Goal: Task Accomplishment & Management: Complete application form

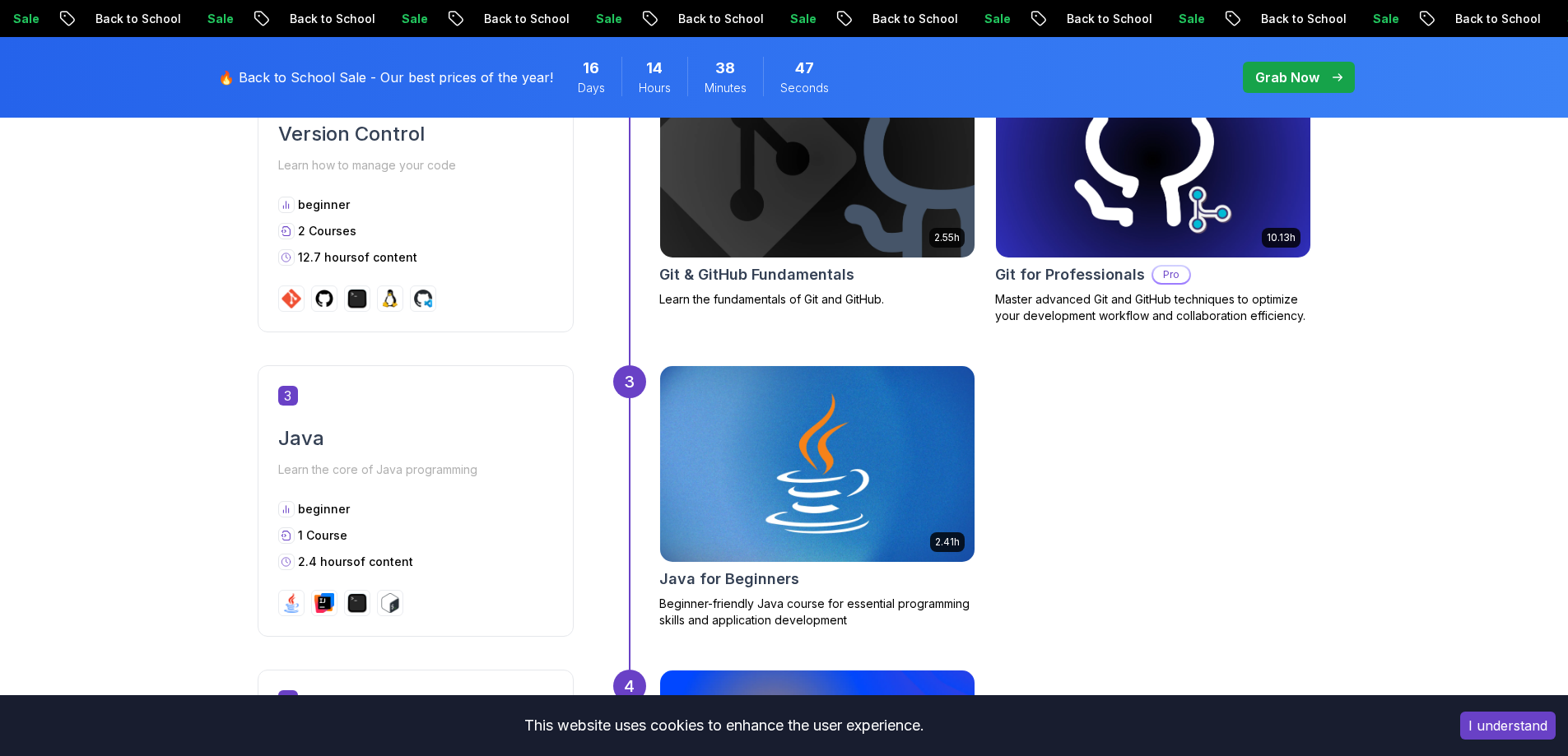
scroll to position [1481, 0]
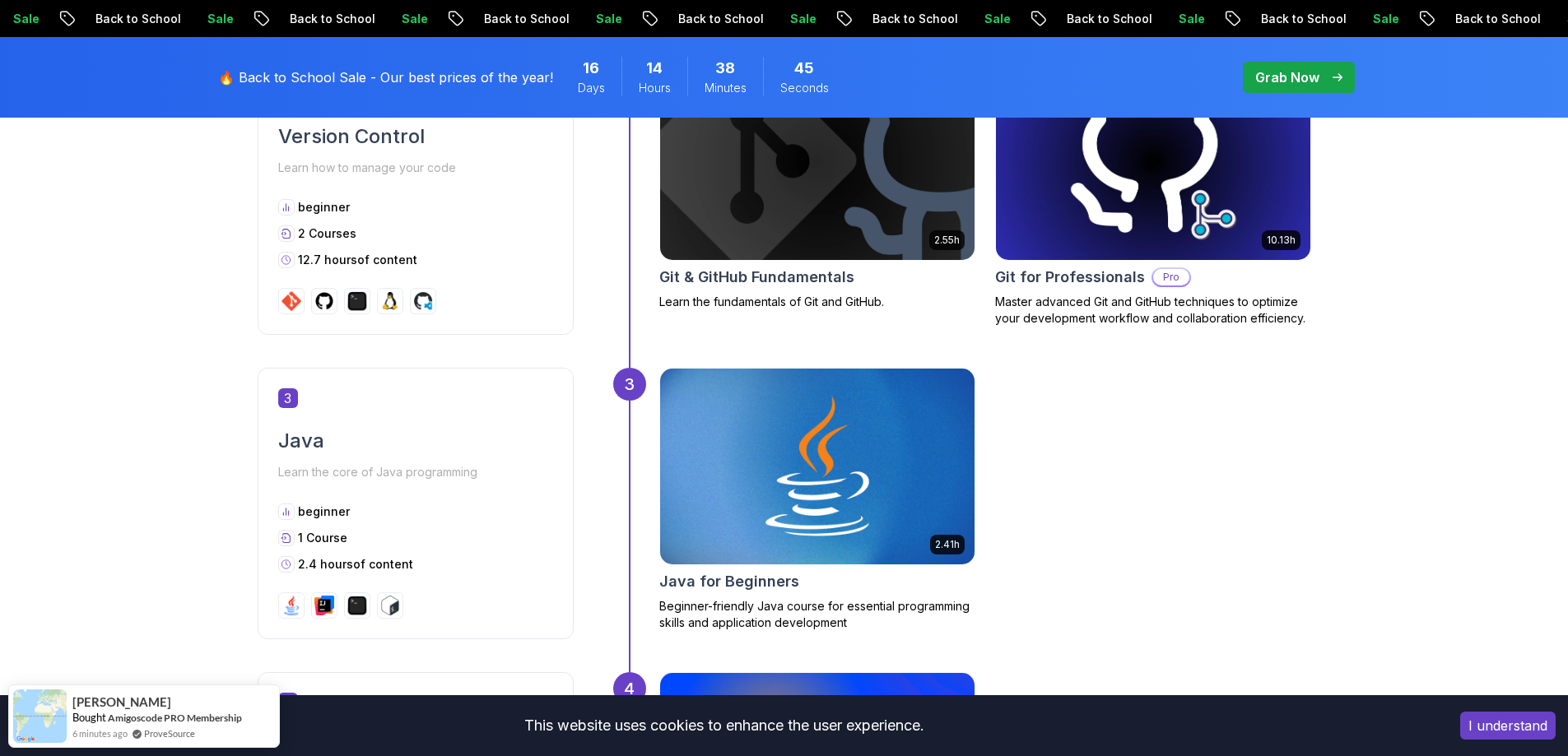
click at [1085, 230] on img at bounding box center [1152, 162] width 330 height 206
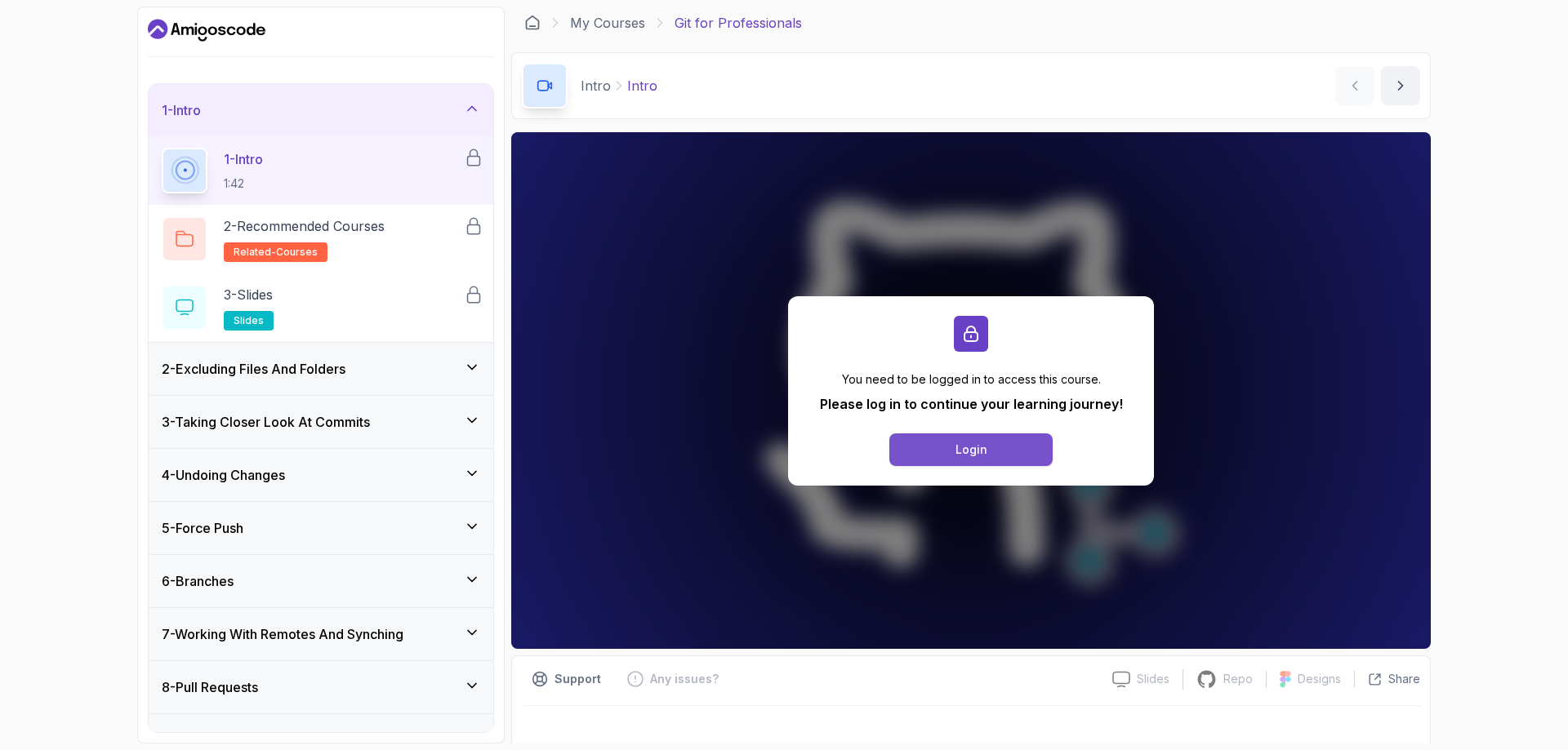
click at [983, 444] on div "Login" at bounding box center [972, 449] width 32 height 16
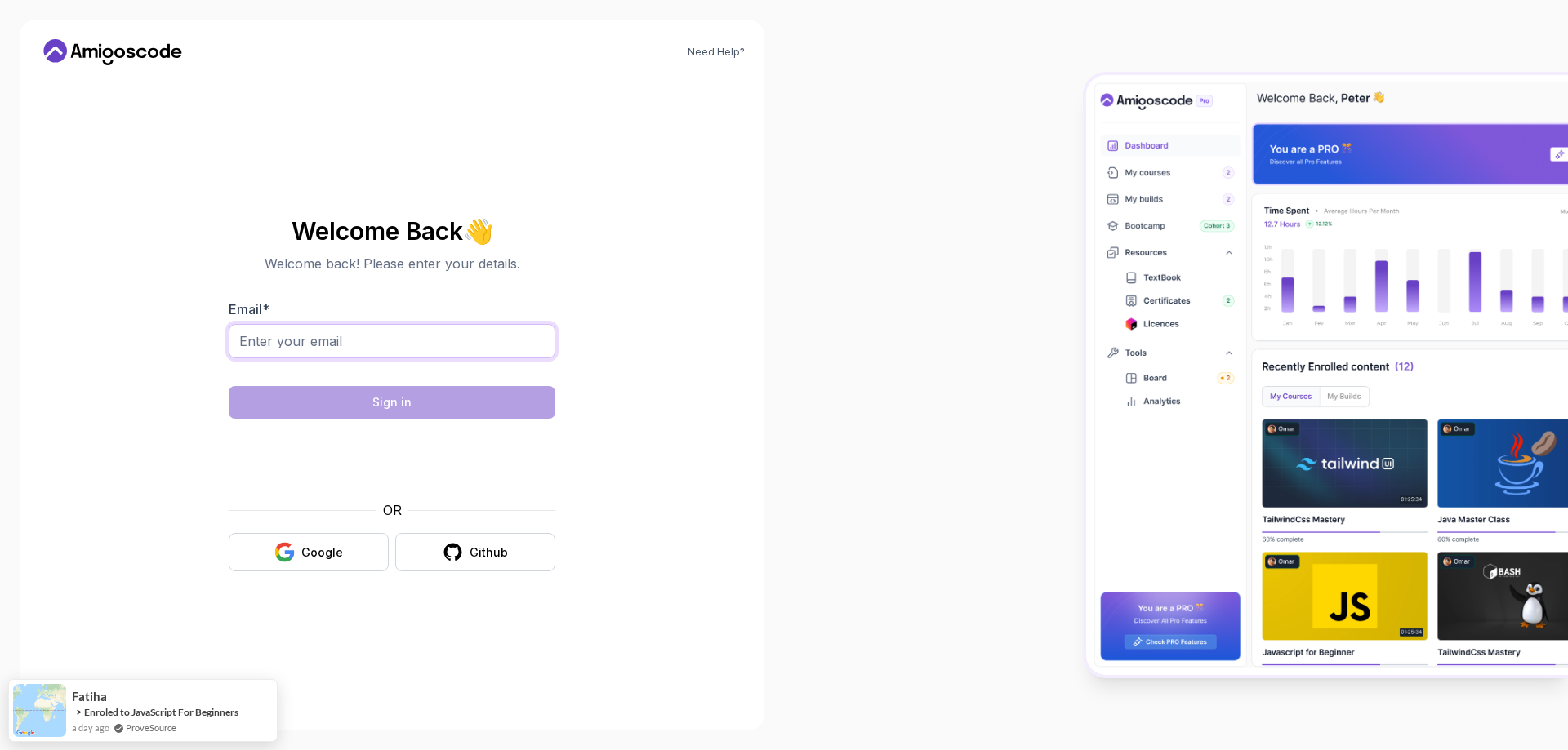
click at [428, 335] on input "Email *" at bounding box center [391, 341] width 327 height 35
type input "carloszanca03@gmail.com"
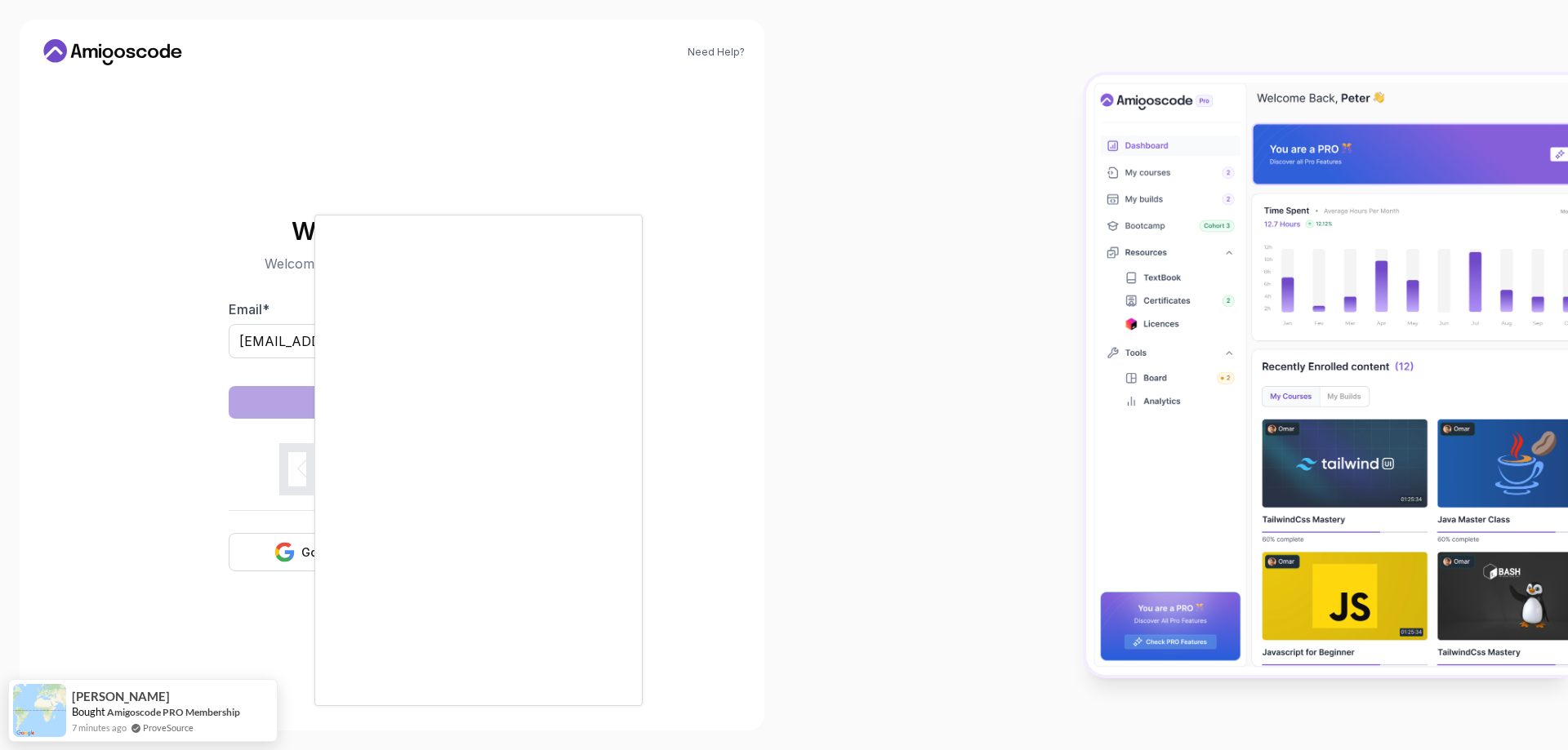
click at [1029, 241] on body "Need Help? Welcome Back 👋 Welcome back! Please enter your details. Email * carl…" at bounding box center [784, 375] width 1568 height 750
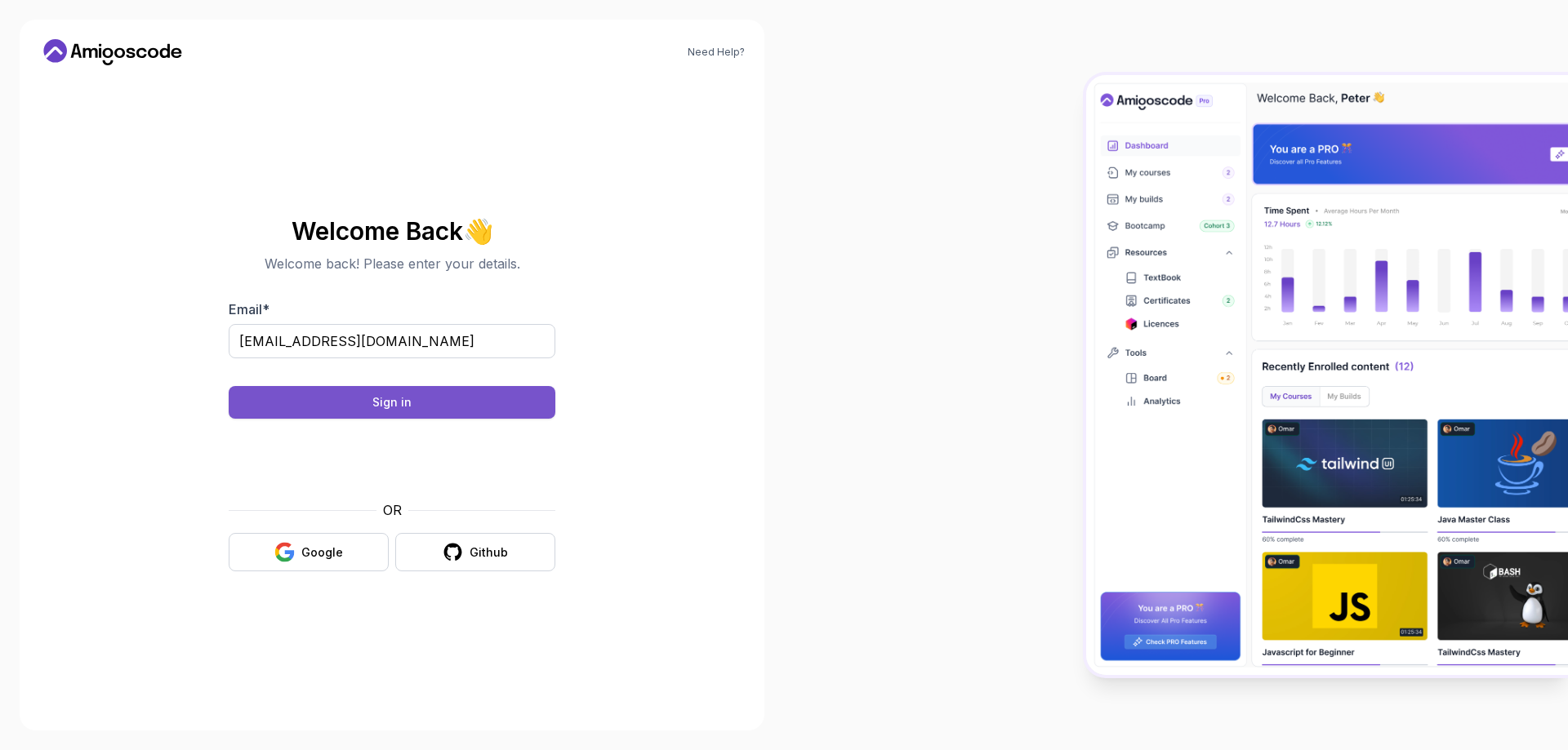
click at [410, 408] on div "Sign in" at bounding box center [391, 402] width 39 height 16
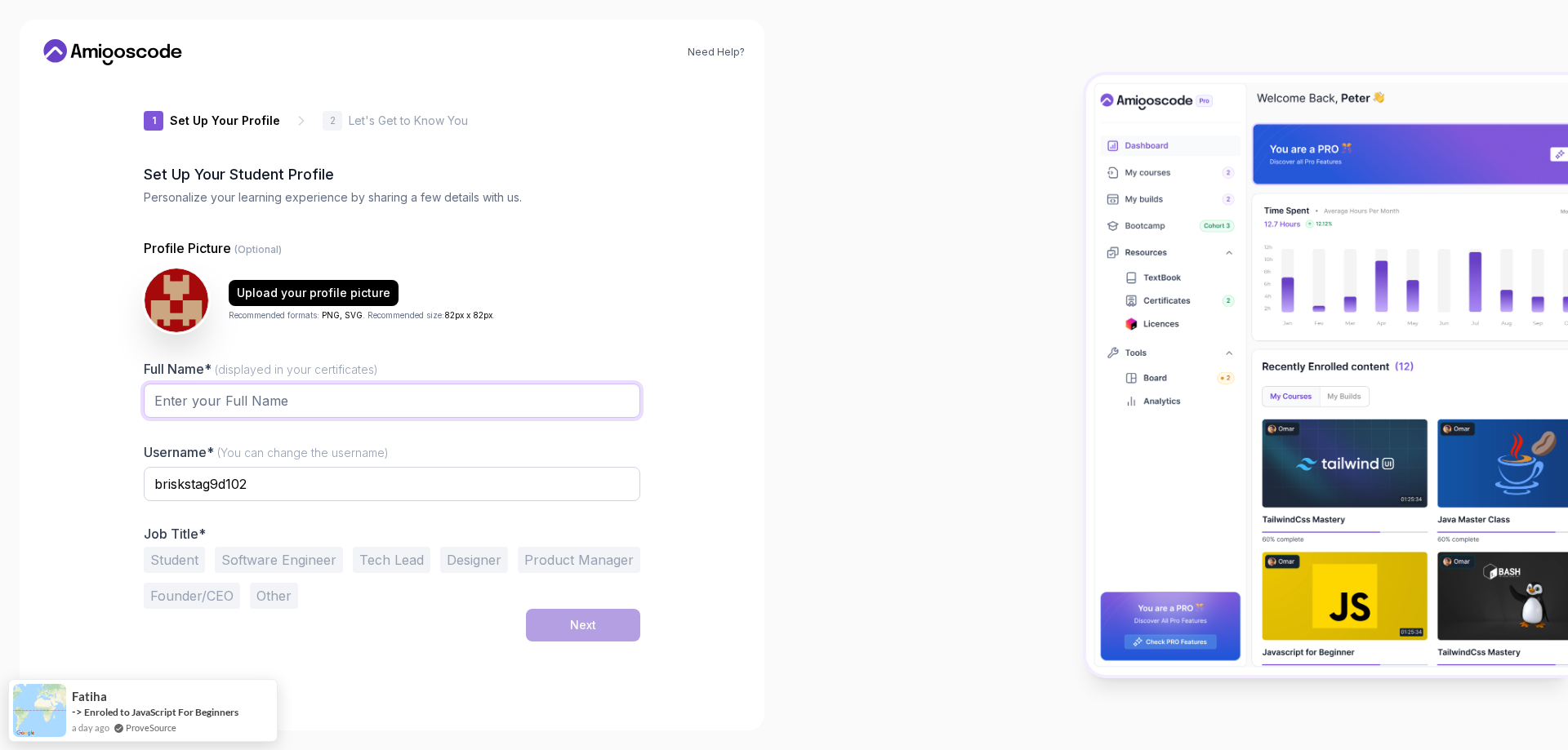
click at [436, 394] on input "Full Name* (displayed in your certificates)" at bounding box center [392, 401] width 496 height 35
click at [767, 352] on div "Need Help? 1 Set Up Your Profile 1 Set Up Your Profile 2 Let's Get to Know You …" at bounding box center [392, 375] width 784 height 750
click at [109, 30] on div "Need Help? 1 Set Up Your Profile 1 Set Up Your Profile 2 Let's Get to Know You …" at bounding box center [392, 375] width 744 height 711
click at [114, 54] on icon at bounding box center [112, 52] width 147 height 26
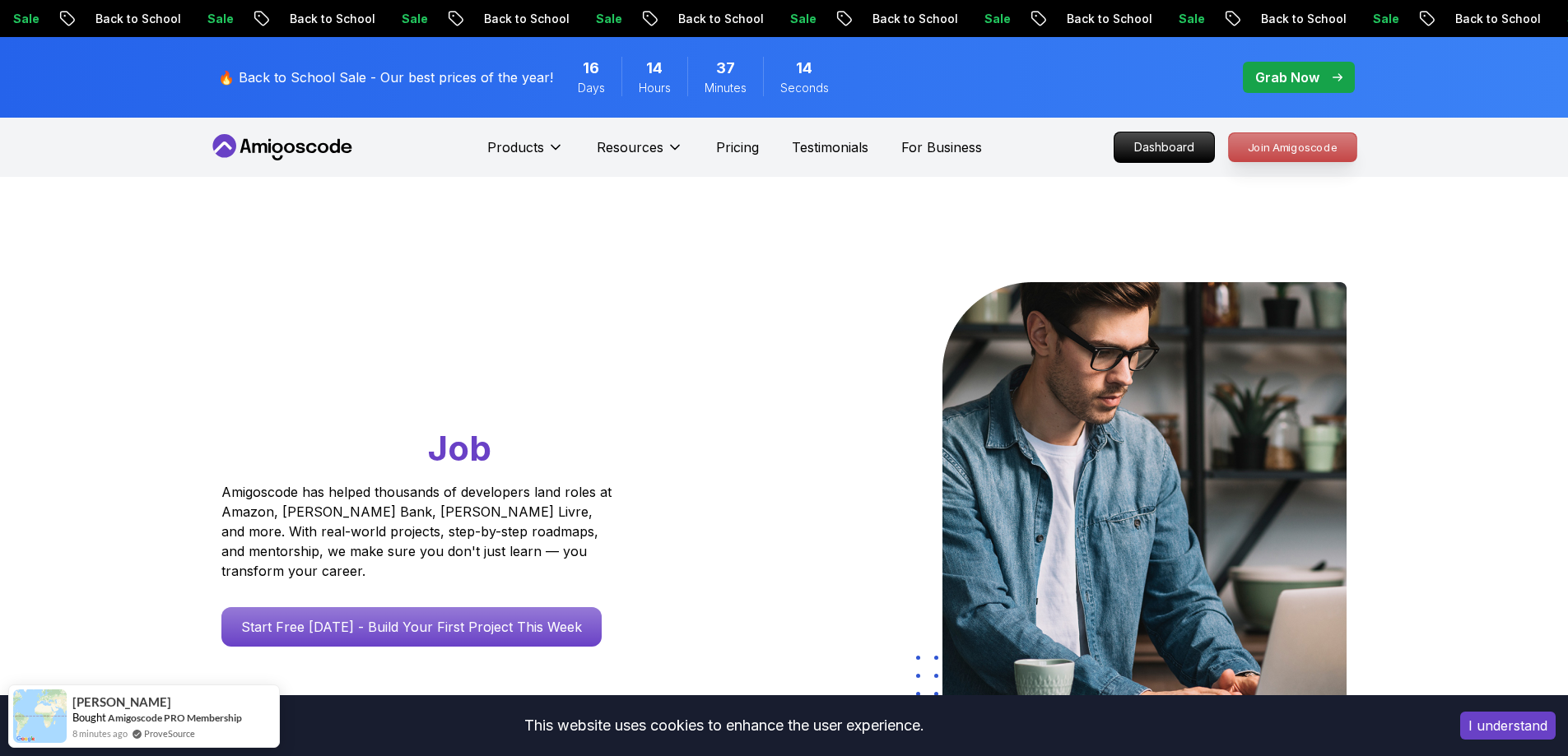
click at [1286, 155] on p "Join Amigoscode" at bounding box center [1293, 147] width 128 height 28
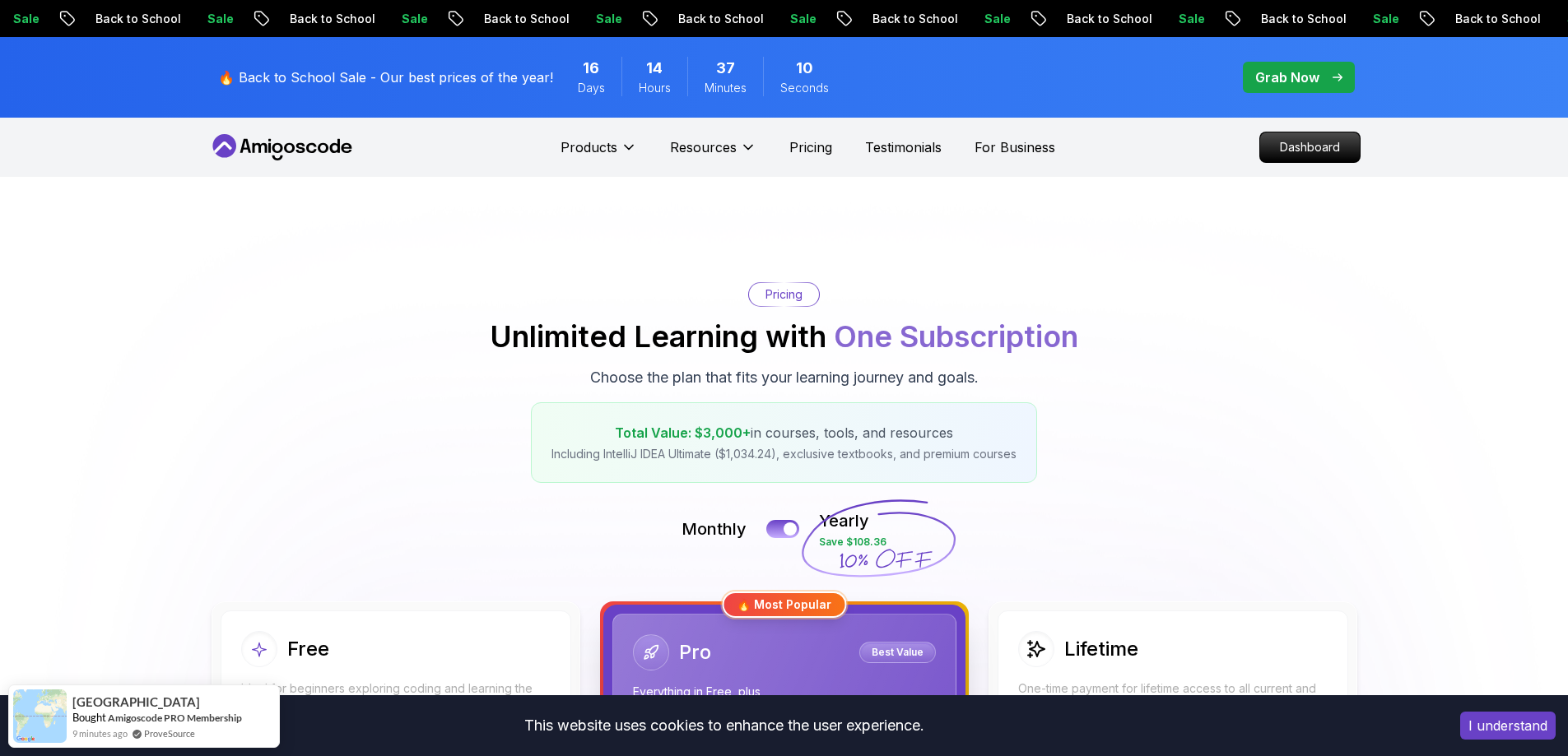
click at [276, 139] on icon at bounding box center [282, 147] width 148 height 26
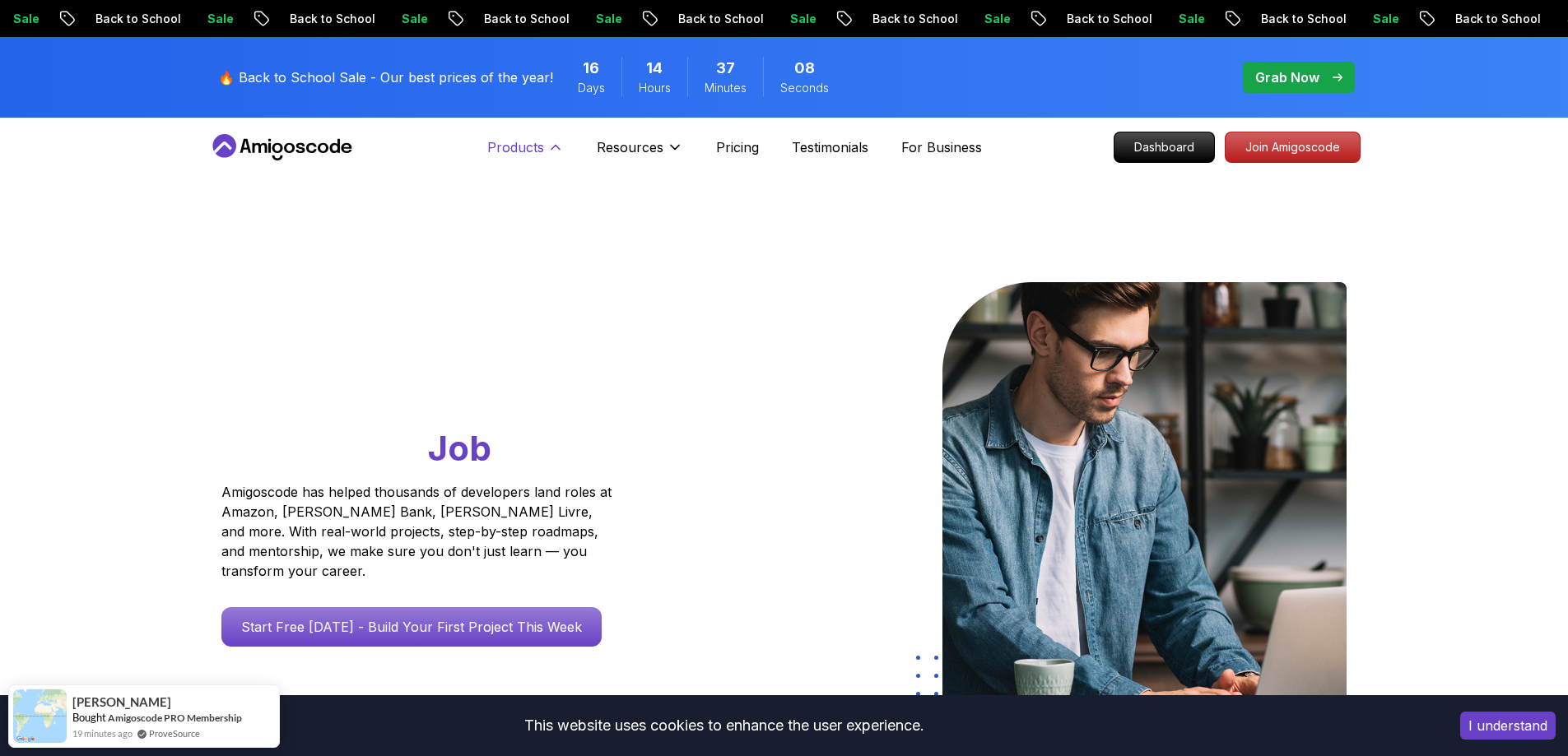
click at [546, 139] on button "Products" at bounding box center [525, 153] width 77 height 33
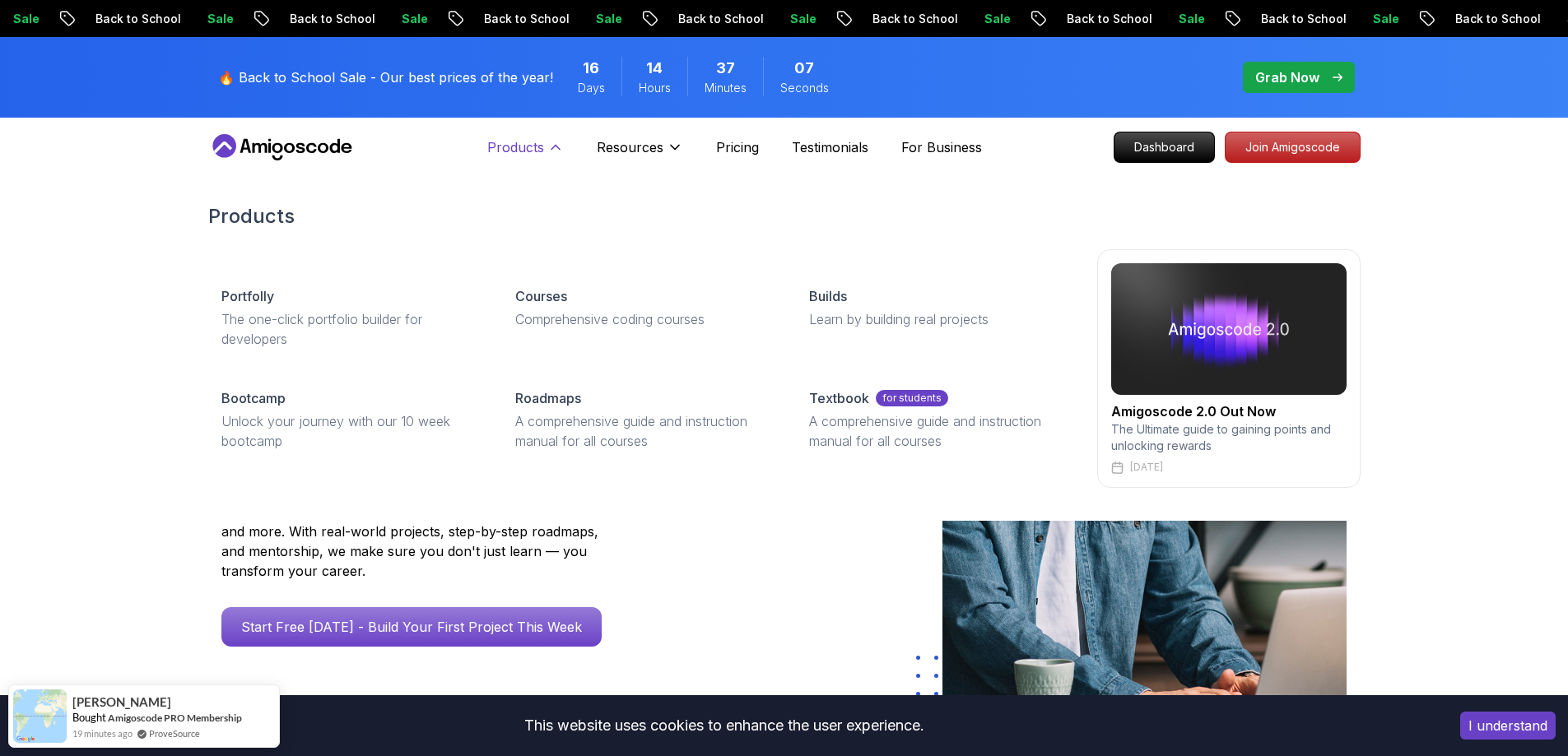
click at [555, 142] on icon at bounding box center [555, 147] width 16 height 16
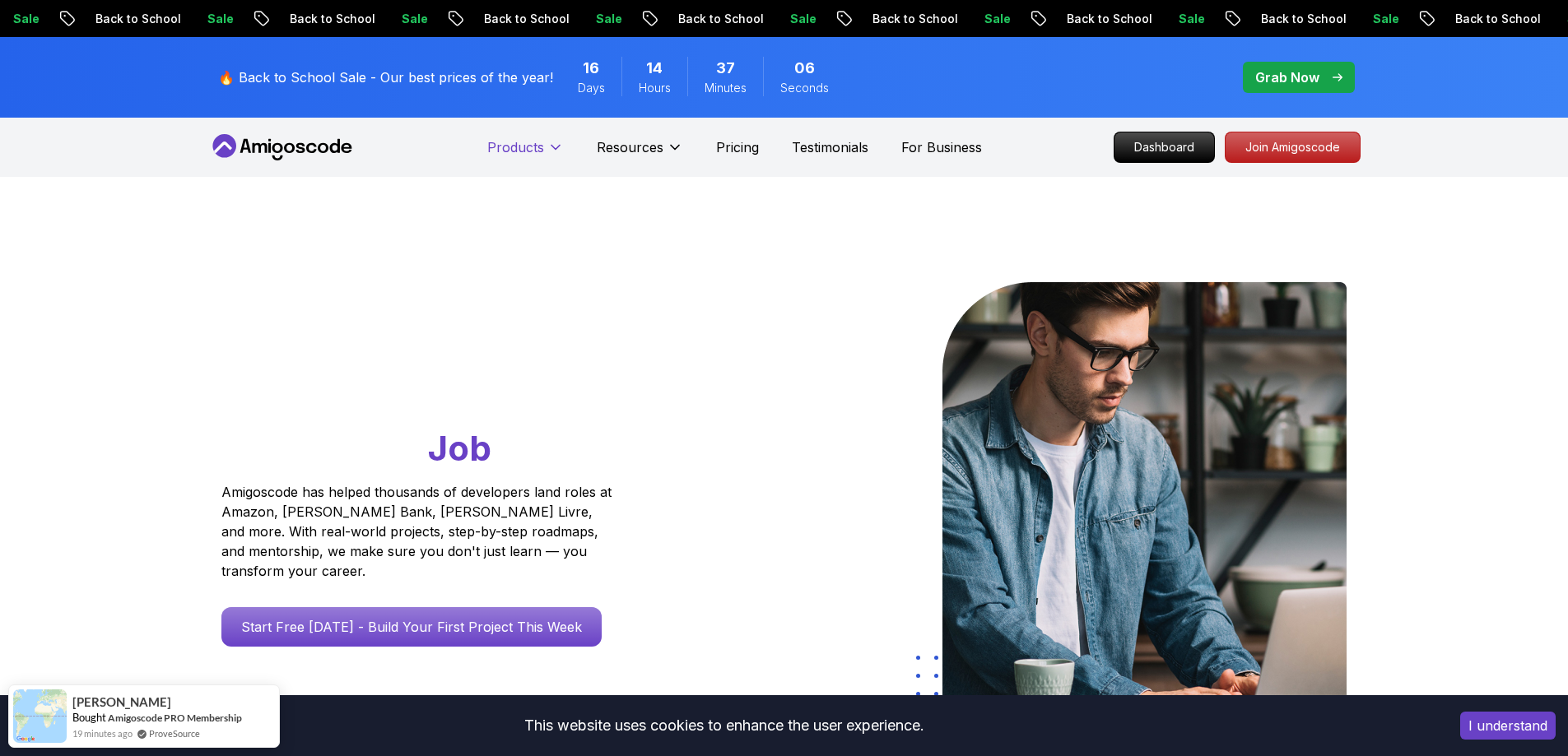
click at [554, 145] on icon at bounding box center [555, 147] width 16 height 16
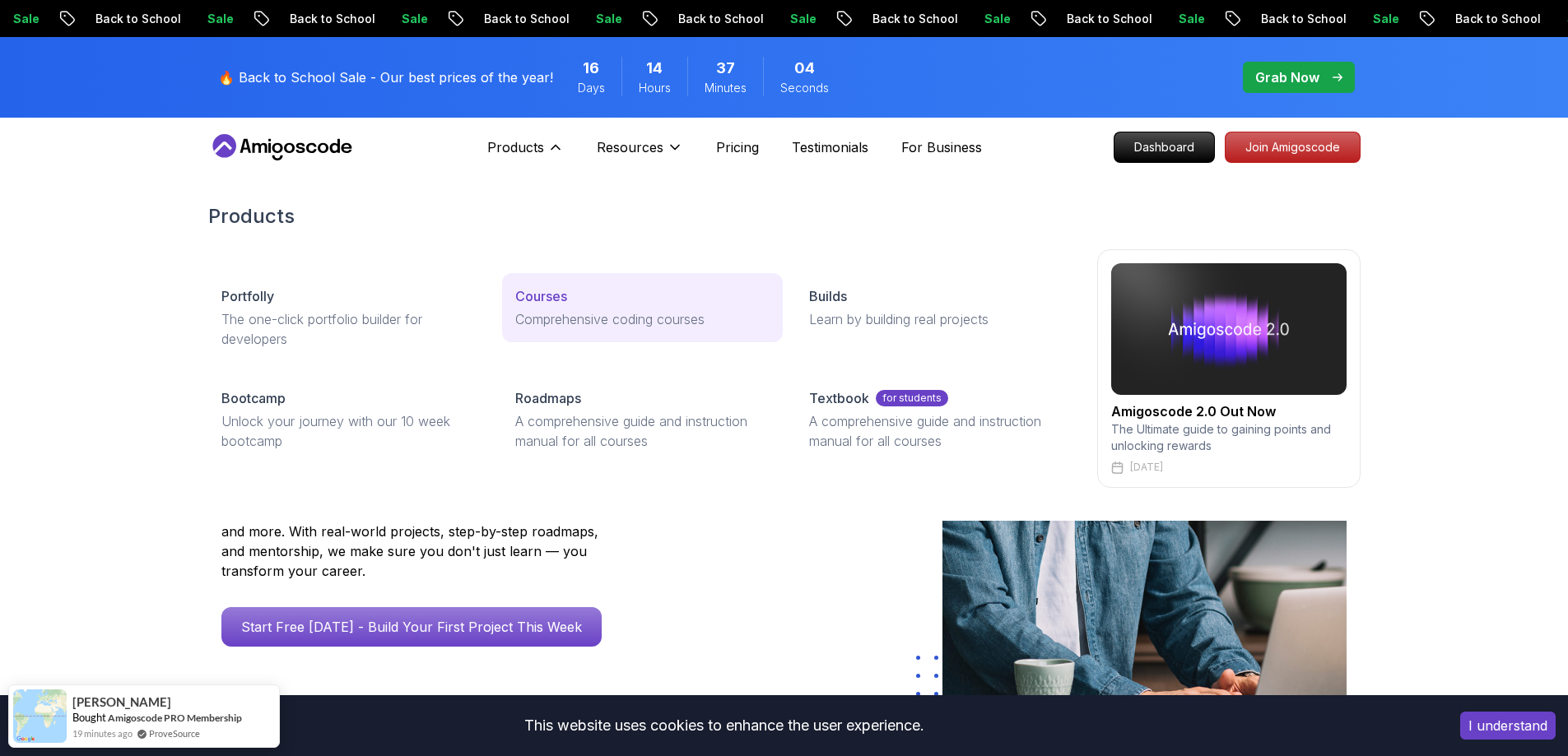
click at [554, 304] on p "Courses" at bounding box center [541, 296] width 52 height 20
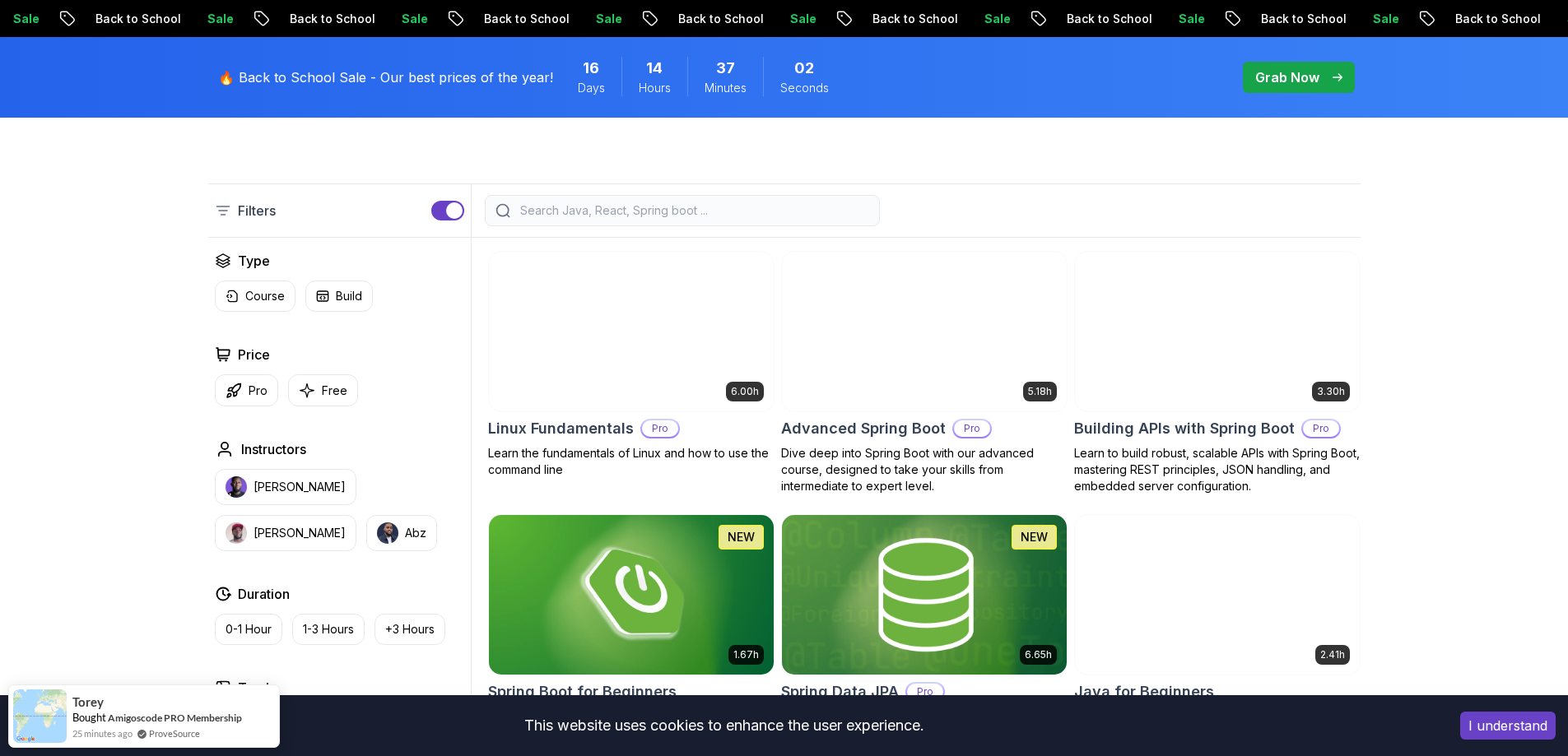
scroll to position [576, 0]
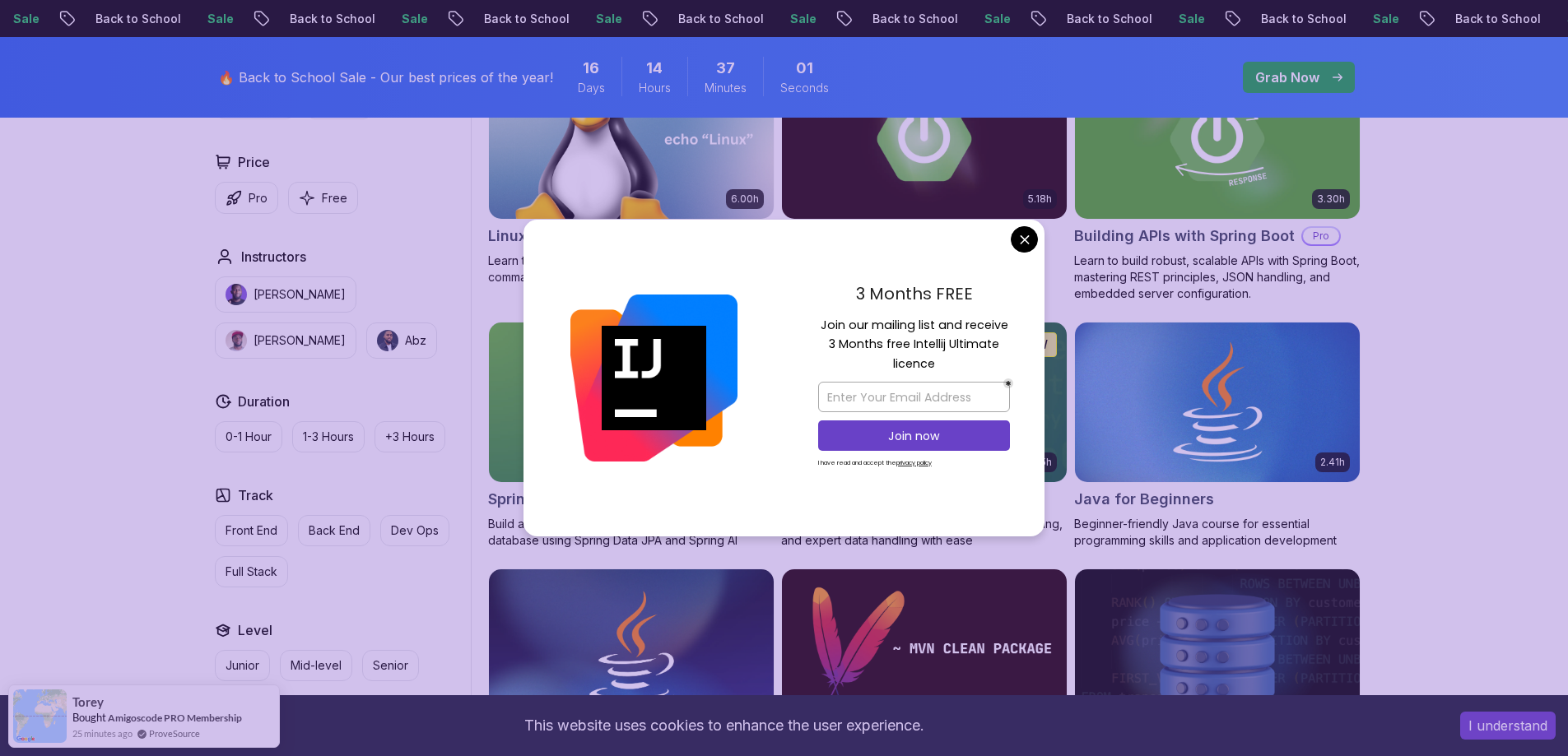
click at [1246, 475] on img at bounding box center [1216, 401] width 299 height 167
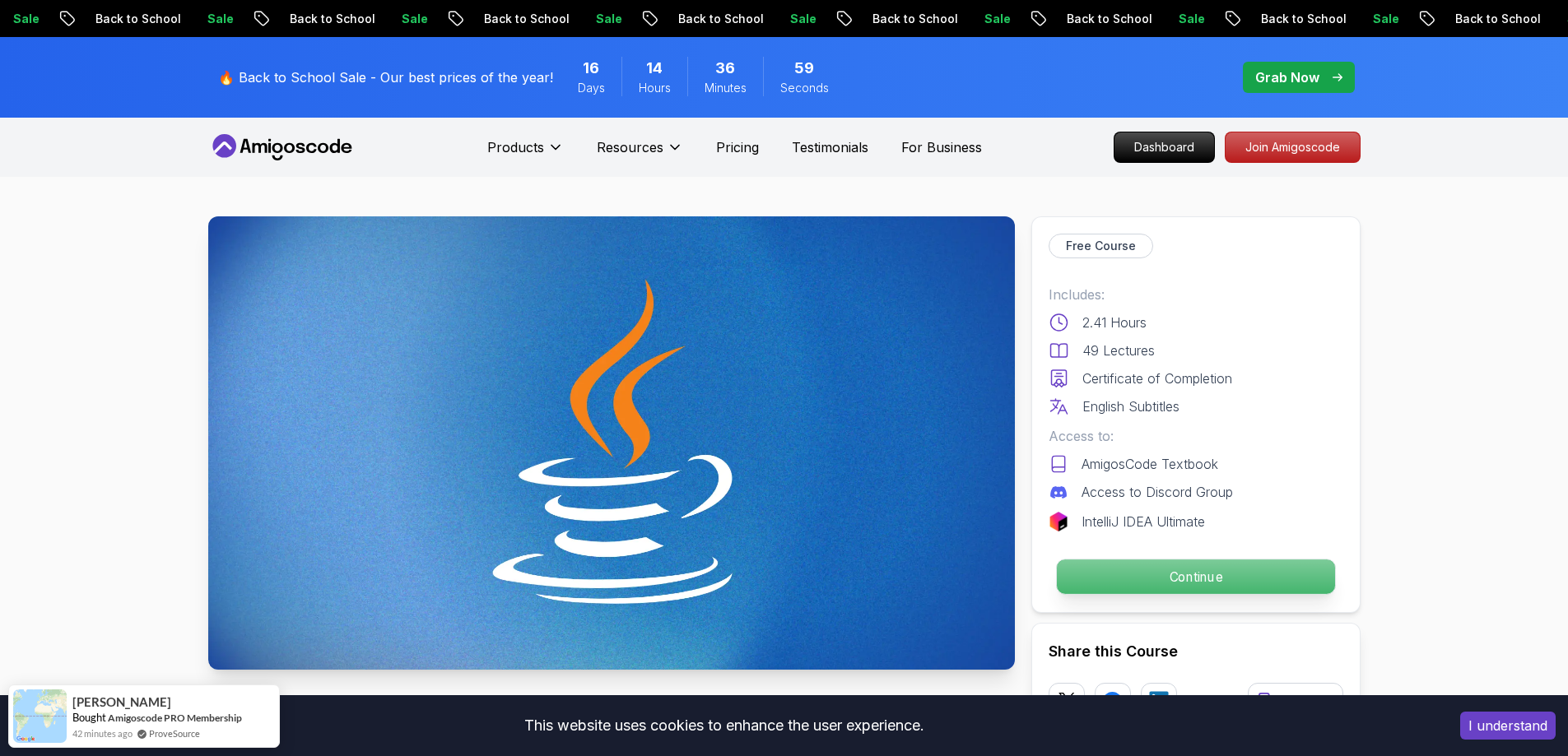
click at [1176, 571] on p "Continue" at bounding box center [1195, 577] width 278 height 35
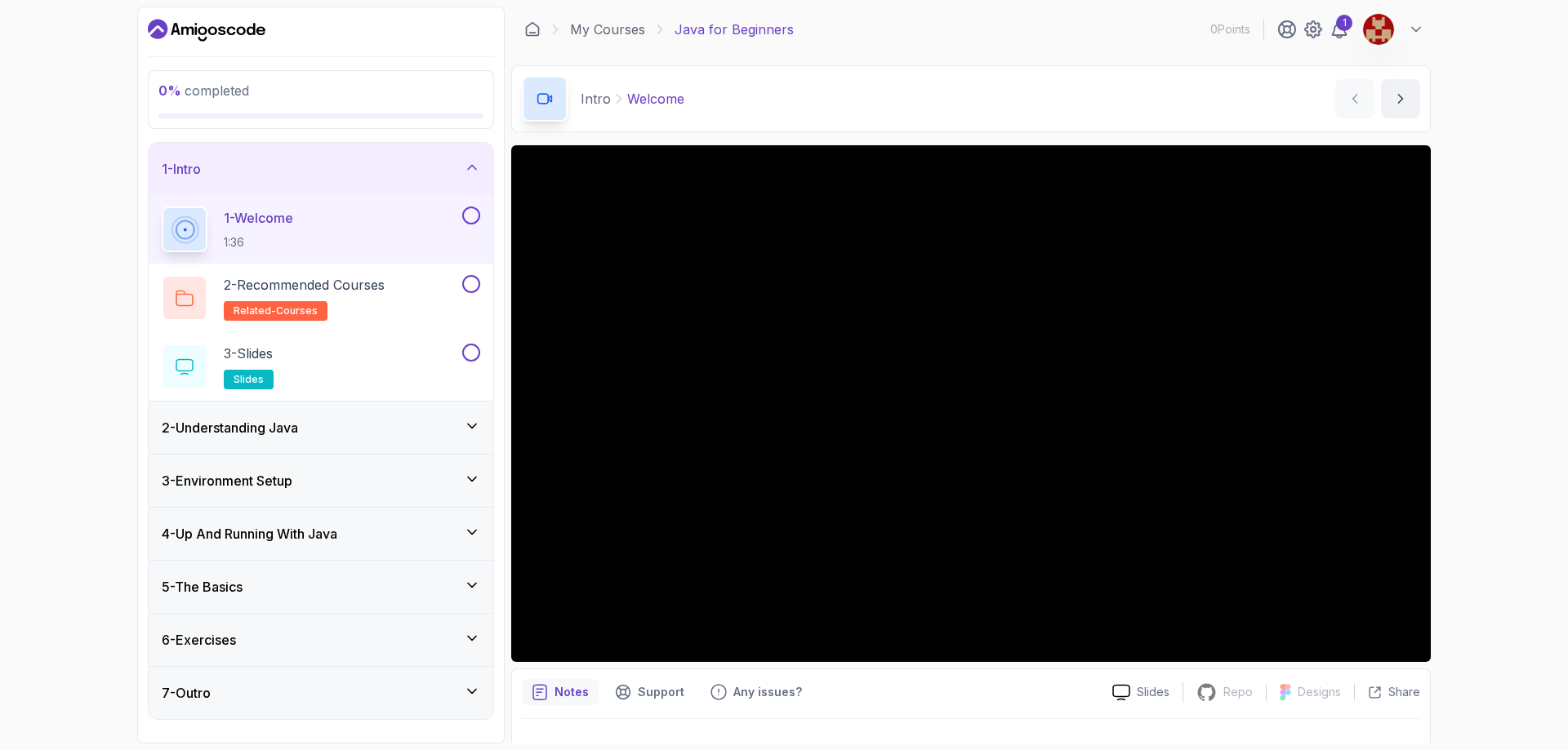
click at [1399, 31] on button at bounding box center [1393, 29] width 63 height 33
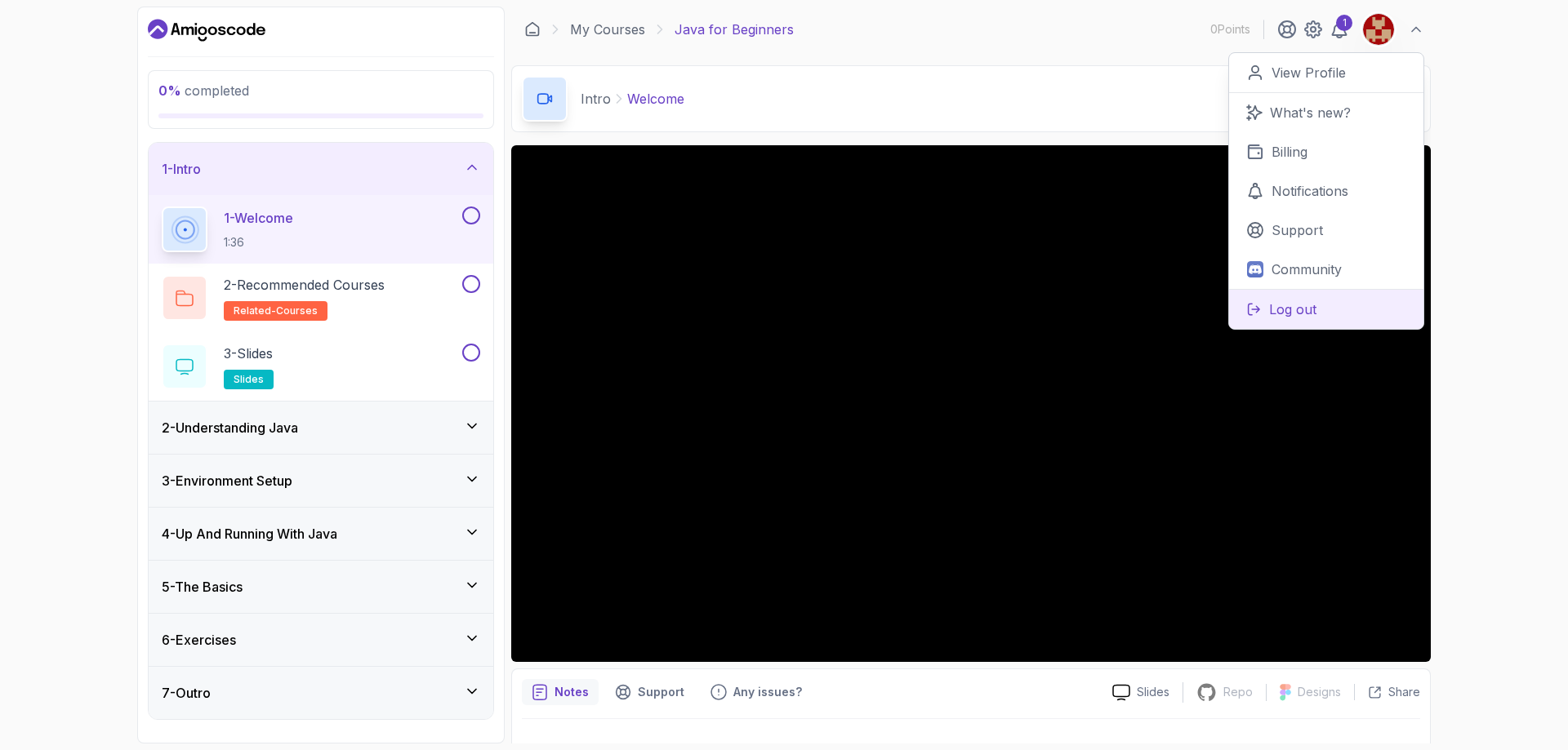
click at [1312, 305] on p "Log out" at bounding box center [1293, 310] width 48 height 20
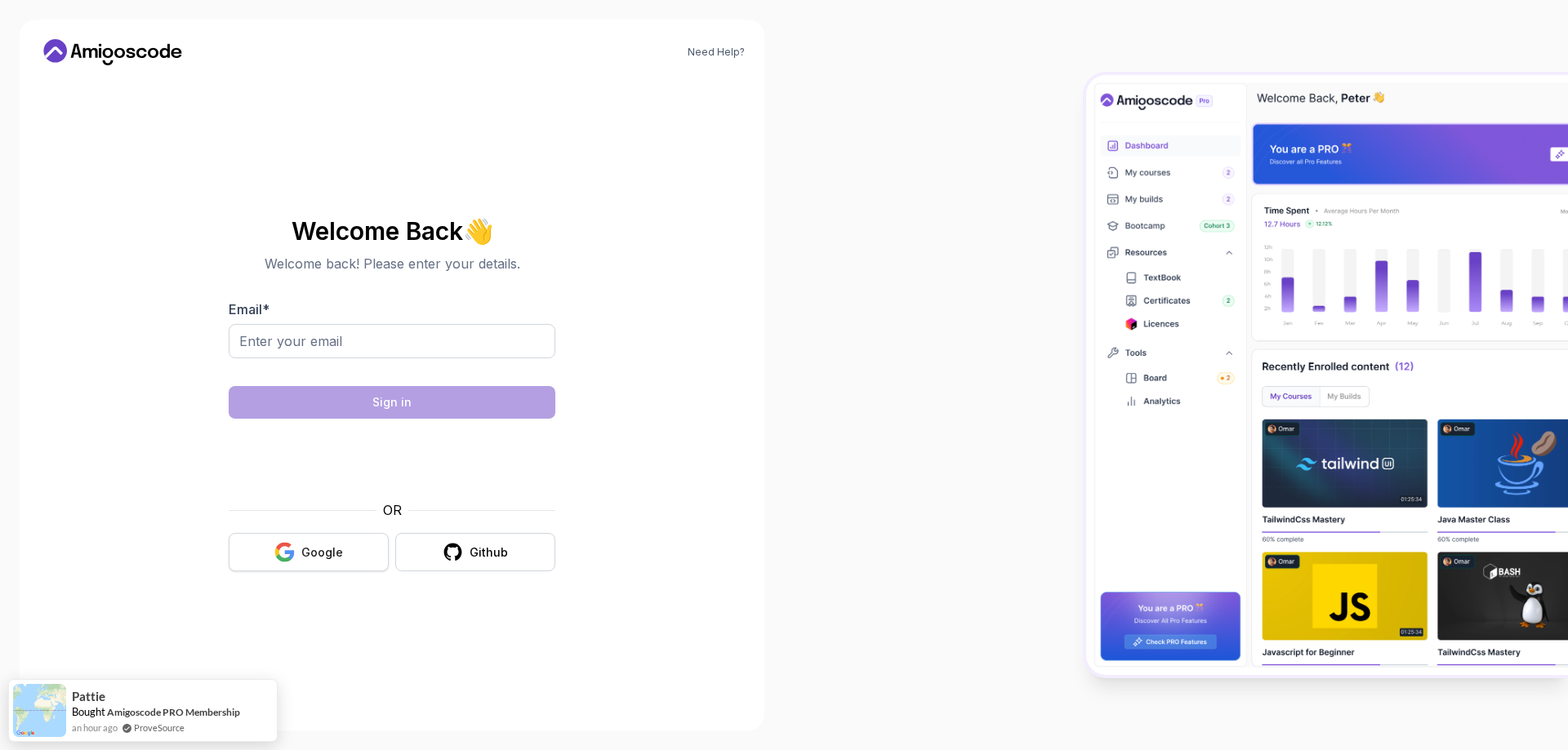
click at [333, 547] on div "Google" at bounding box center [323, 553] width 42 height 16
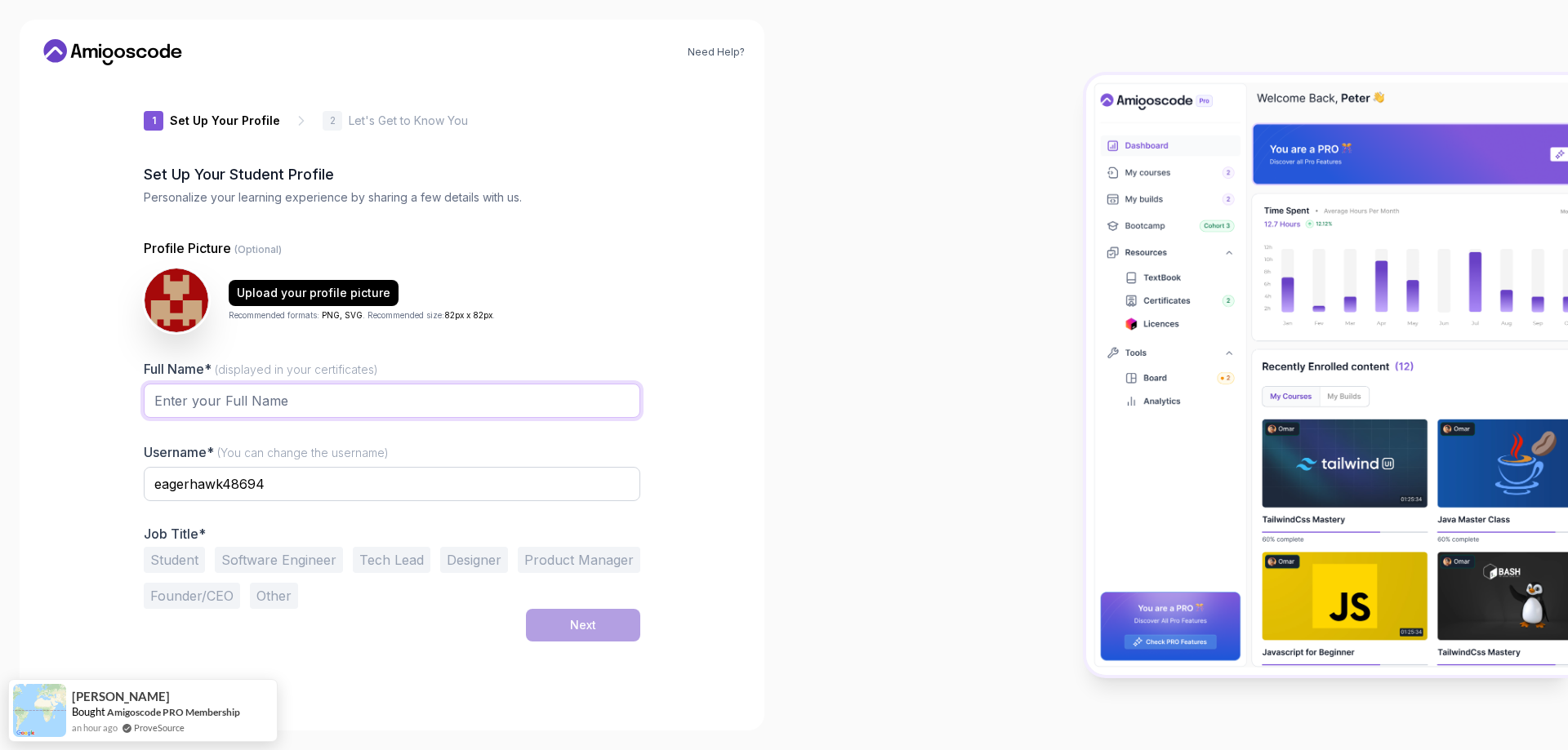
click at [321, 399] on input "Full Name* (displayed in your certificates)" at bounding box center [392, 401] width 496 height 35
click at [795, 435] on div at bounding box center [1176, 375] width 784 height 750
click at [290, 479] on input "eagerhawk48694" at bounding box center [392, 484] width 496 height 35
drag, startPoint x: 331, startPoint y: 490, endPoint x: 136, endPoint y: 501, distance: 195.3
click at [139, 481] on div "1 Set Up Your Profile 1 Set Up Your Profile 2 Let's Get to Know You Set Up Your…" at bounding box center [391, 395] width 549 height 633
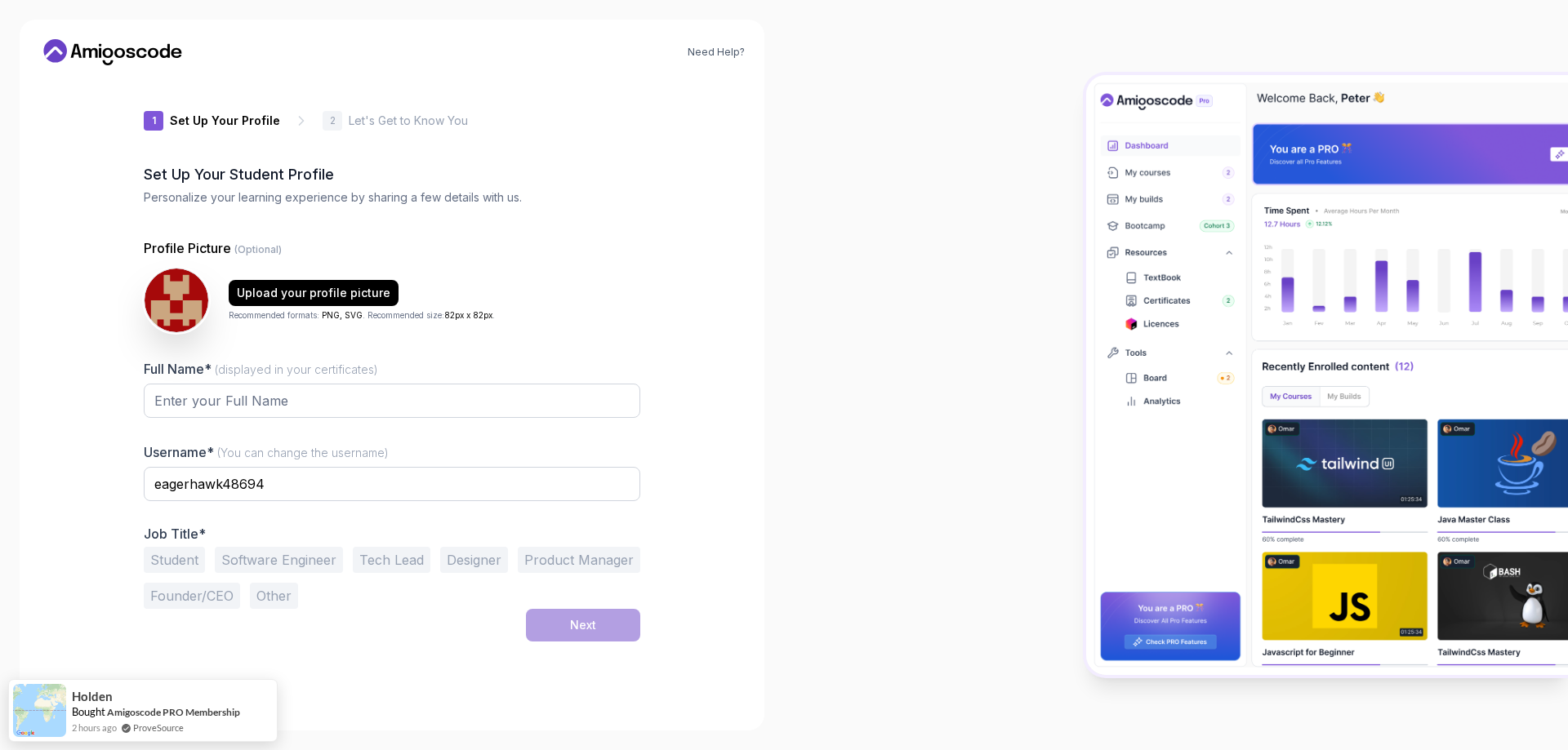
click at [317, 564] on button "Software Engineer" at bounding box center [278, 560] width 128 height 26
type input "C"
type input "carlos zancanella"
drag, startPoint x: 428, startPoint y: 371, endPoint x: 426, endPoint y: 381, distance: 10.2
click at [426, 376] on div "Full Name* (displayed in your certificates)" at bounding box center [392, 397] width 496 height 76
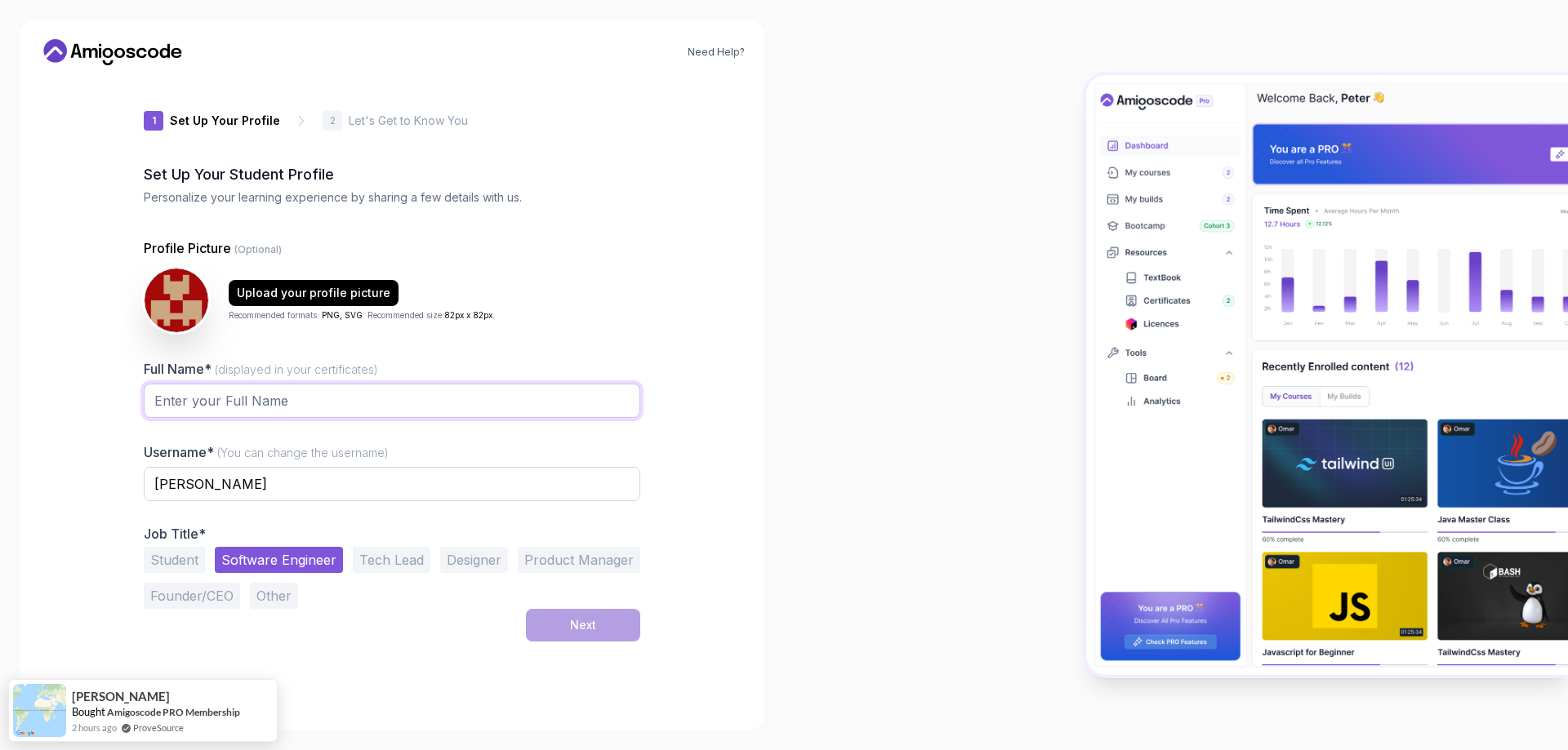
click at [422, 394] on input "Full Name* (displayed in your certificates)" at bounding box center [392, 401] width 496 height 35
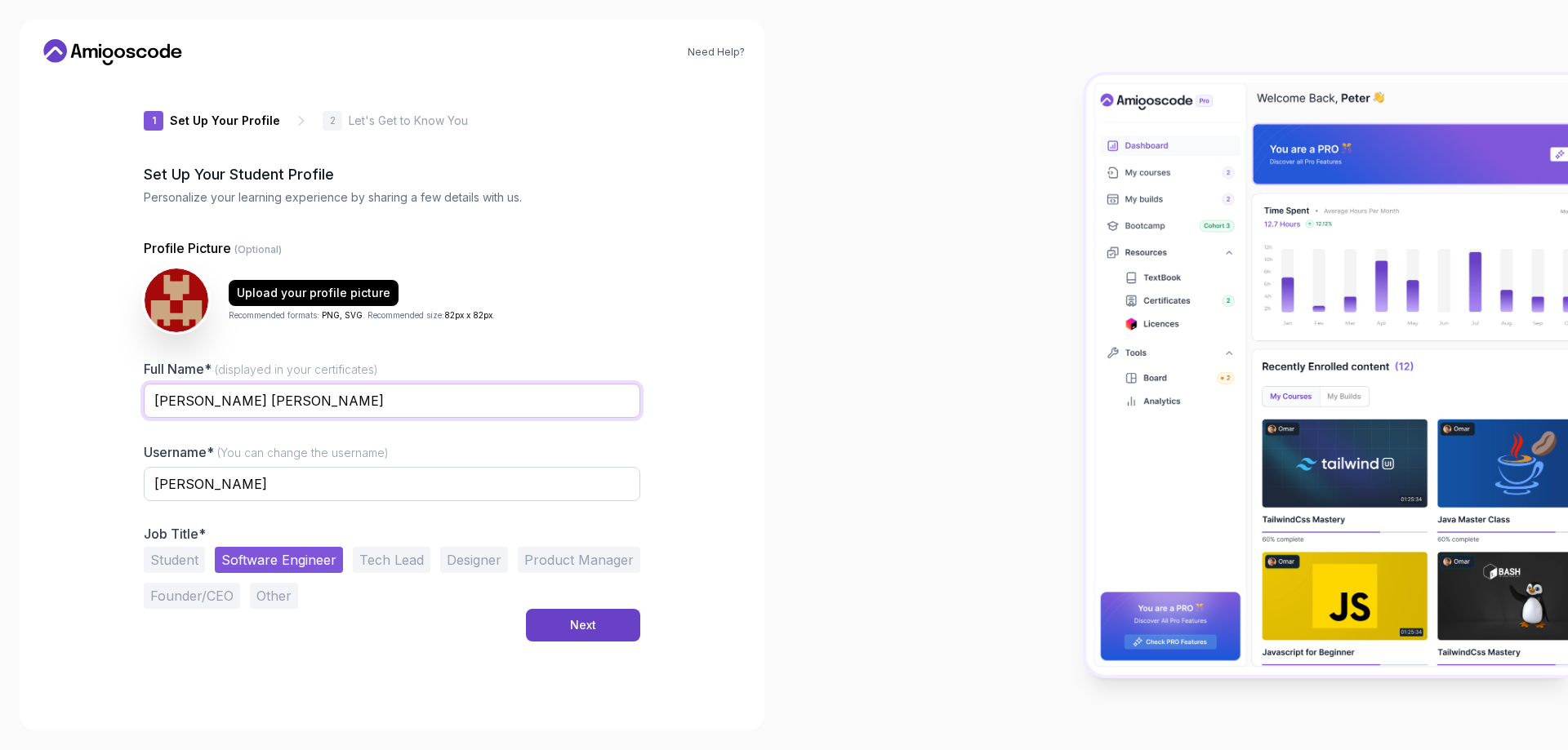
type input "Carlos Eduardo Zancanella Pereira"
click at [740, 464] on div "Need Help? 1 Set Up Your Profile 1 Set Up Your Profile 2 Let's Get to Know You …" at bounding box center [392, 375] width 744 height 711
click at [617, 624] on button "Next" at bounding box center [583, 625] width 114 height 33
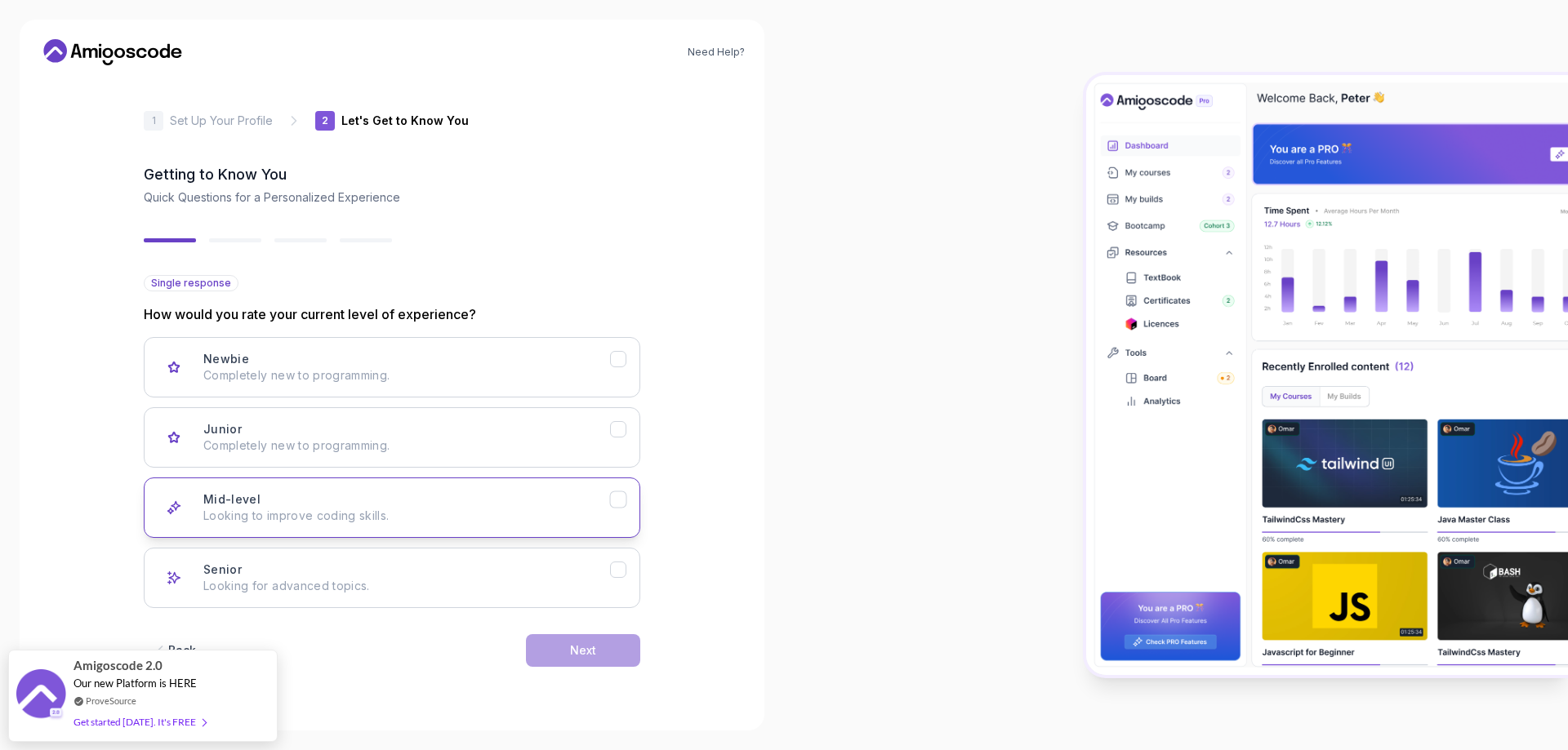
click at [441, 495] on div "Mid-level Looking to improve coding skills." at bounding box center [407, 507] width 407 height 33
click at [602, 644] on button "Next" at bounding box center [583, 650] width 114 height 33
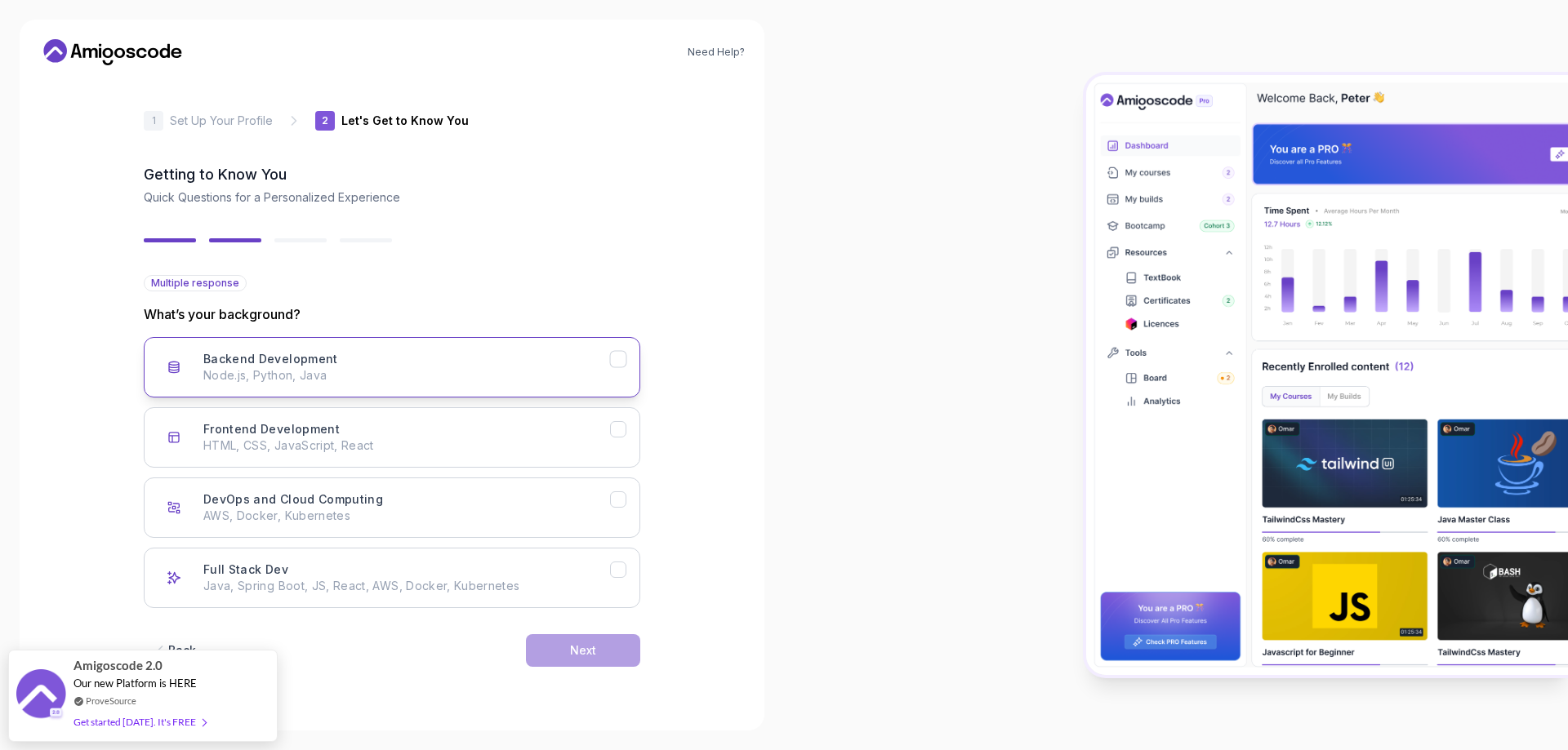
click at [438, 382] on p "Node.js, Python, Java" at bounding box center [407, 375] width 407 height 16
click at [435, 408] on button "Frontend Development HTML, CSS, JavaScript, React" at bounding box center [392, 438] width 496 height 61
click at [425, 489] on button "DevOps and Cloud Computing AWS, Docker, Kubernetes" at bounding box center [392, 507] width 496 height 61
drag, startPoint x: 483, startPoint y: 509, endPoint x: 606, endPoint y: 467, distance: 130.0
click at [493, 509] on p "AWS, Docker, Kubernetes" at bounding box center [407, 516] width 407 height 16
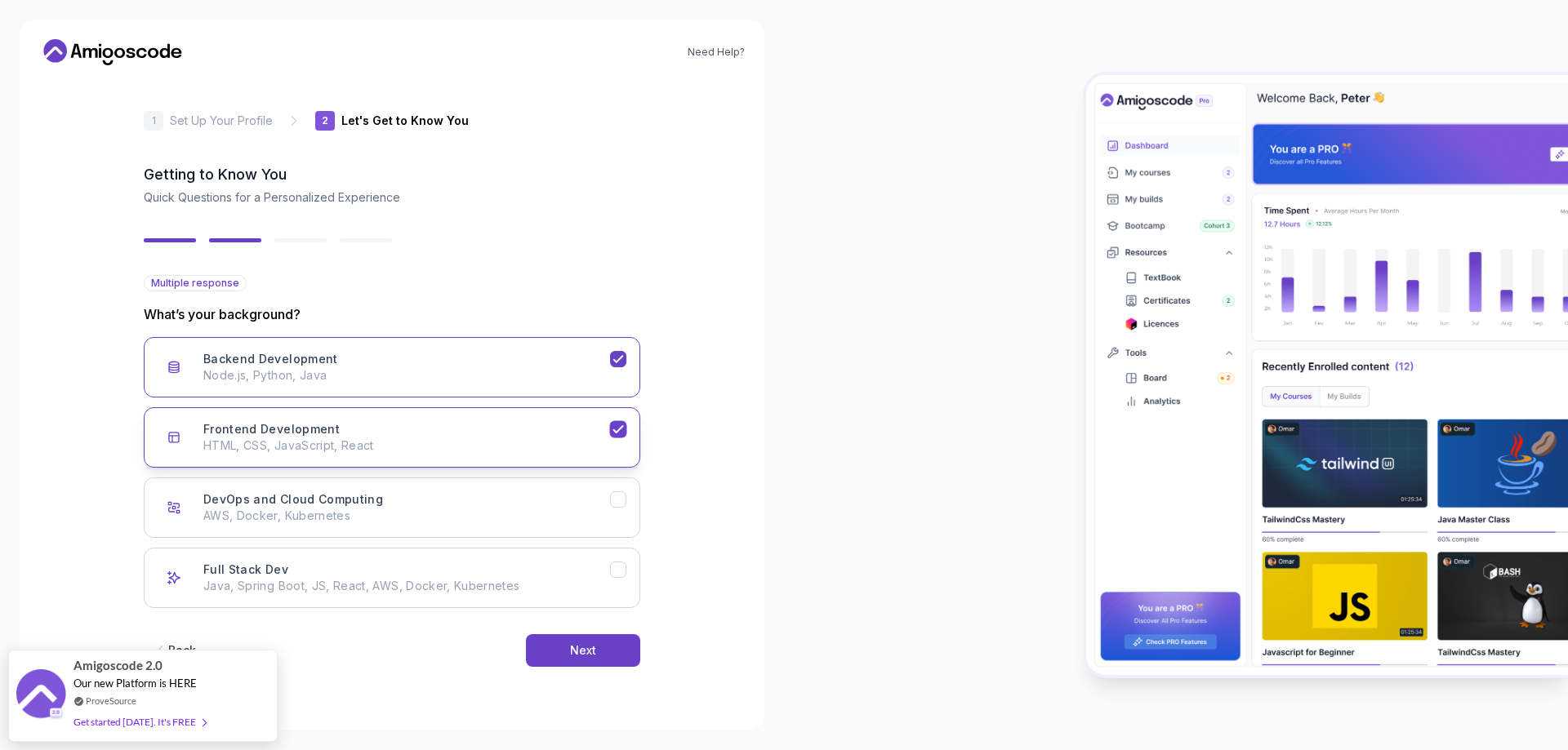
click at [611, 455] on button "Frontend Development HTML, CSS, JavaScript, React" at bounding box center [392, 438] width 496 height 61
click at [594, 391] on button "Backend Development Node.js, Python, Java" at bounding box center [392, 367] width 496 height 61
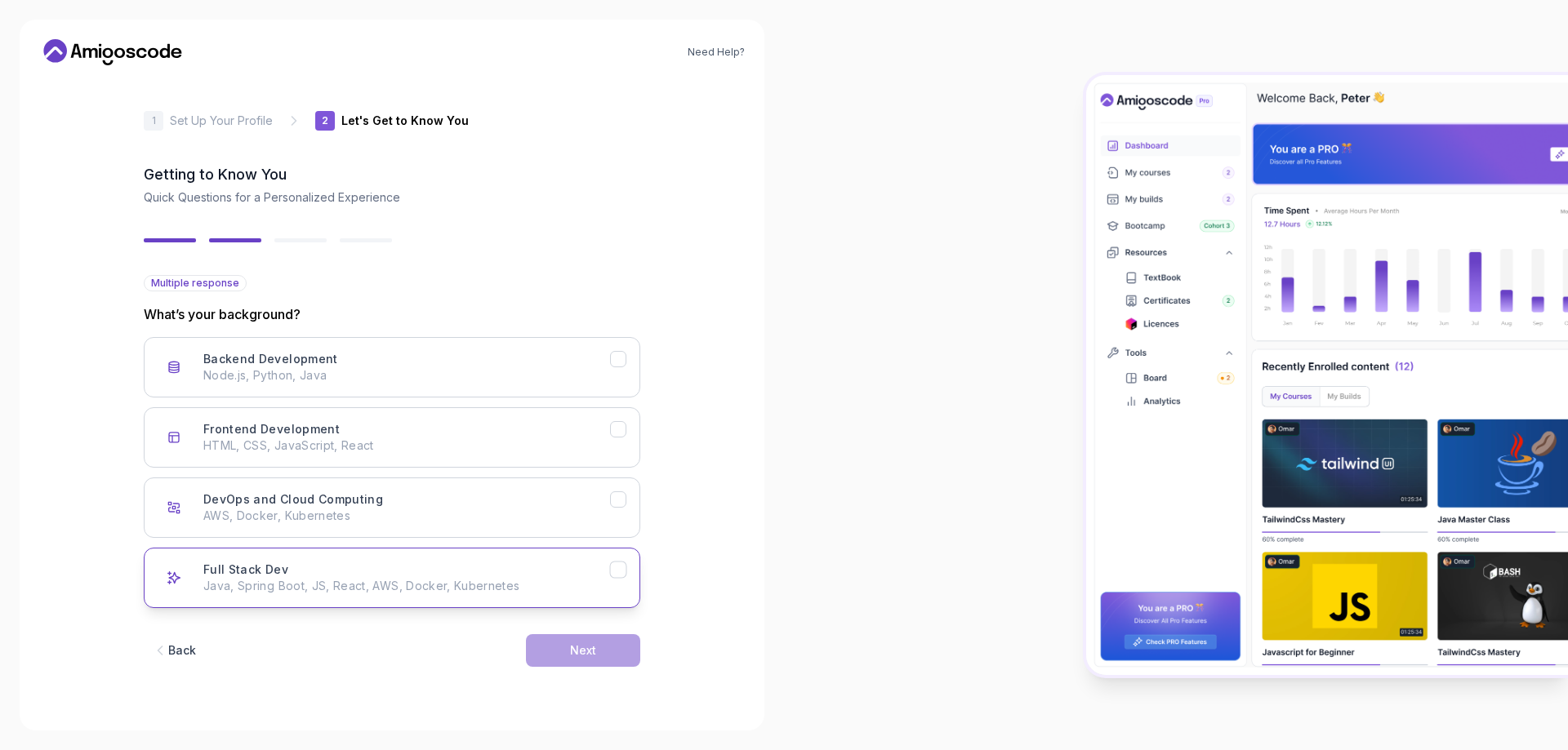
click at [472, 564] on div "Full Stack Dev Java, Spring Boot, JS, React, AWS, Docker, Kubernetes" at bounding box center [407, 577] width 407 height 33
click at [587, 647] on div "Next" at bounding box center [583, 651] width 26 height 16
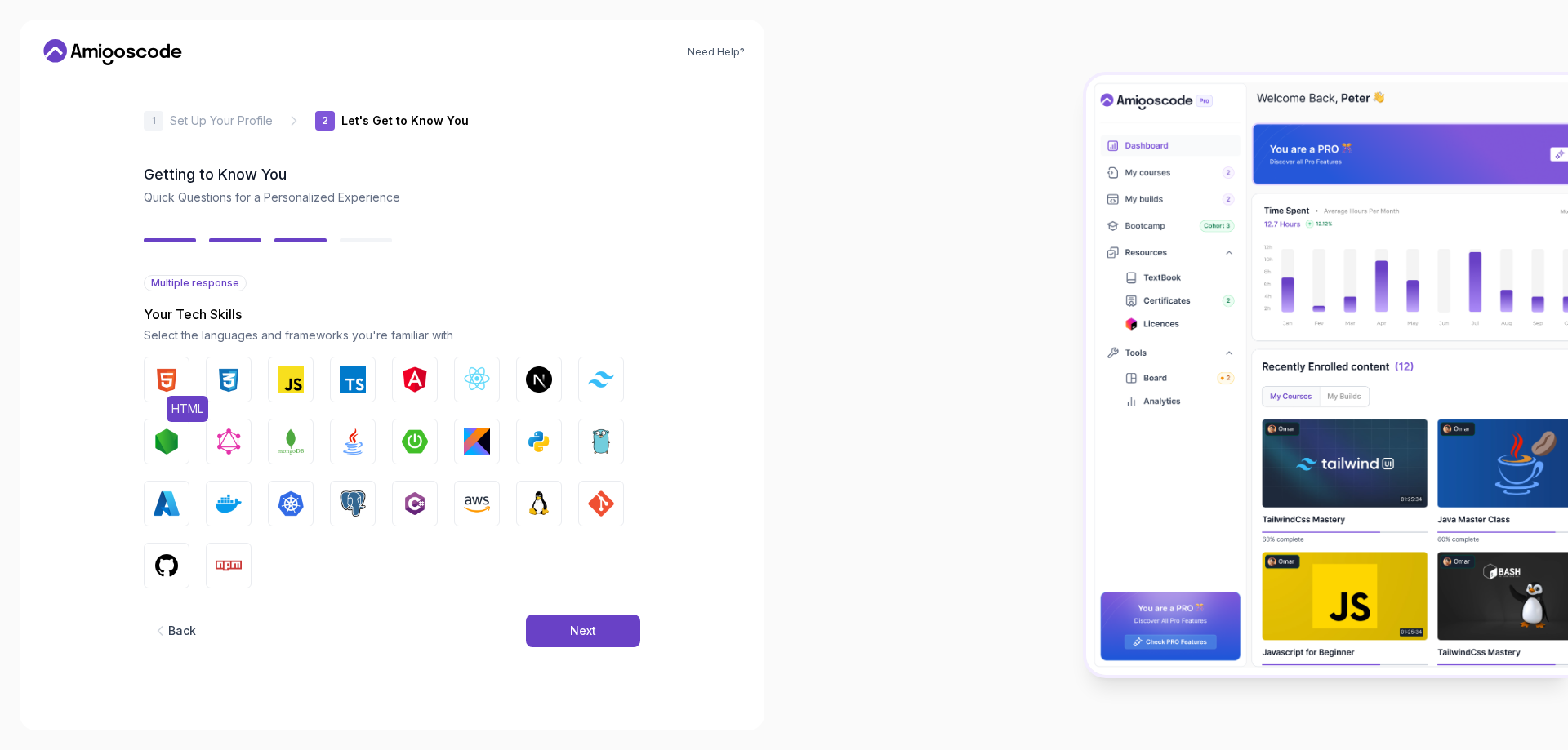
click at [182, 378] on button "HTML" at bounding box center [167, 380] width 46 height 46
click at [223, 379] on img "button" at bounding box center [228, 379] width 26 height 26
click at [274, 375] on button "JavaScript" at bounding box center [291, 380] width 46 height 46
click at [381, 436] on div "HTML CSS JavaScript TypeScript Angular React.js Next.js Tailwind CSS Node.js Gr…" at bounding box center [392, 473] width 496 height 232
click at [361, 445] on img "button" at bounding box center [352, 441] width 26 height 26
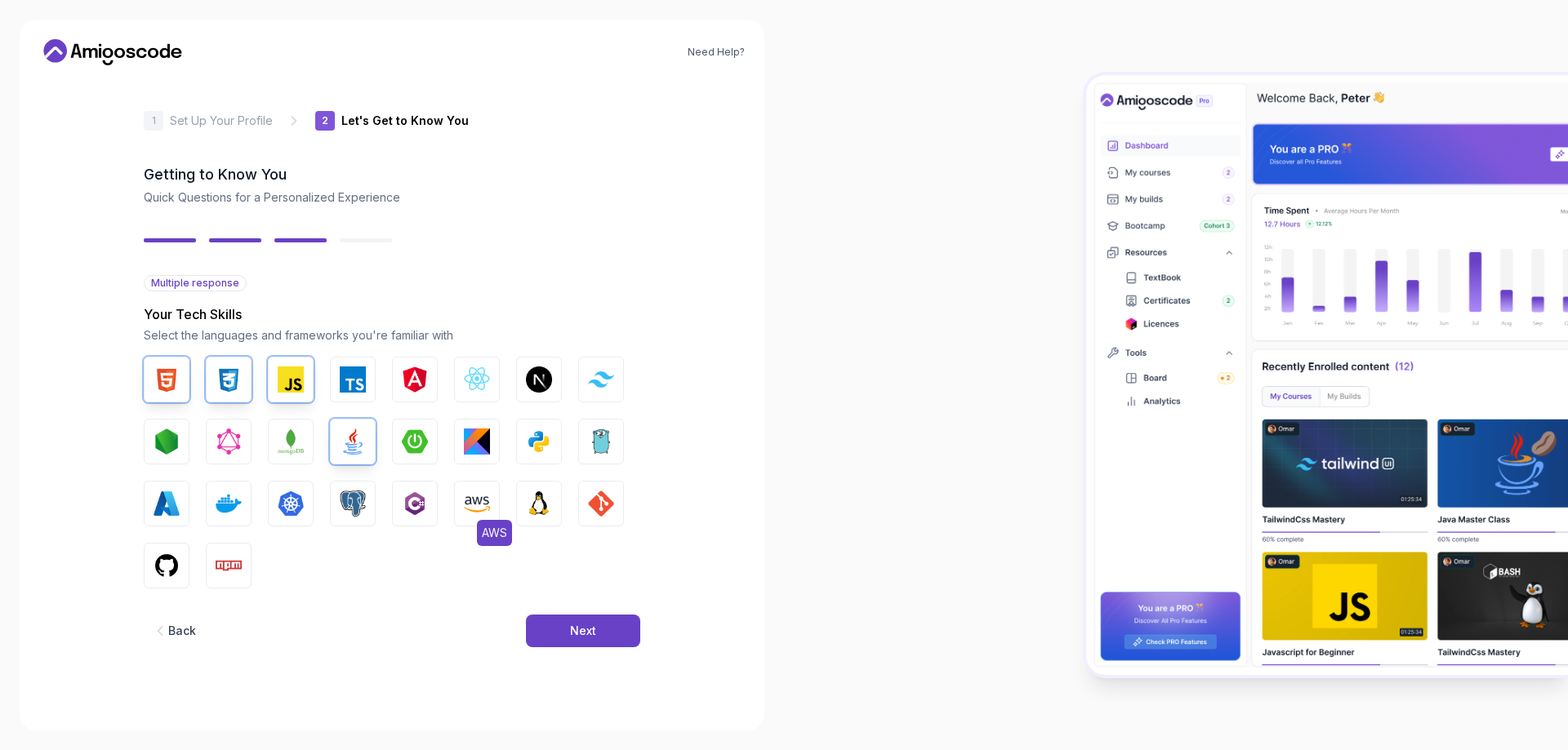
click at [466, 497] on img "button" at bounding box center [476, 504] width 26 height 26
click at [594, 500] on img "button" at bounding box center [600, 504] width 26 height 26
click at [537, 504] on img "button" at bounding box center [539, 504] width 26 height 26
click at [168, 551] on button "GitHub" at bounding box center [167, 565] width 46 height 46
click at [222, 512] on img "button" at bounding box center [228, 504] width 26 height 26
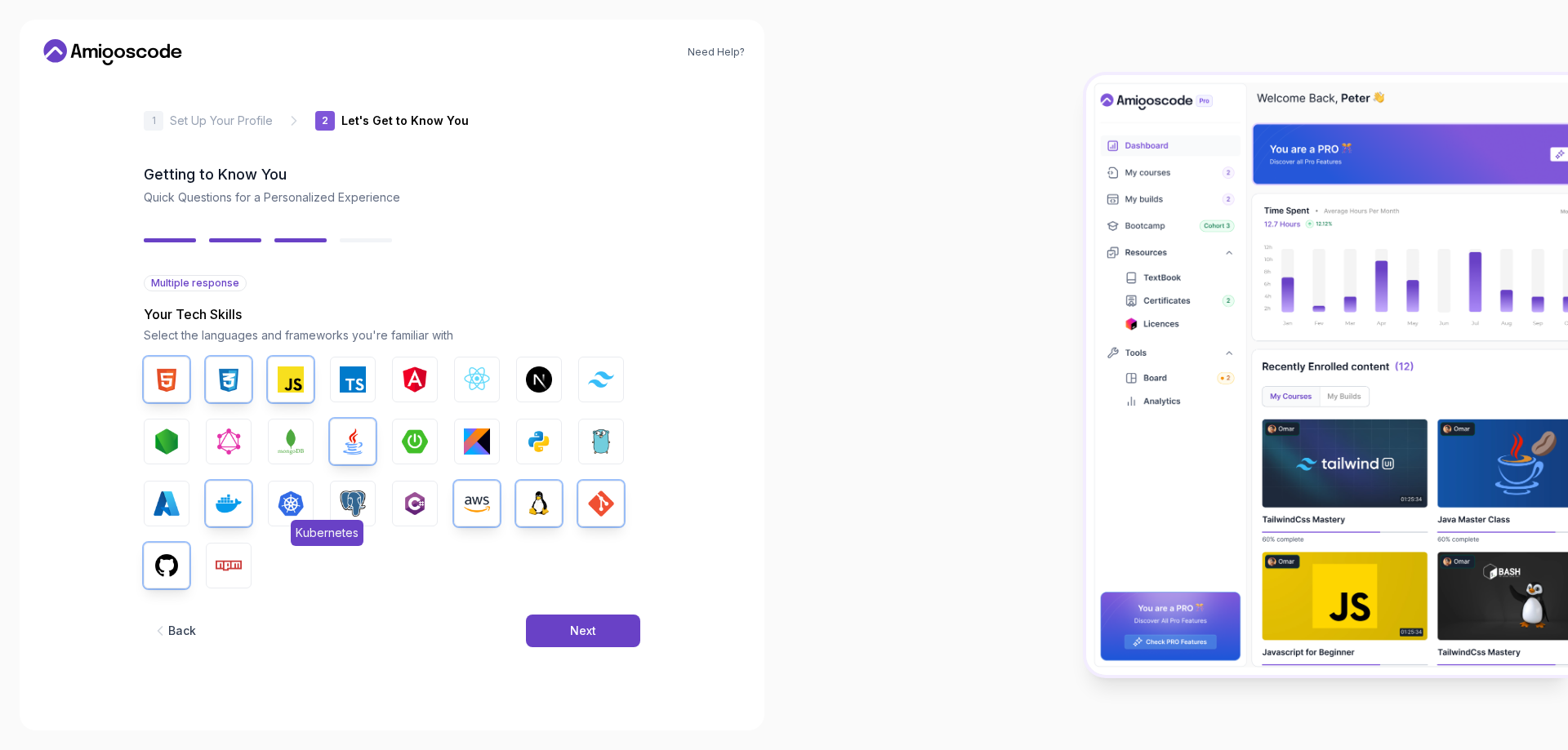
drag, startPoint x: 343, startPoint y: 505, endPoint x: 272, endPoint y: 500, distance: 71.2
click at [342, 505] on img "button" at bounding box center [352, 504] width 26 height 26
click at [229, 500] on img "button" at bounding box center [228, 504] width 26 height 26
click at [588, 638] on div "Next" at bounding box center [583, 631] width 26 height 16
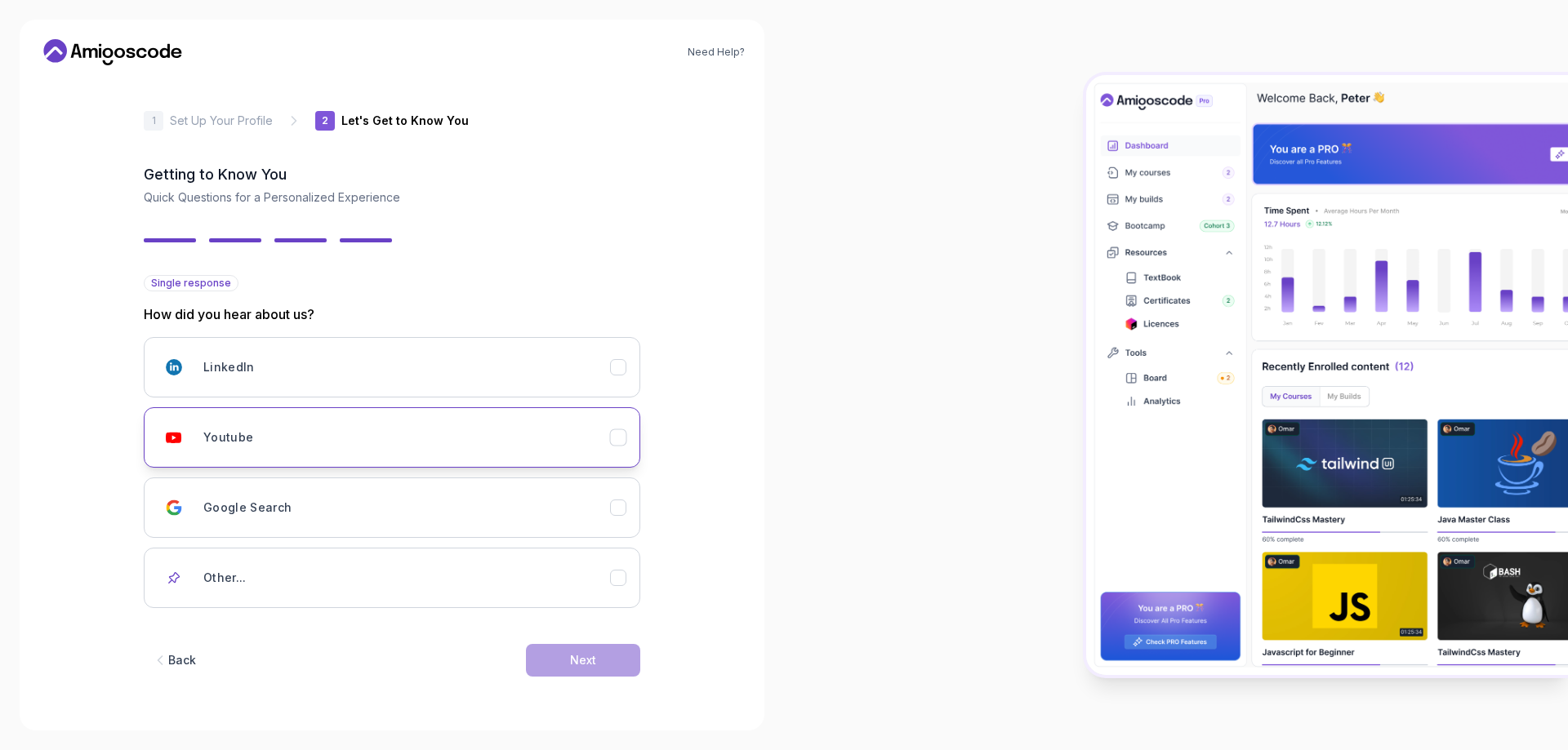
click at [324, 451] on div "Youtube" at bounding box center [407, 438] width 407 height 33
click at [560, 663] on button "Next" at bounding box center [583, 660] width 114 height 33
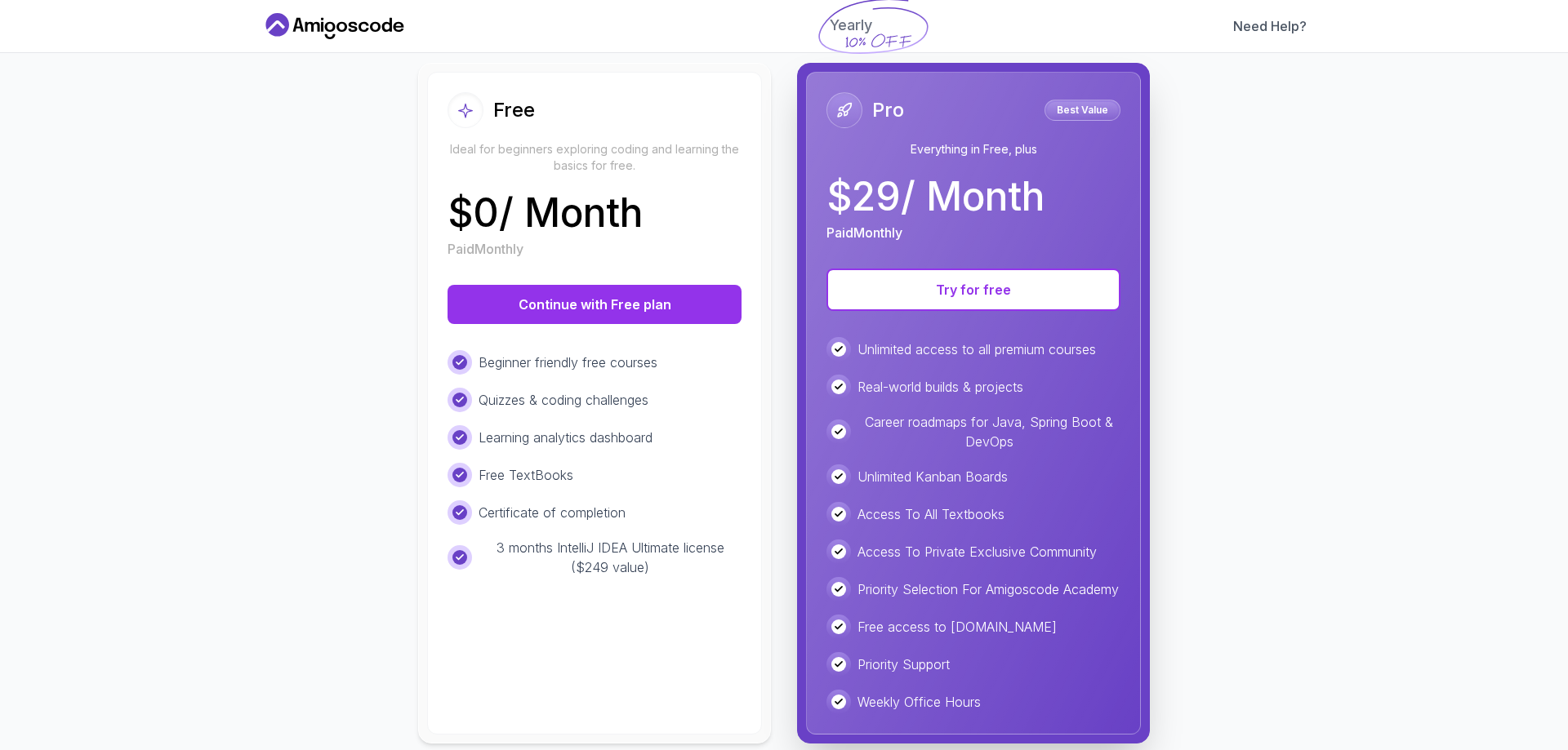
scroll to position [51, 0]
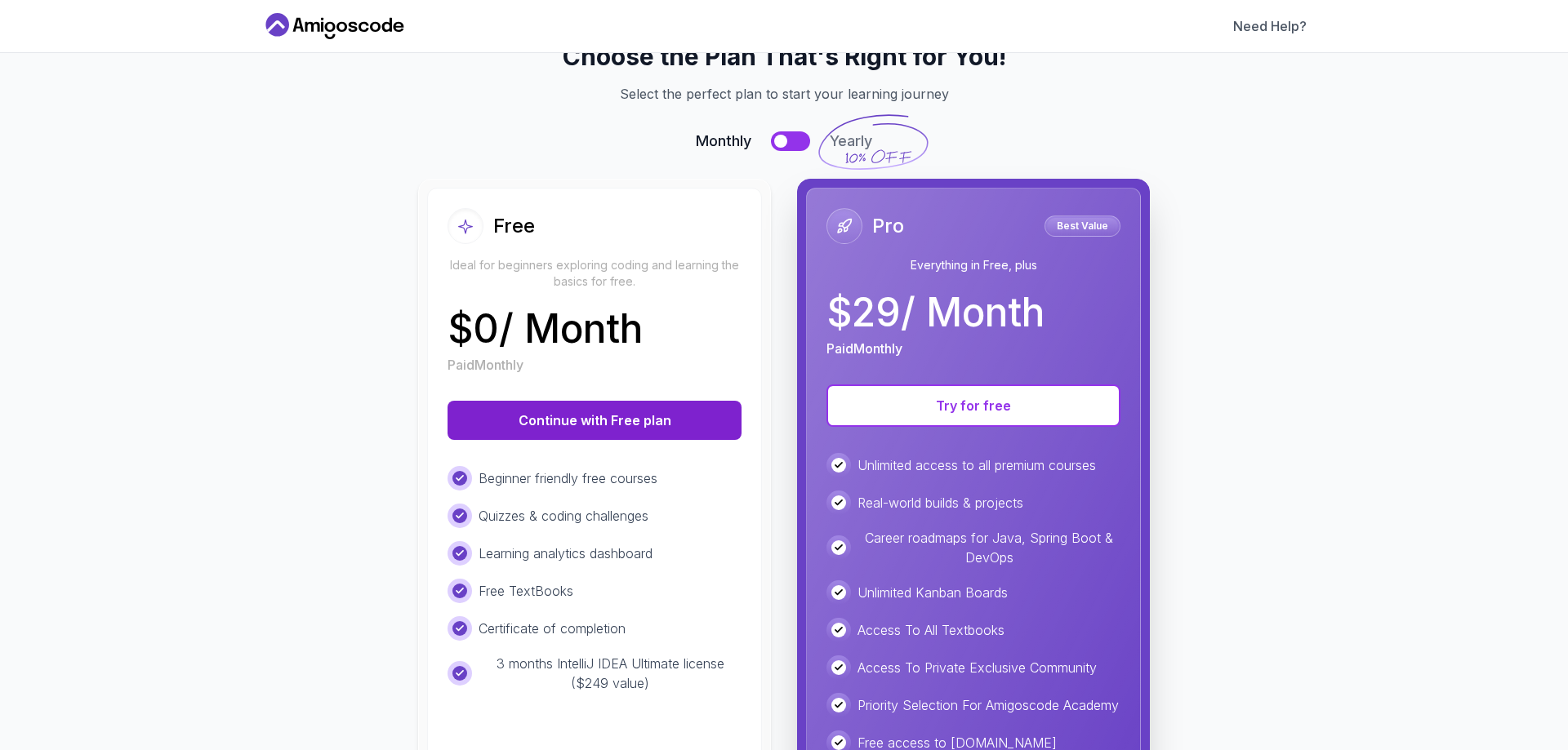
click at [671, 422] on button "Continue with Free plan" at bounding box center [594, 420] width 294 height 39
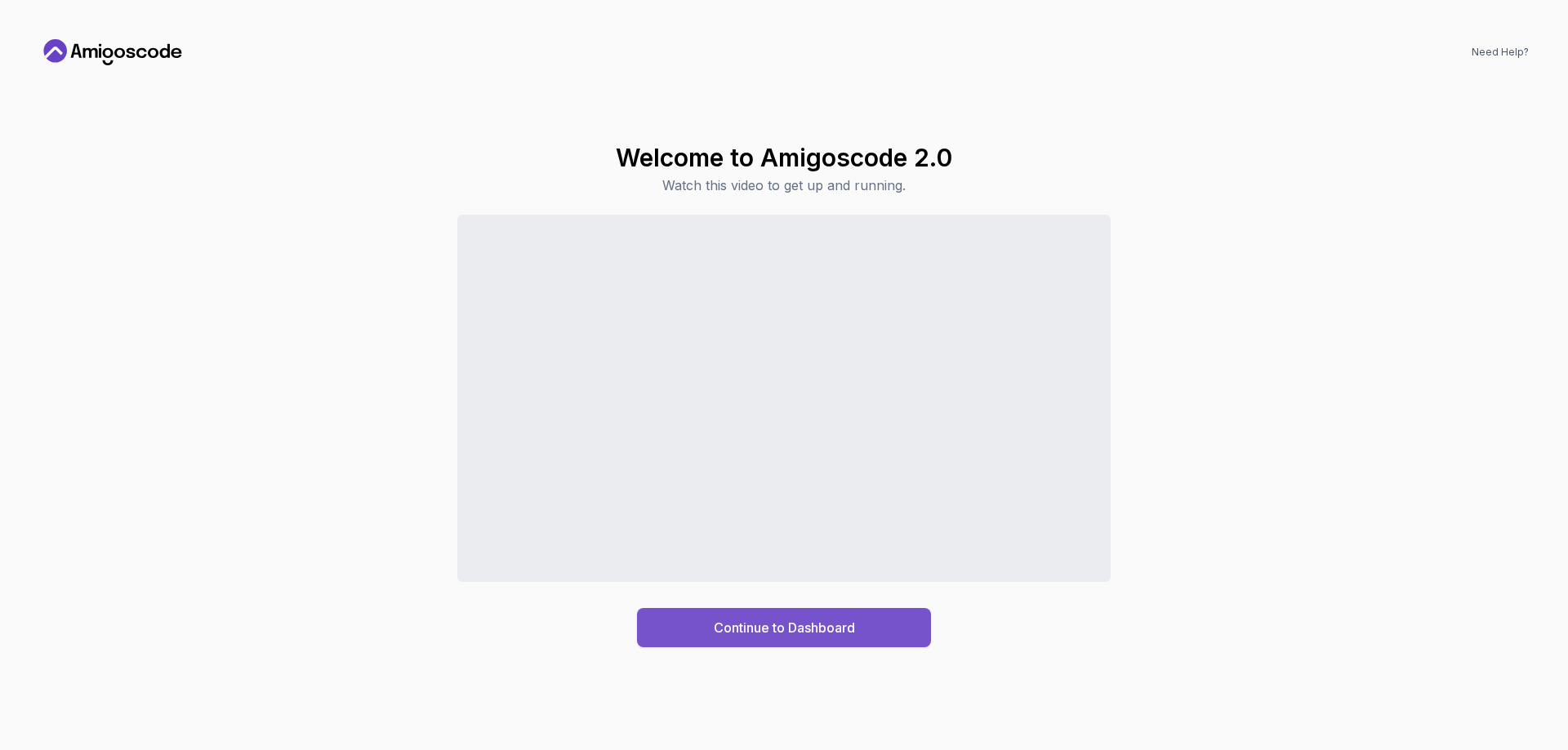
click at [821, 638] on button "Continue to Dashboard" at bounding box center [784, 627] width 294 height 39
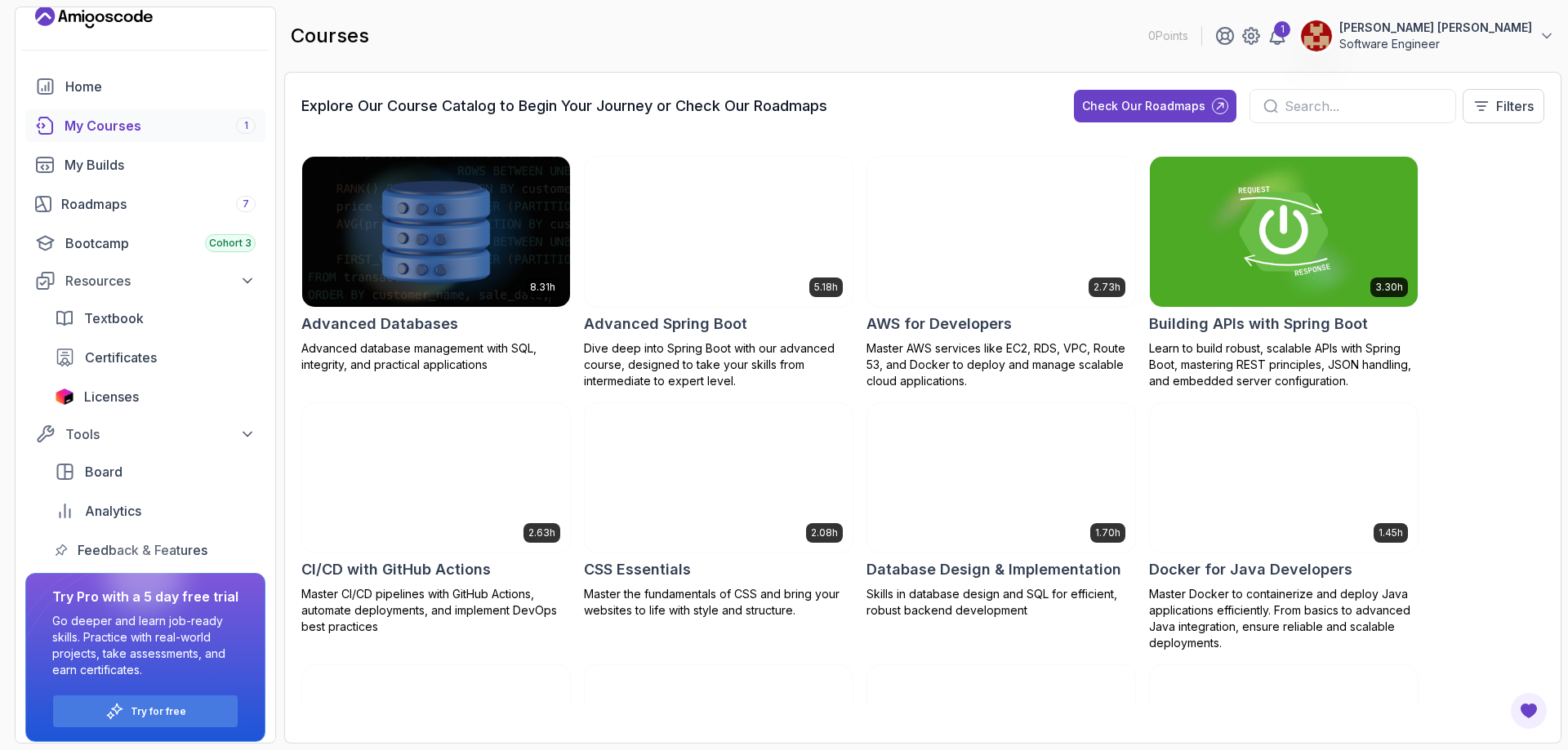
scroll to position [29, 0]
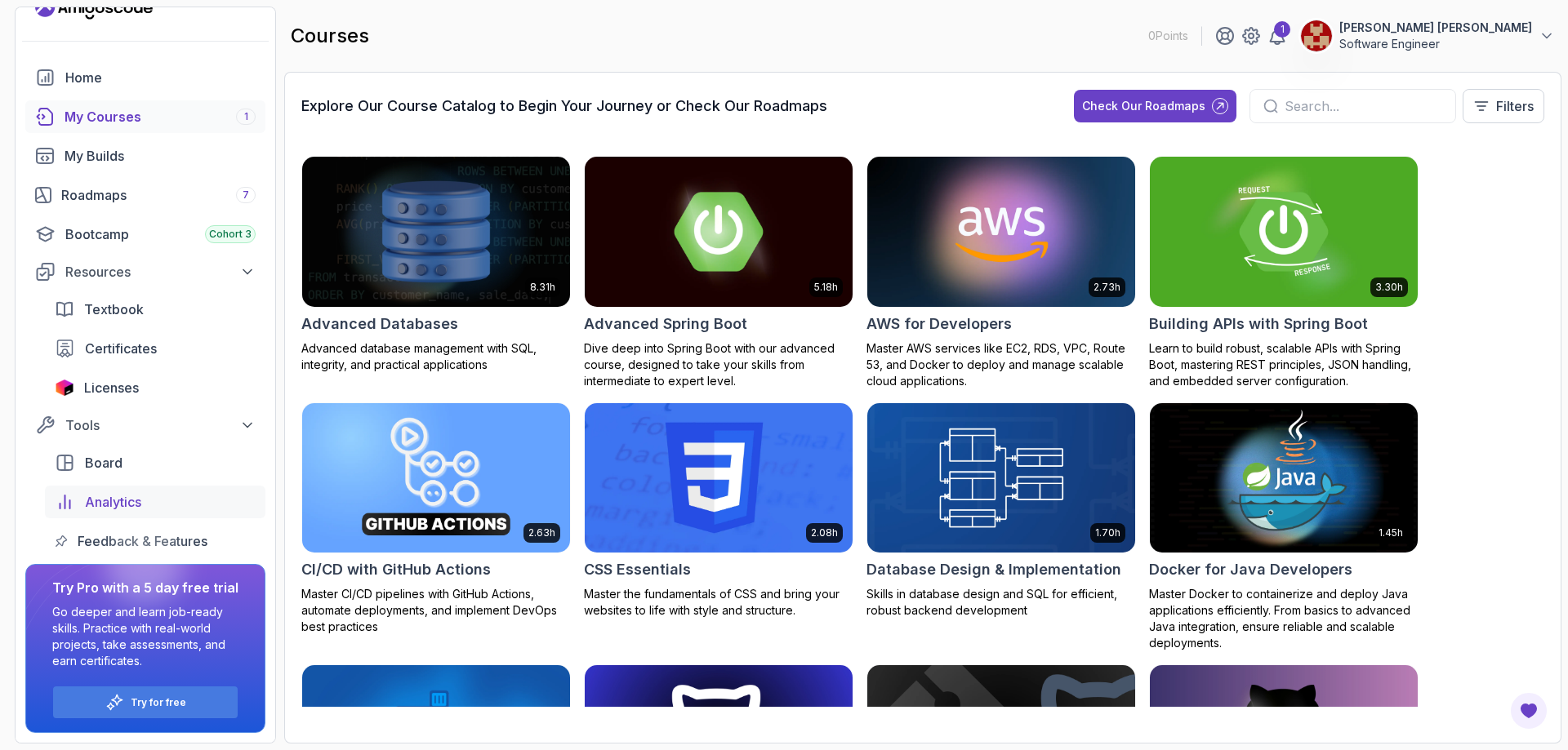
click at [128, 488] on link "Analytics" at bounding box center [155, 502] width 220 height 33
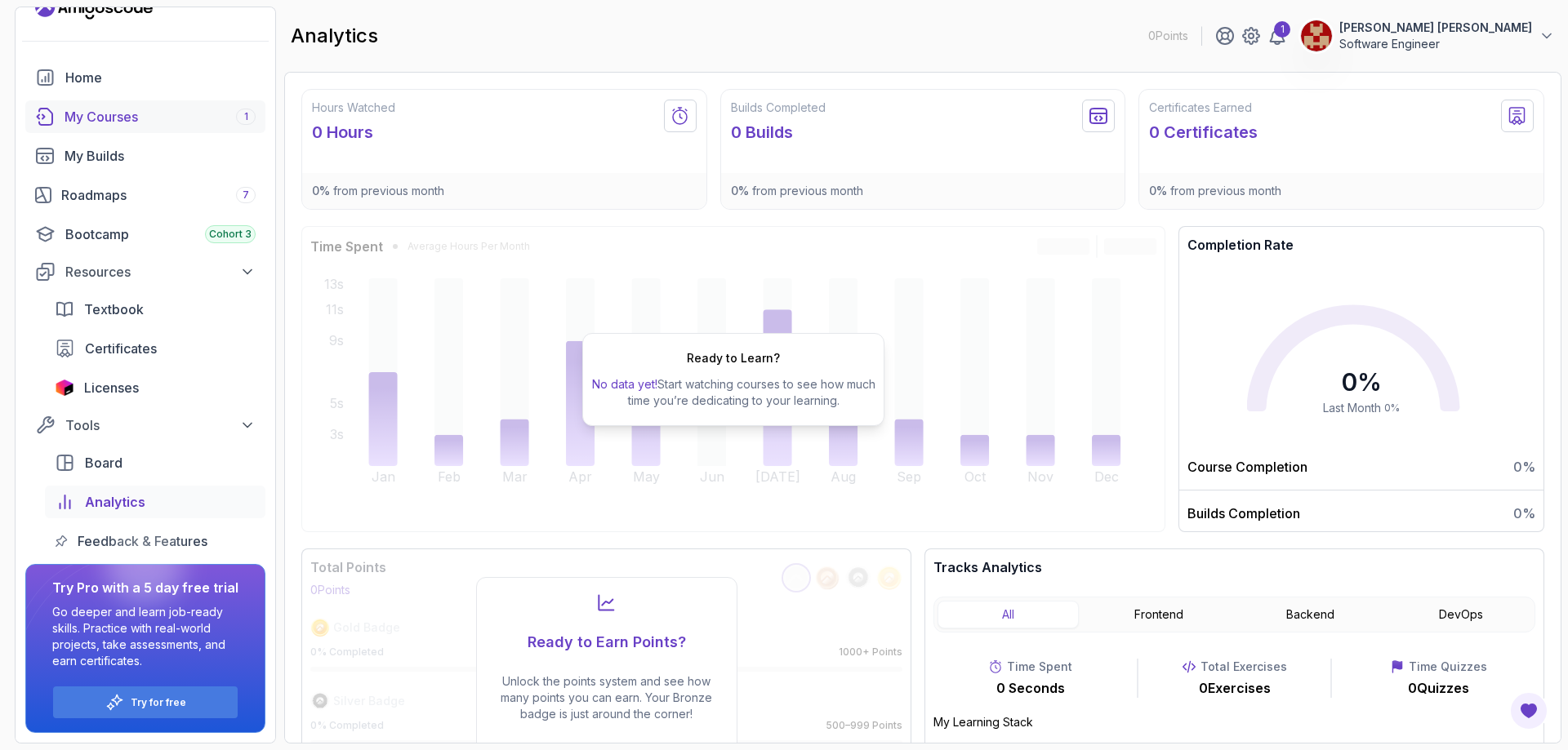
click at [143, 129] on link "My Courses 1" at bounding box center [146, 116] width 240 height 33
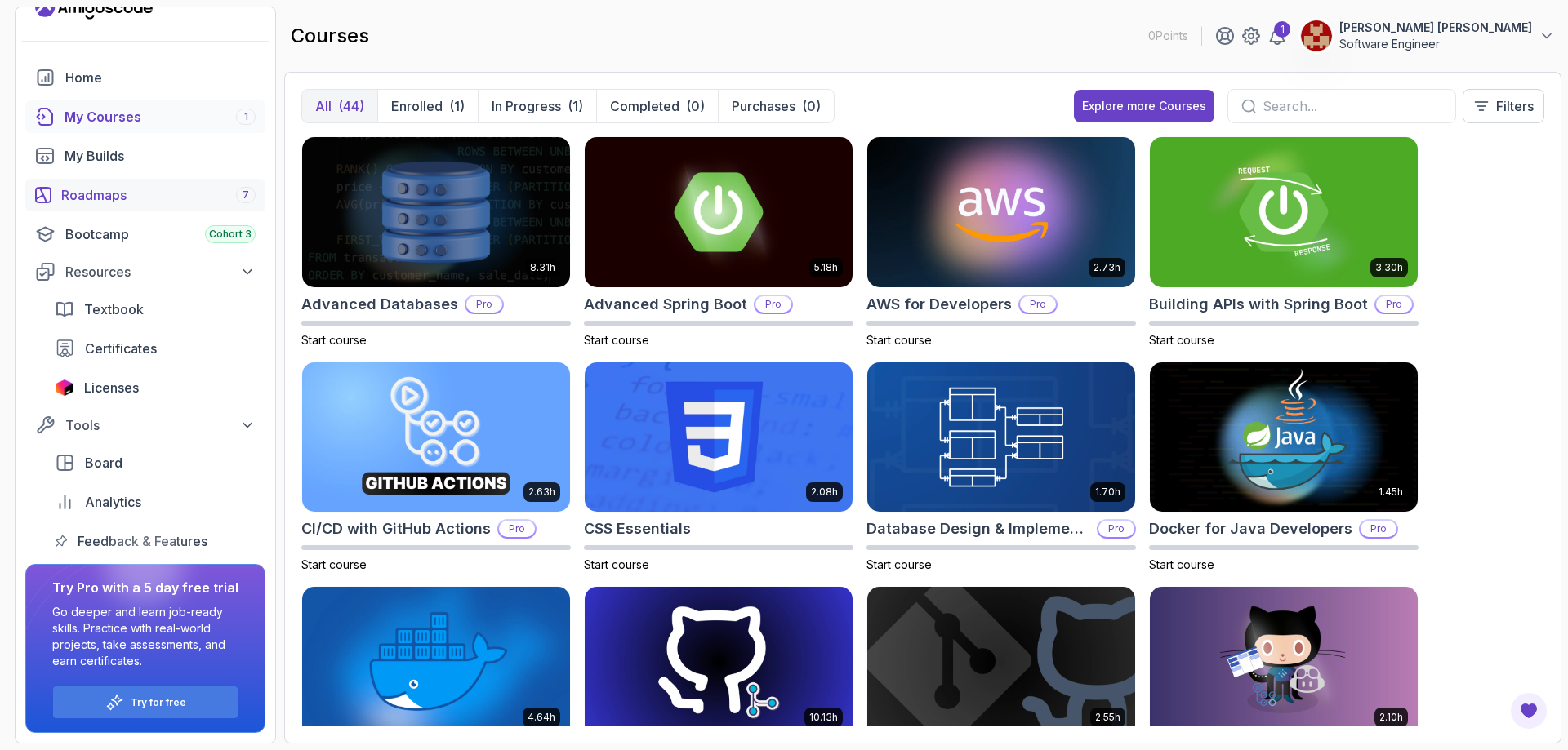
click at [148, 199] on div "Roadmaps 7" at bounding box center [159, 195] width 195 height 20
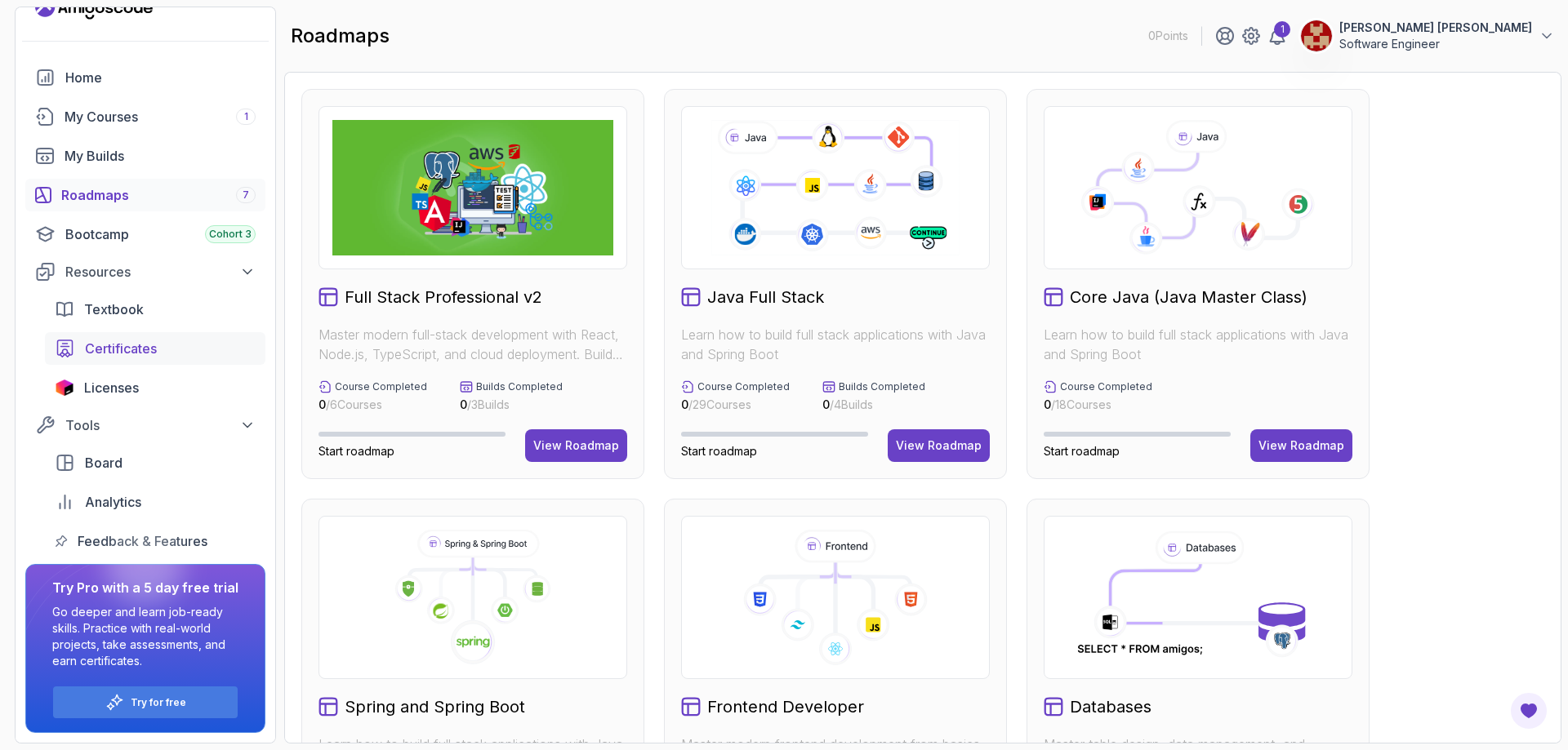
click at [140, 362] on link "Certificates" at bounding box center [155, 348] width 220 height 33
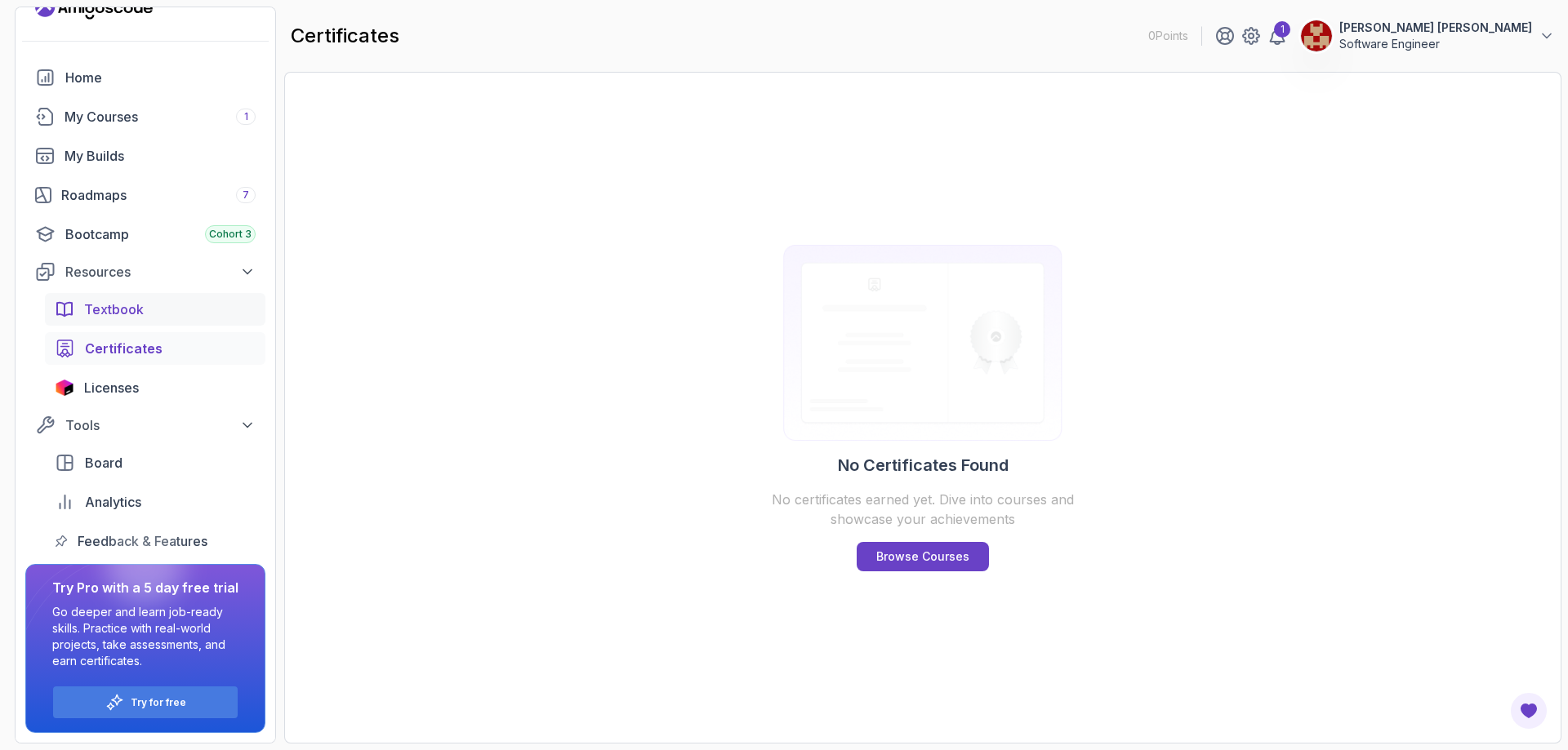
click at [169, 318] on div "Textbook" at bounding box center [170, 310] width 172 height 20
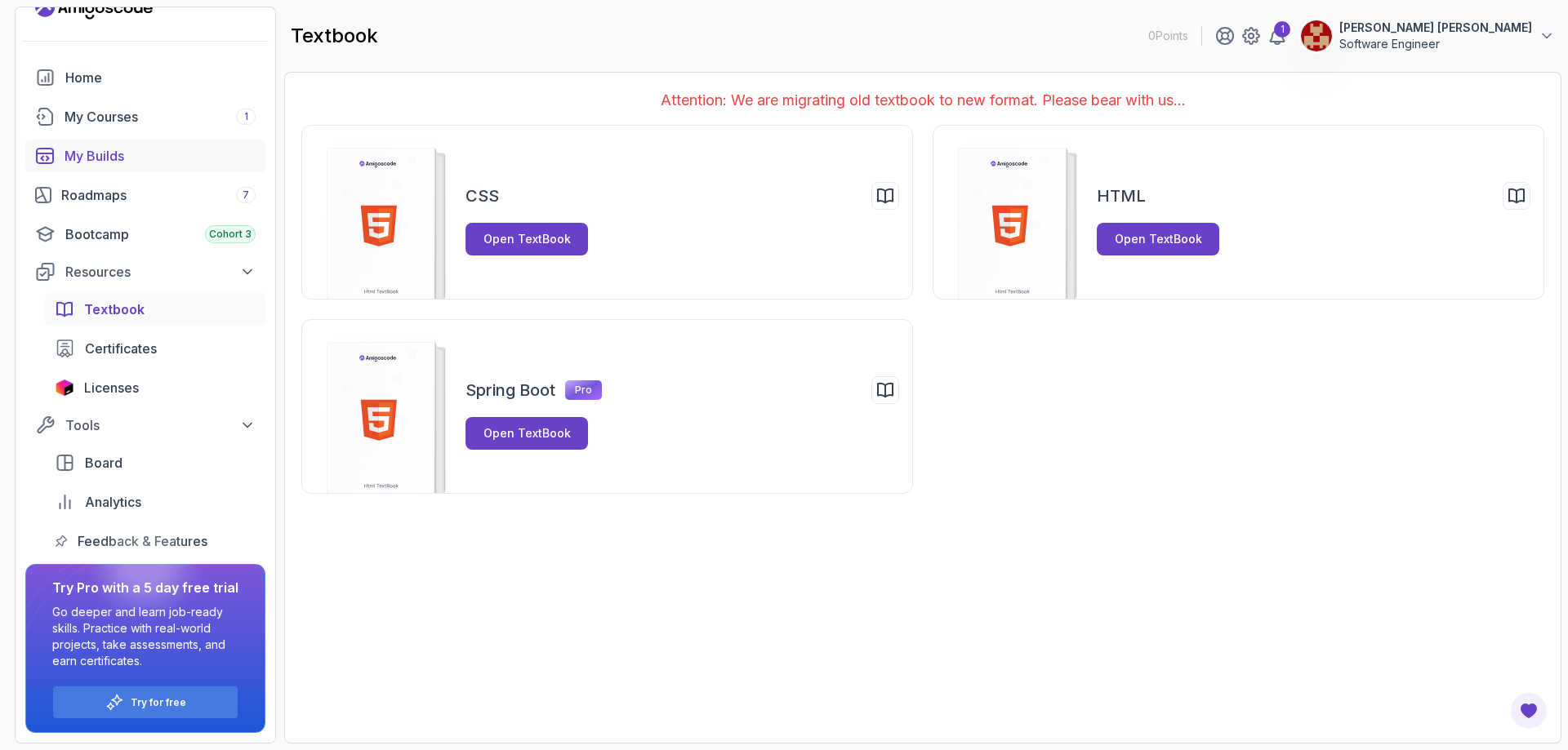
click at [113, 158] on div "My Builds" at bounding box center [160, 156] width 192 height 20
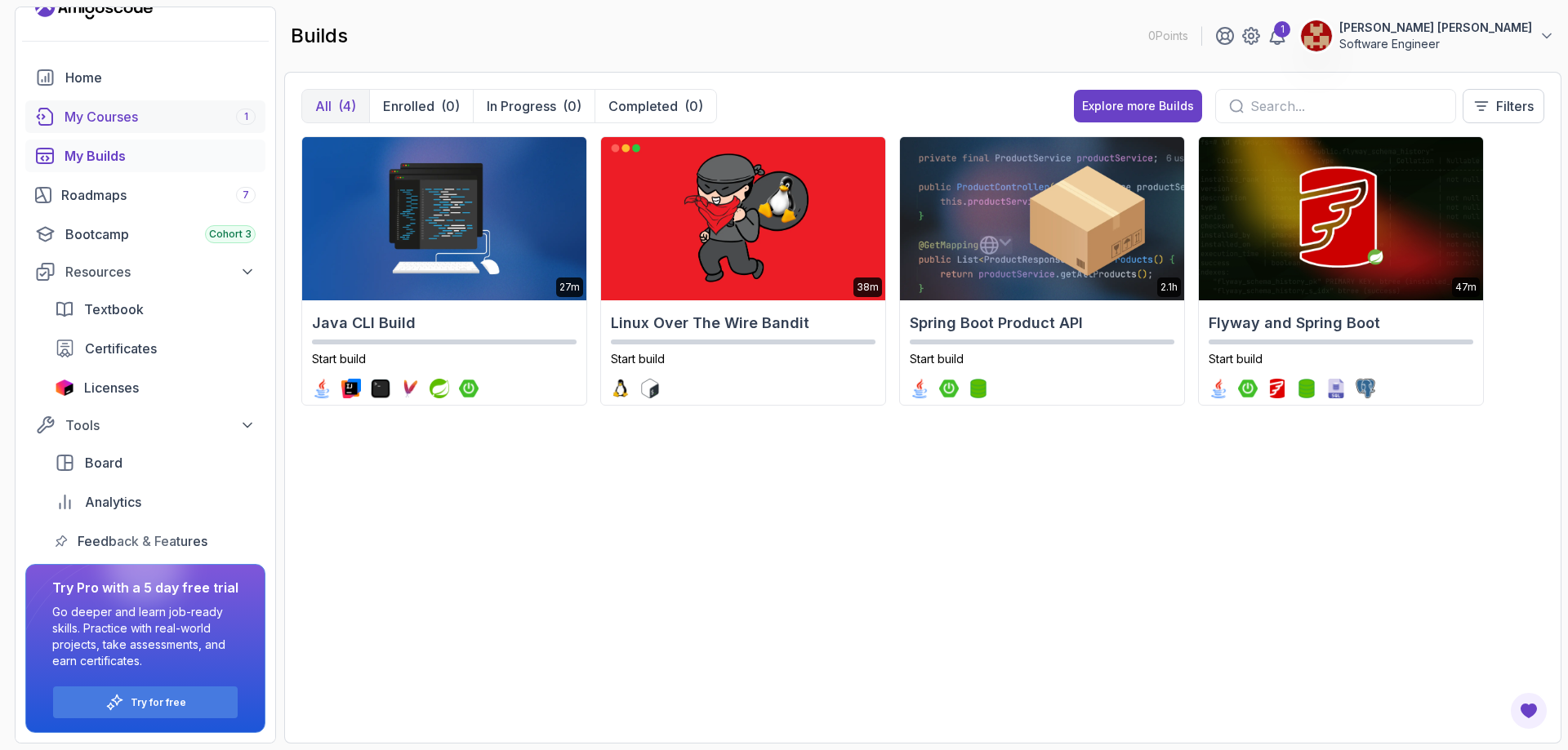
click at [106, 129] on link "My Courses 1" at bounding box center [146, 116] width 240 height 33
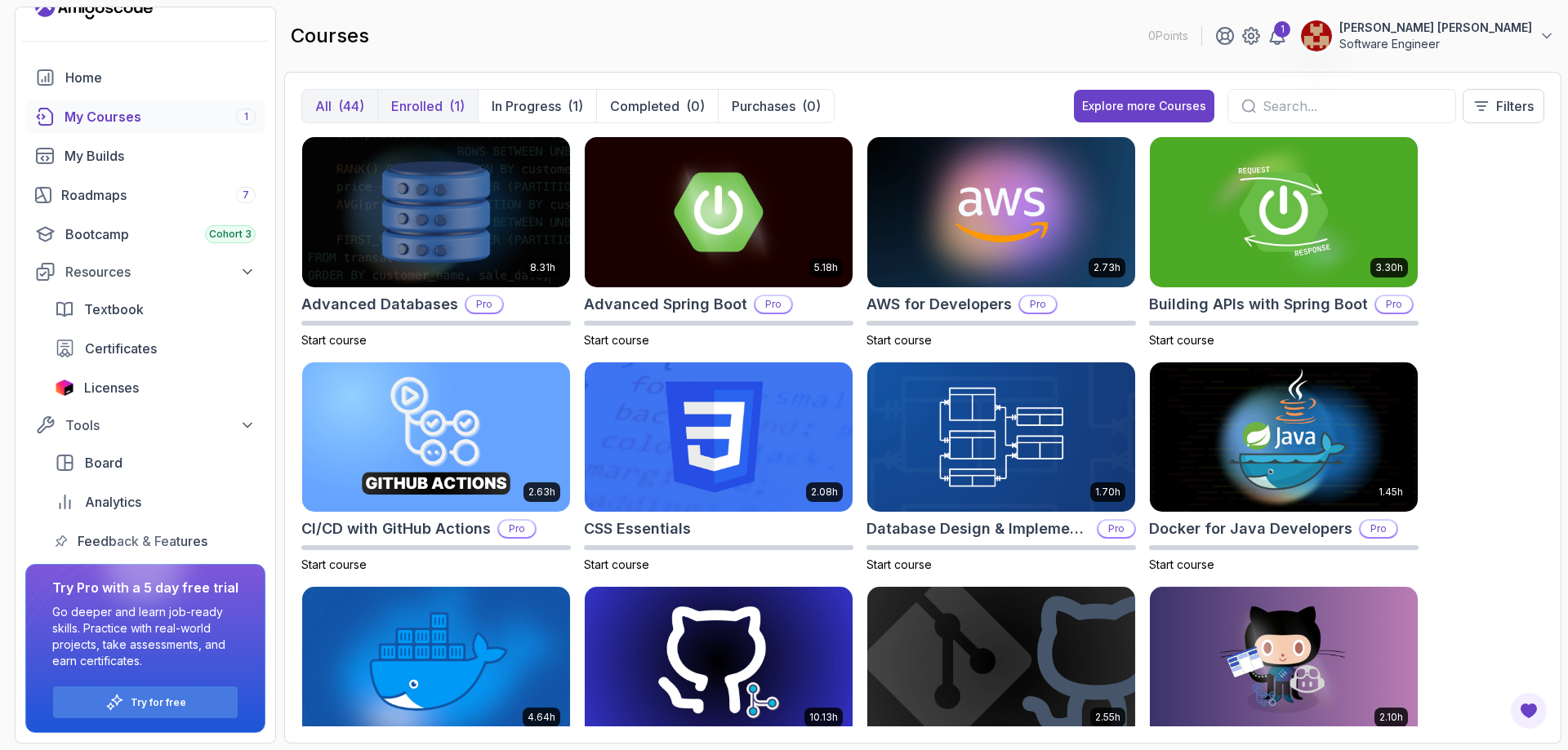
click at [388, 102] on button "Enrolled (1)" at bounding box center [427, 106] width 100 height 33
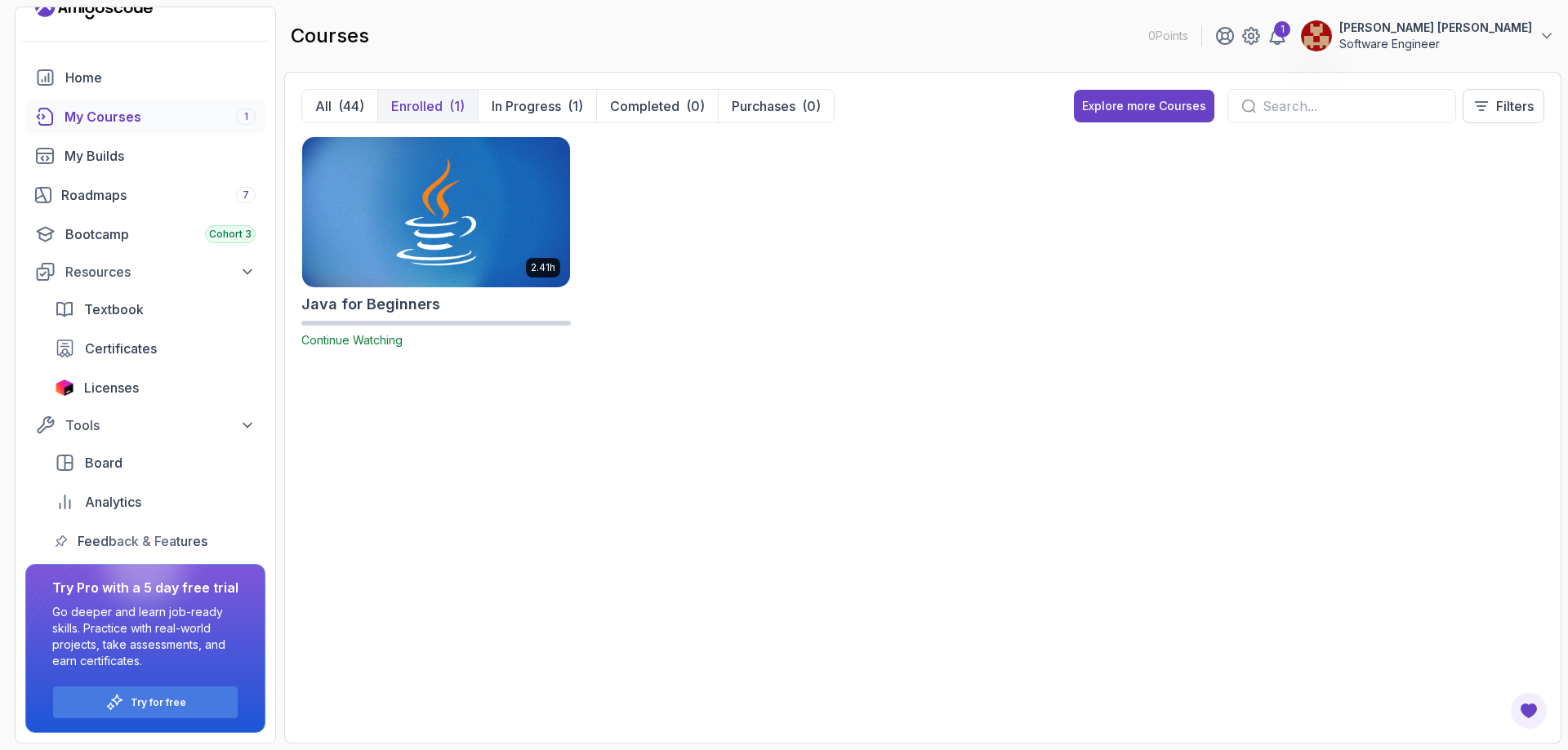
click at [377, 102] on button "Enrolled (1)" at bounding box center [427, 106] width 100 height 33
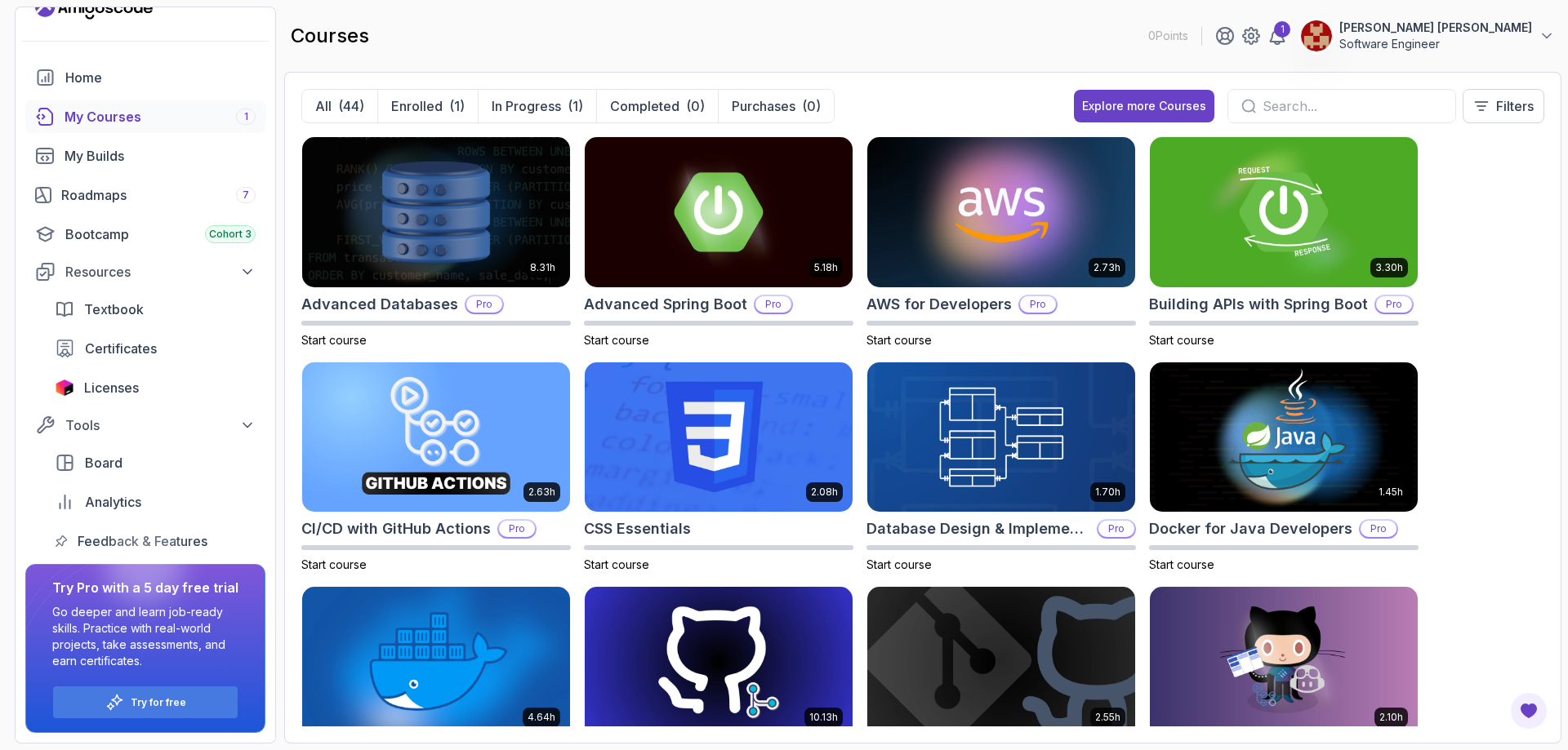
click at [141, 542] on div at bounding box center [144, 564] width 78 height 78
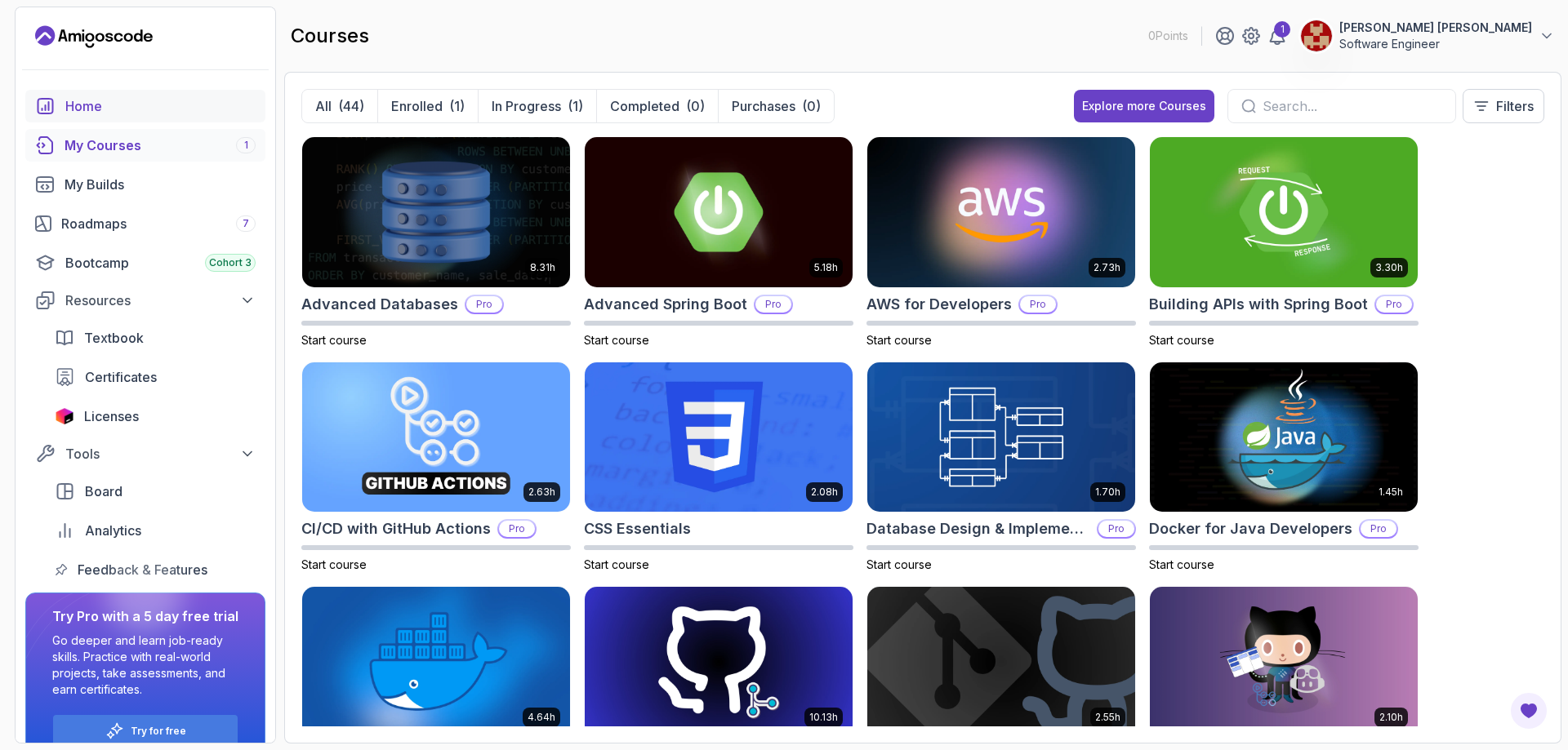
click at [100, 107] on div "Home" at bounding box center [161, 106] width 191 height 20
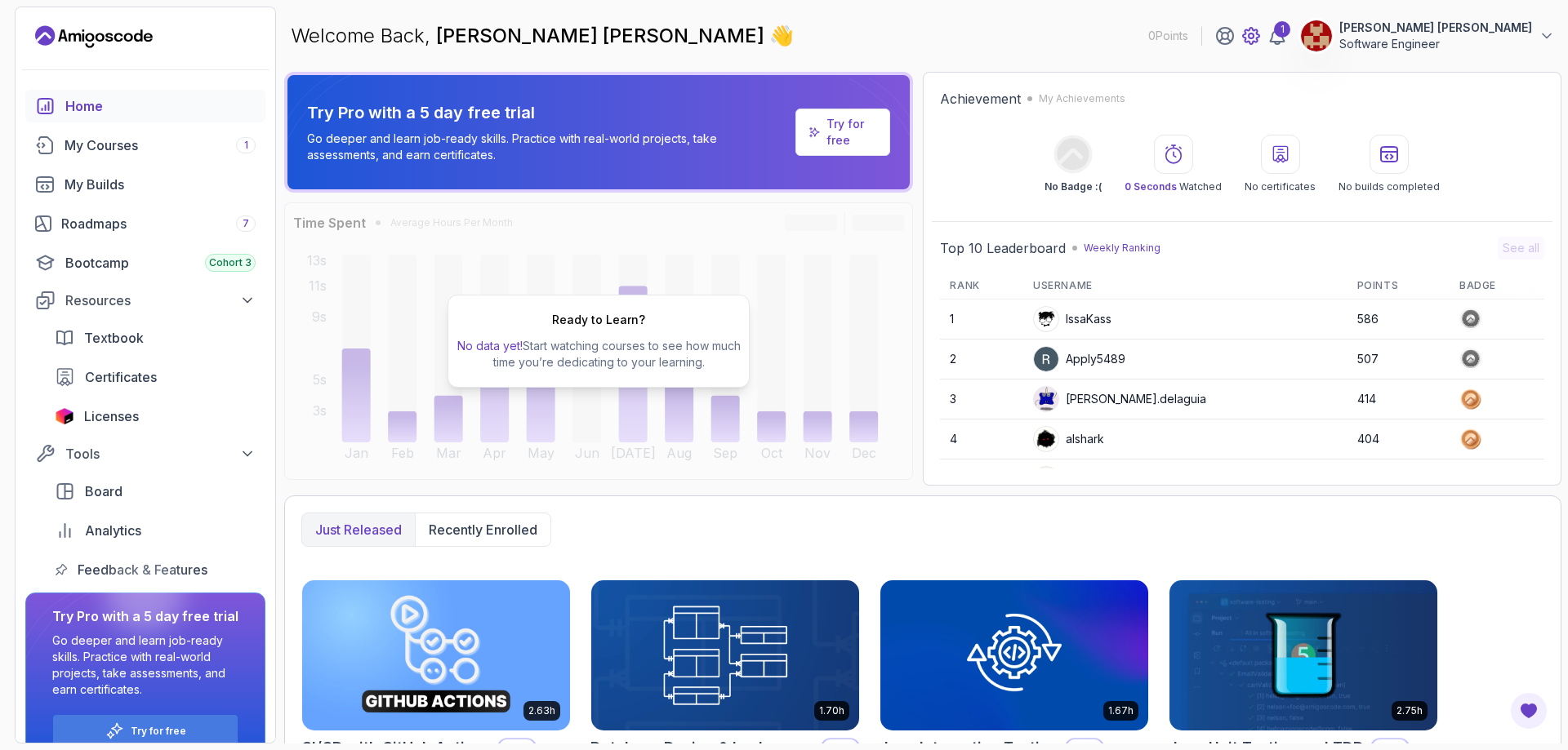
click at [1247, 33] on icon at bounding box center [1250, 36] width 16 height 16
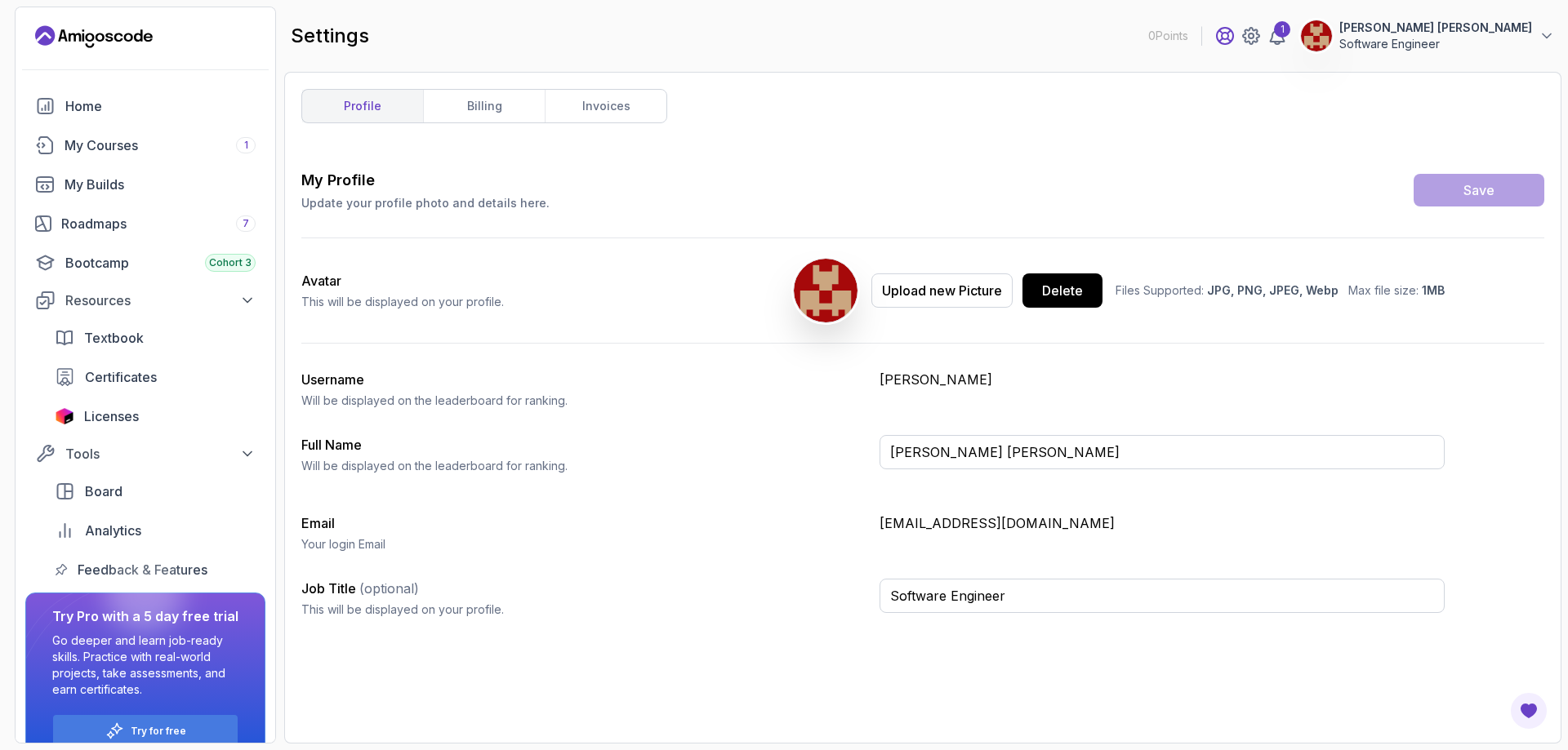
click at [1229, 33] on icon at bounding box center [1225, 36] width 16 height 16
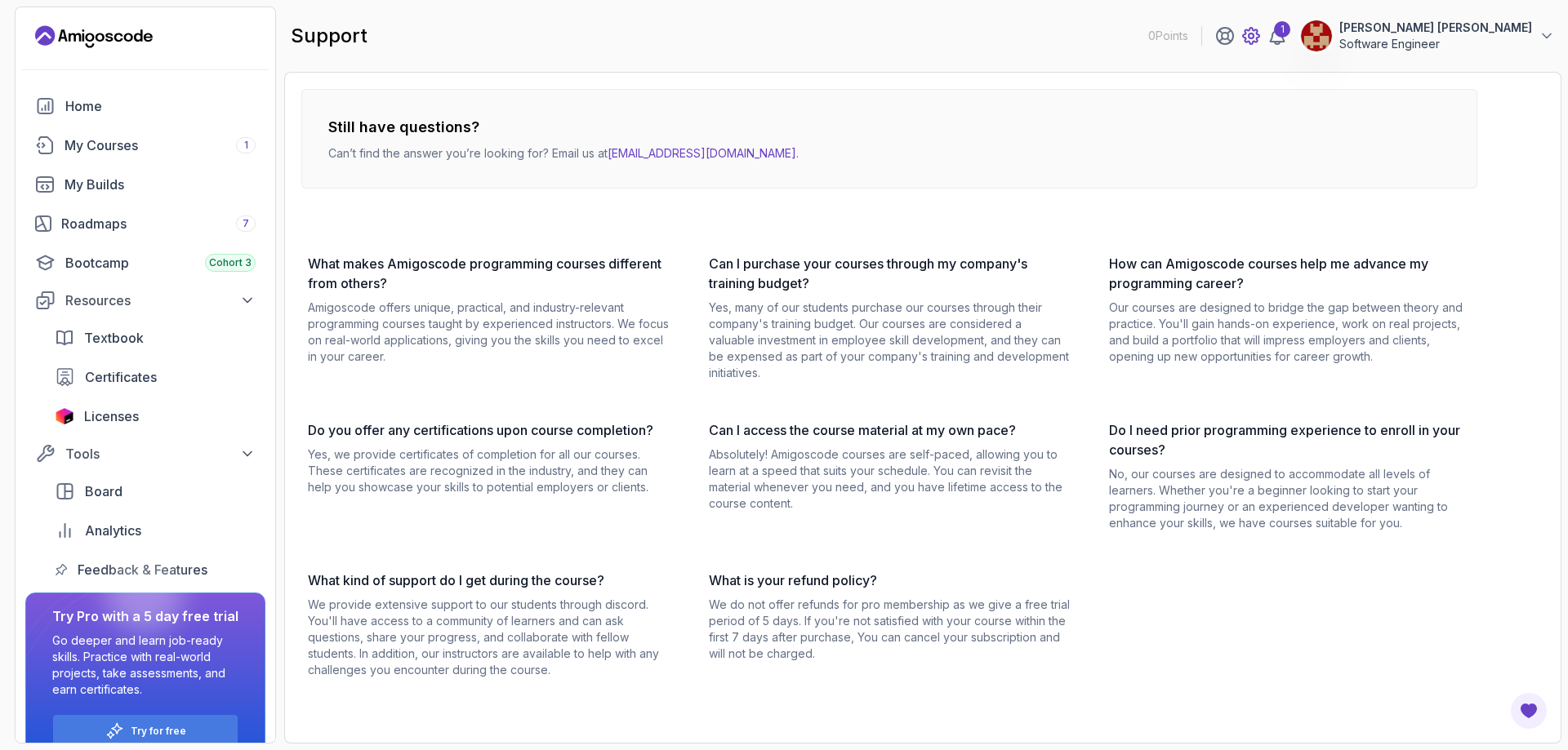
click at [1253, 38] on icon at bounding box center [1250, 36] width 5 height 5
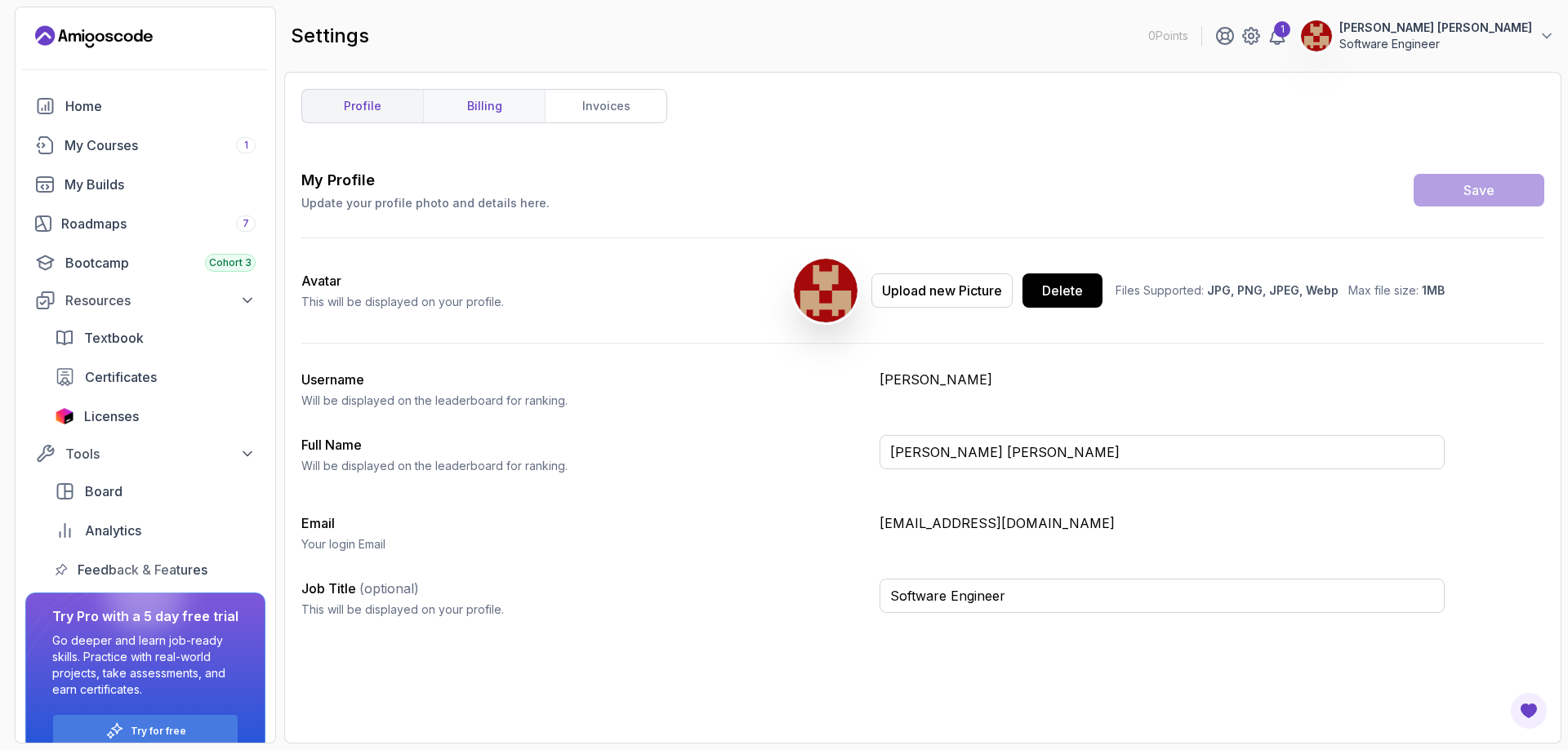
click at [505, 108] on link "billing" at bounding box center [483, 106] width 122 height 33
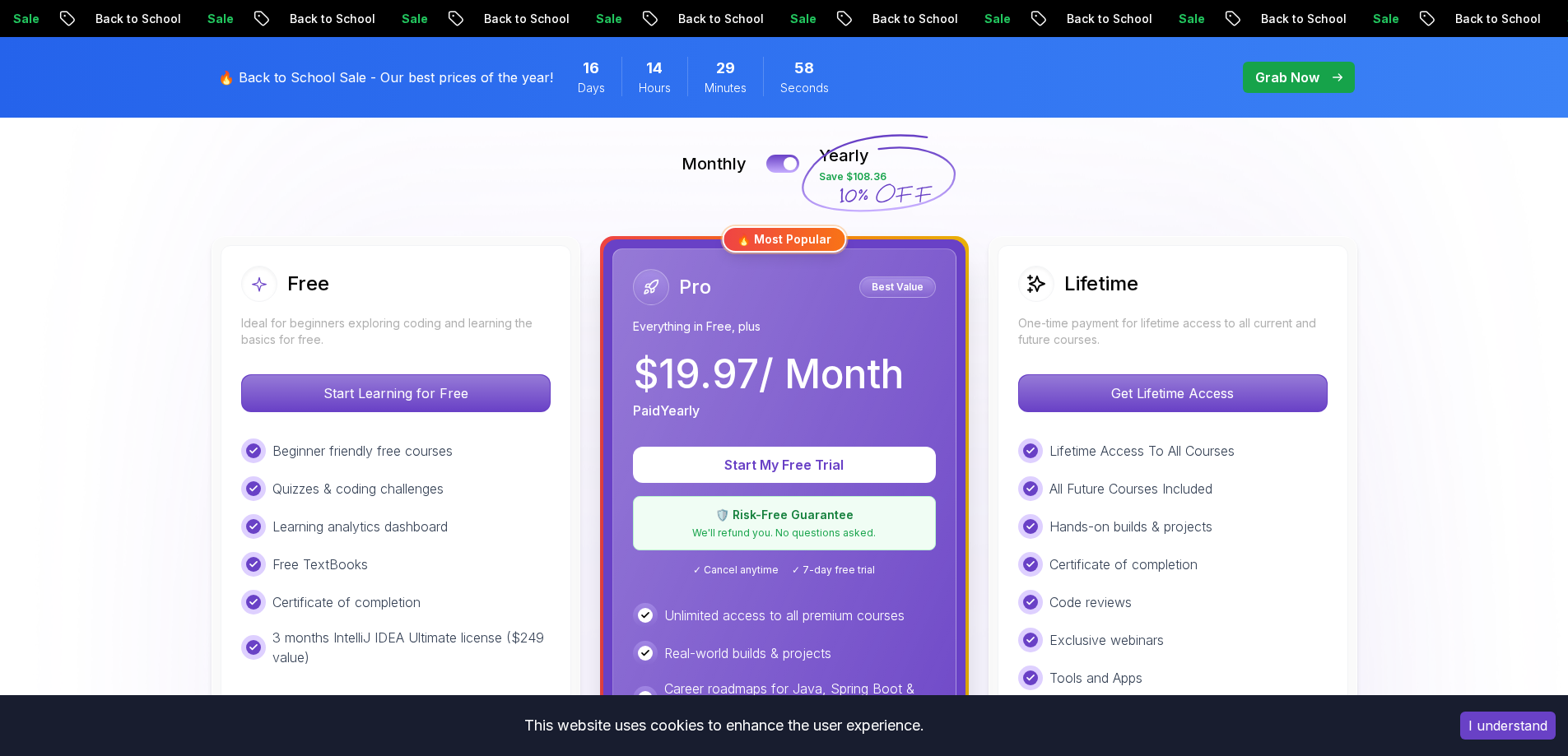
scroll to position [329, 0]
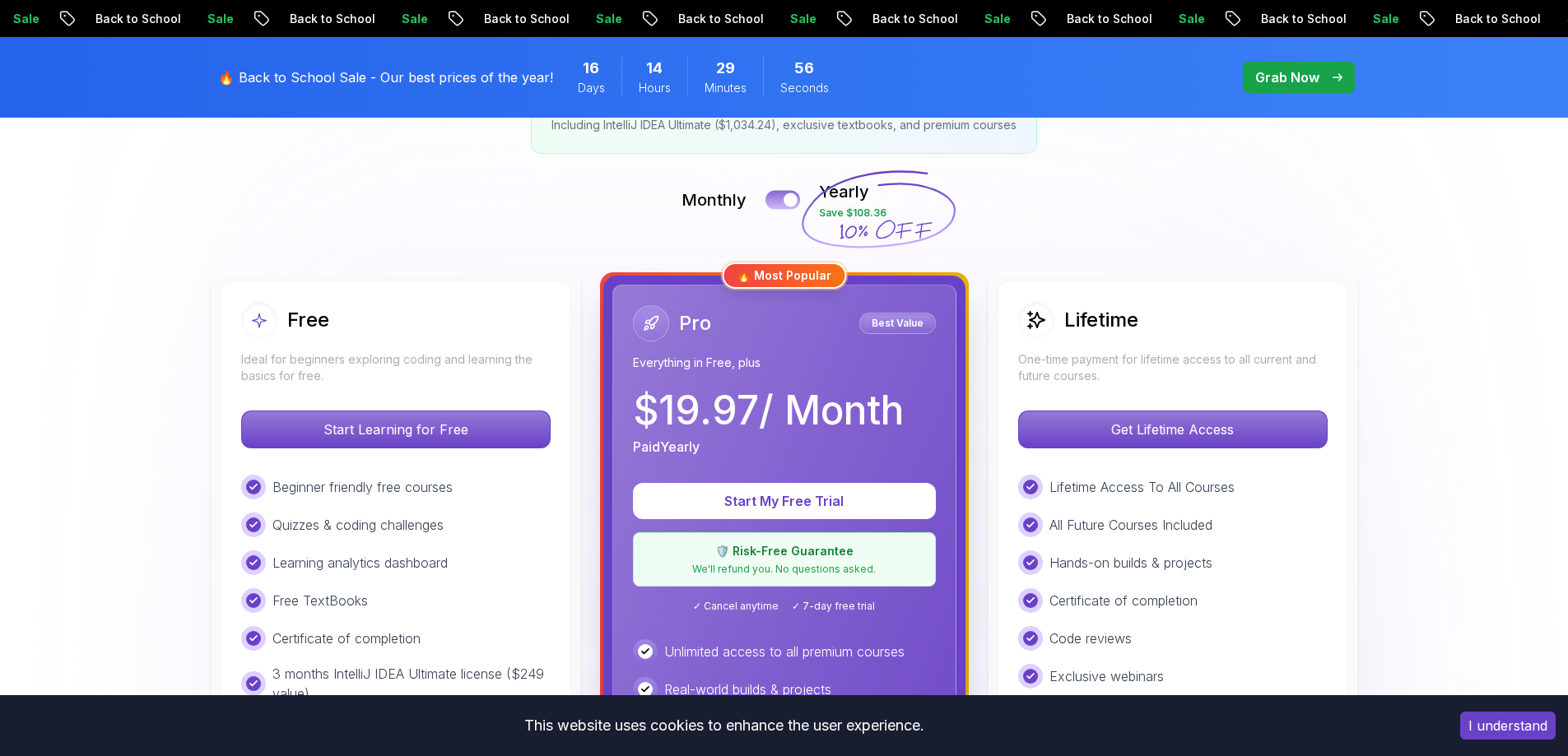
click at [775, 190] on button at bounding box center [782, 199] width 35 height 19
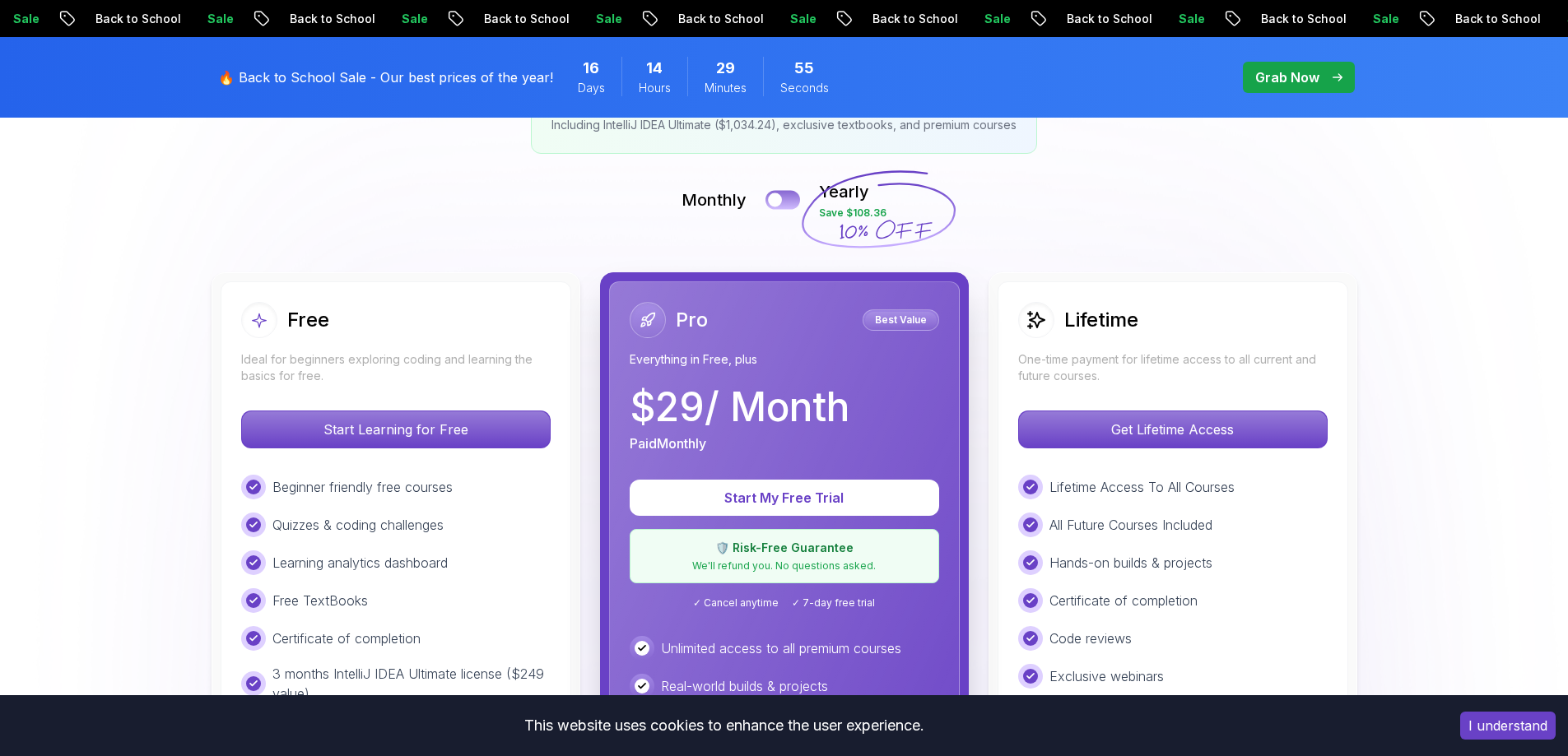
click at [787, 199] on button at bounding box center [782, 199] width 35 height 19
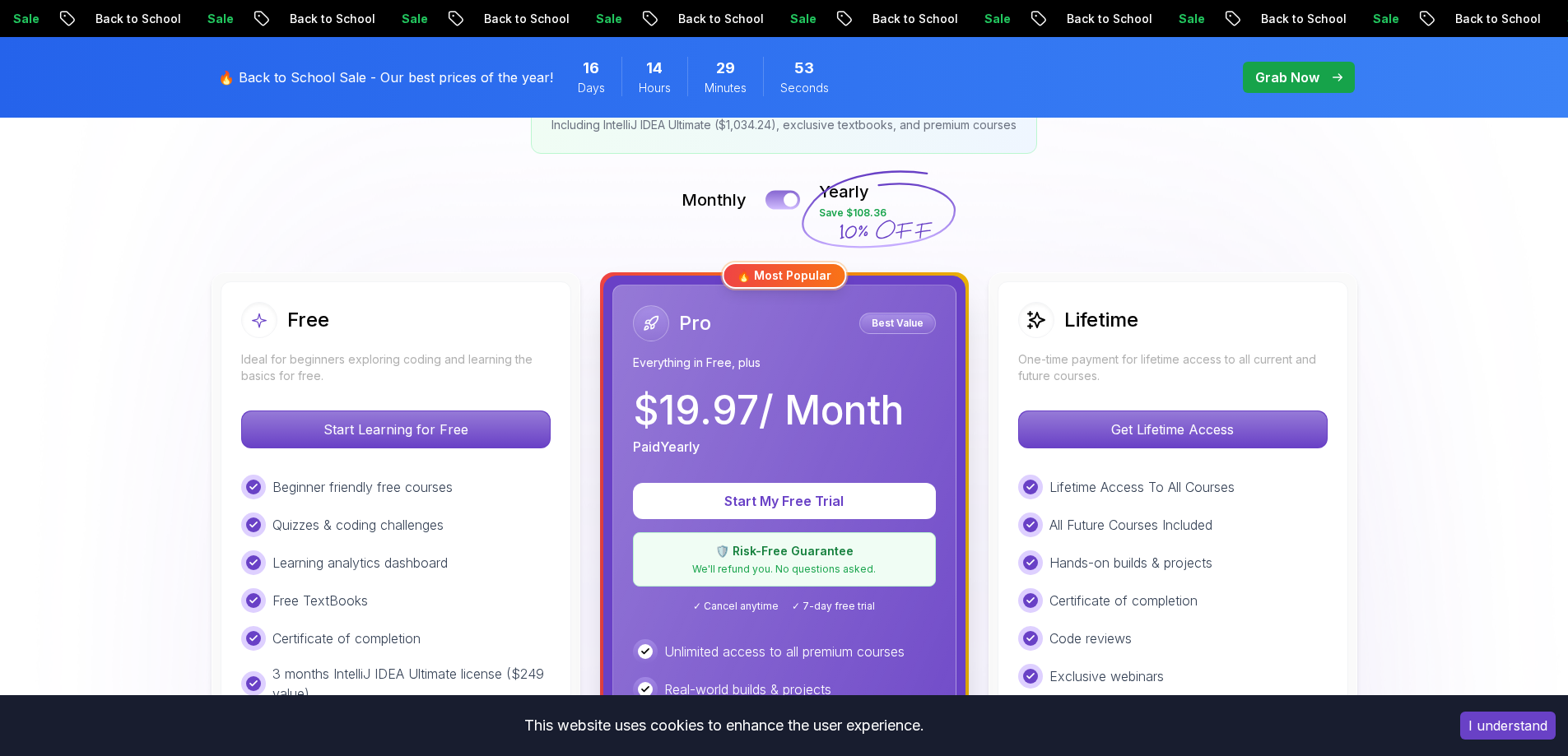
click at [787, 199] on div at bounding box center [790, 200] width 14 height 14
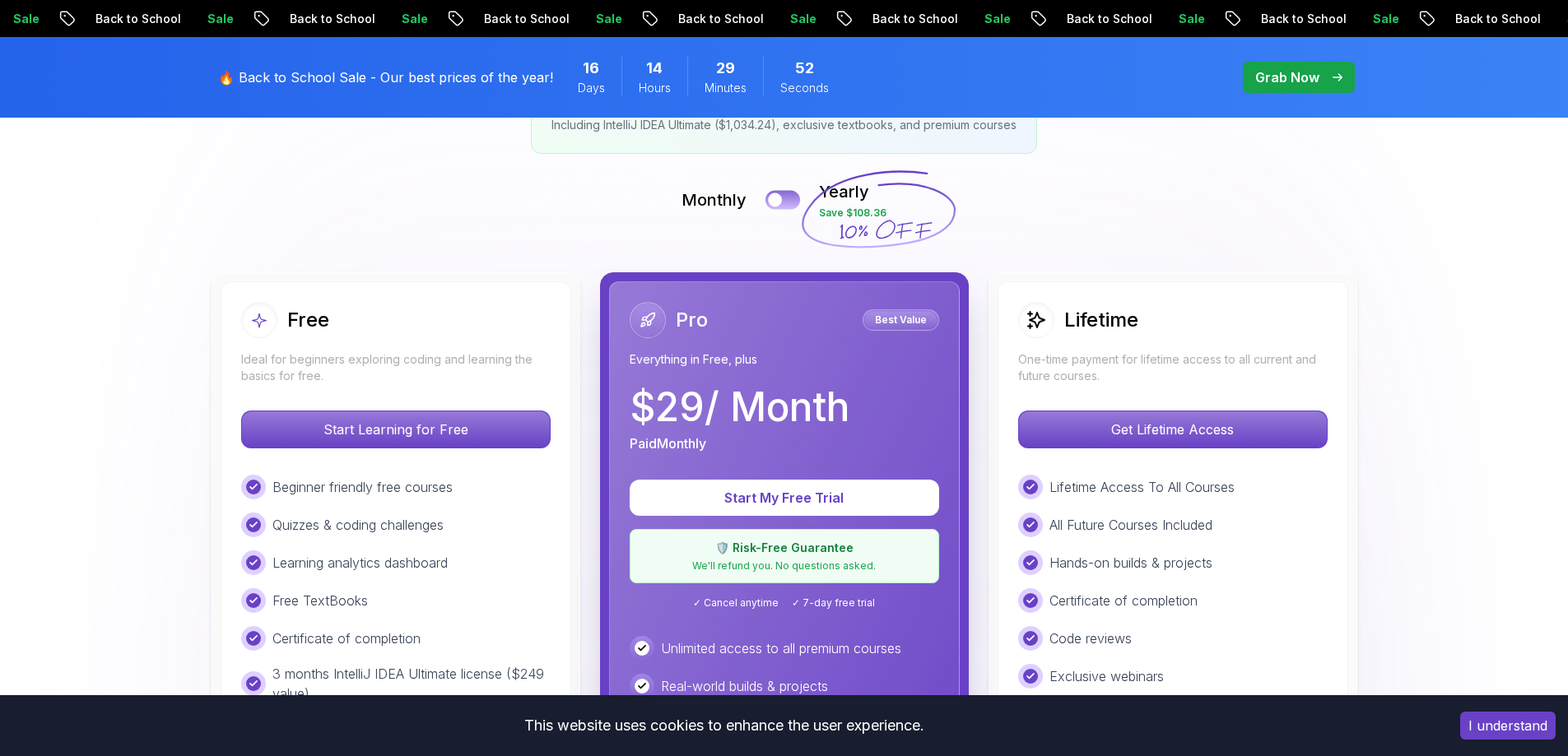
click at [787, 199] on button at bounding box center [782, 199] width 35 height 19
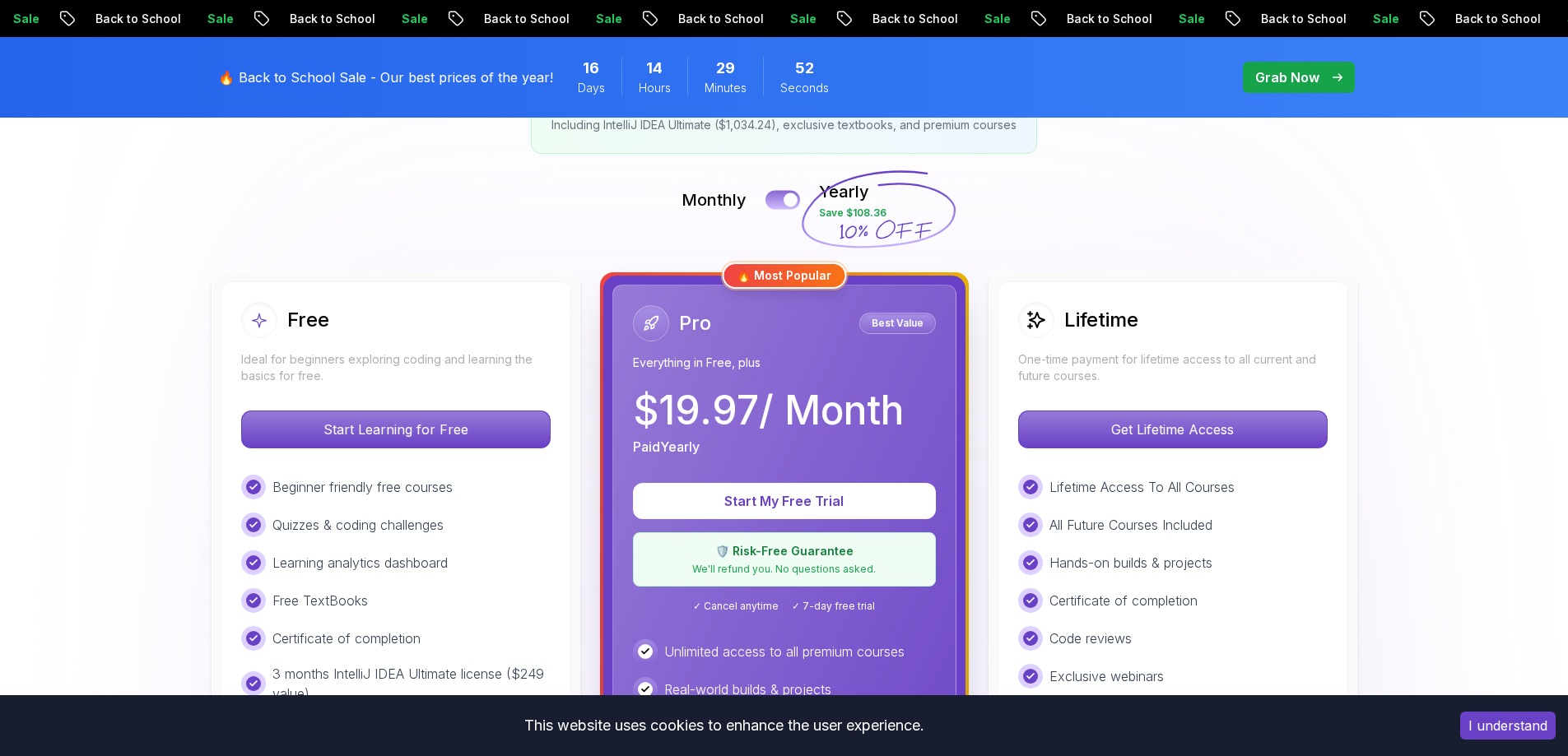
click at [787, 199] on div at bounding box center [790, 200] width 14 height 14
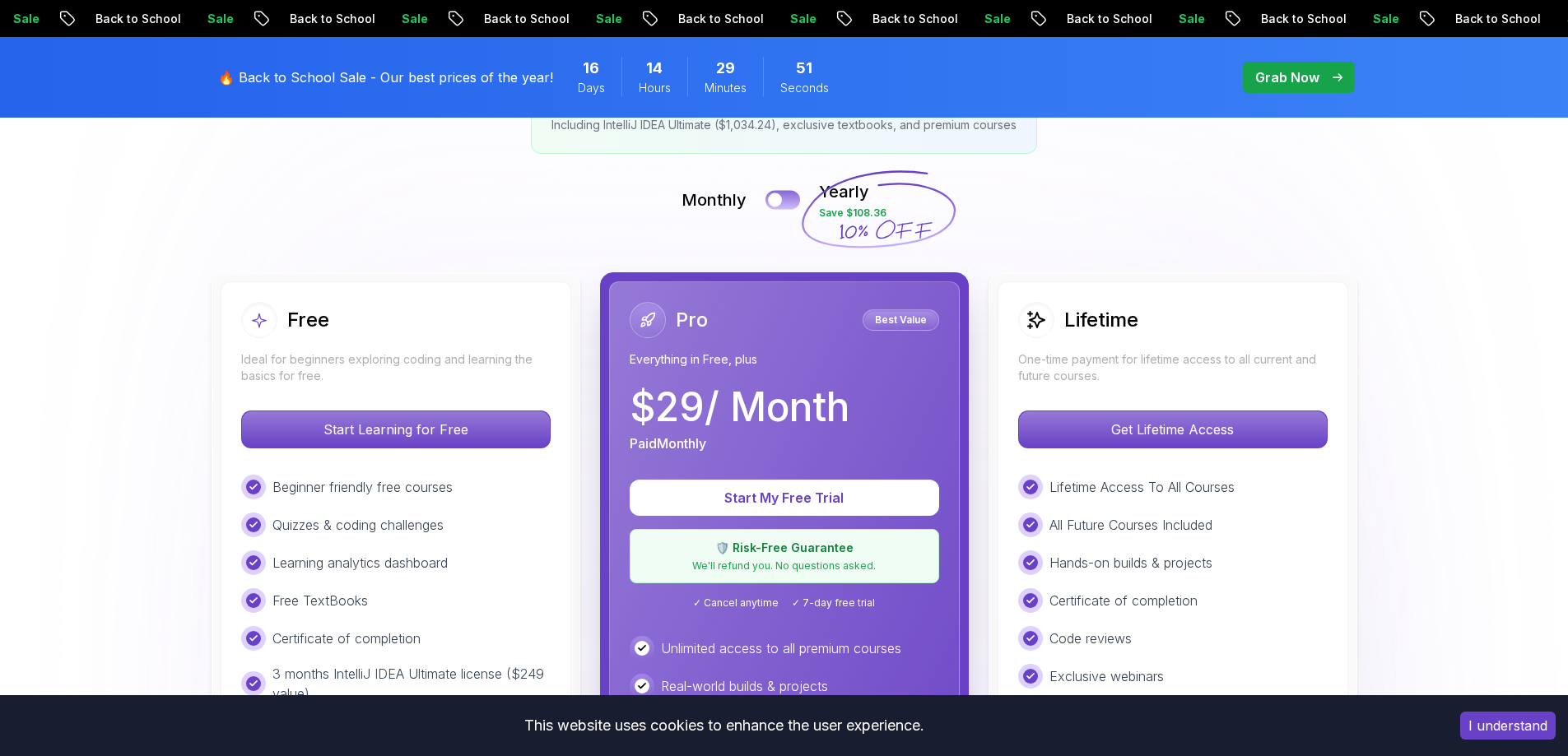
click at [787, 199] on button at bounding box center [782, 199] width 35 height 19
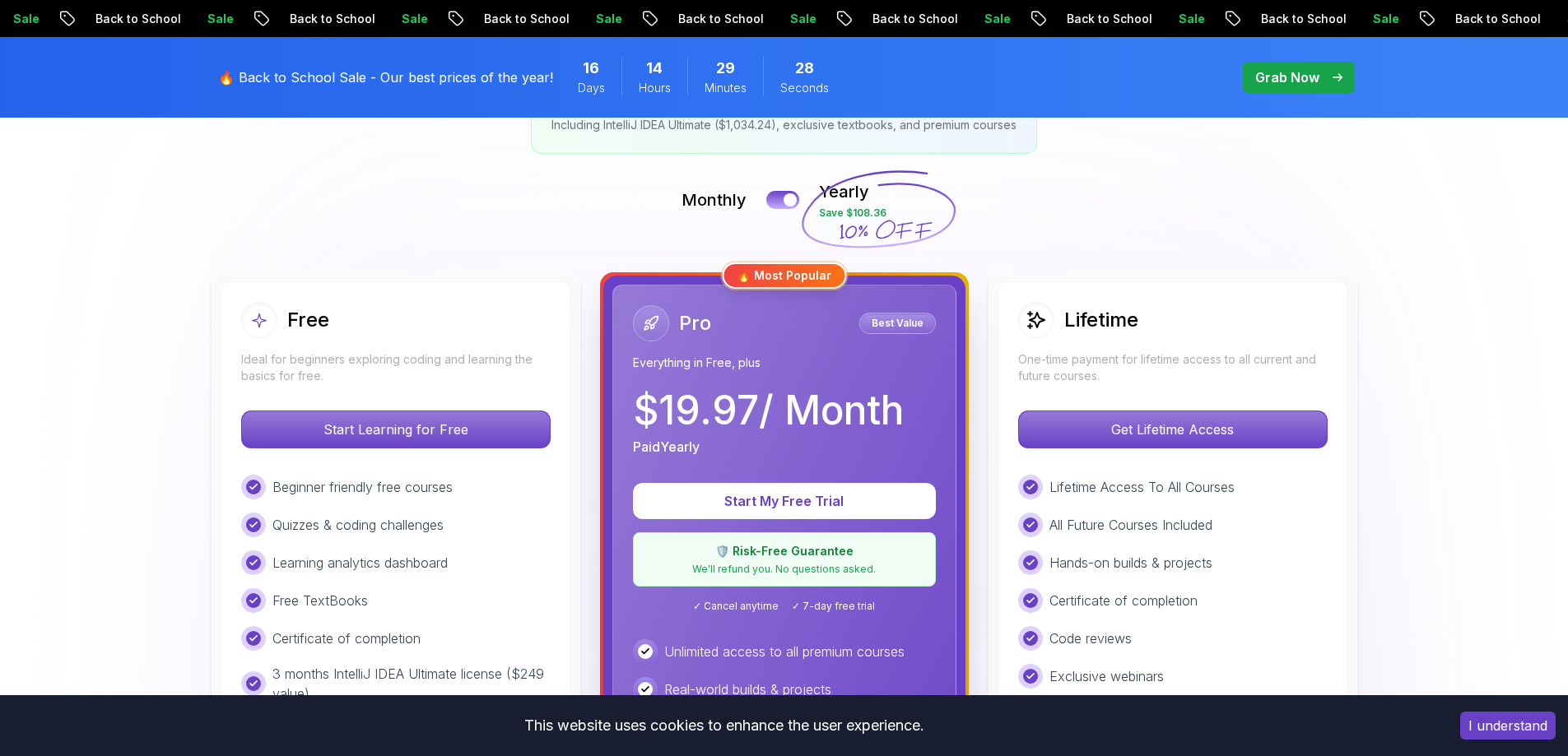
click at [1058, 216] on div "Monthly Yearly Save $108.36" at bounding box center [784, 199] width 1152 height 39
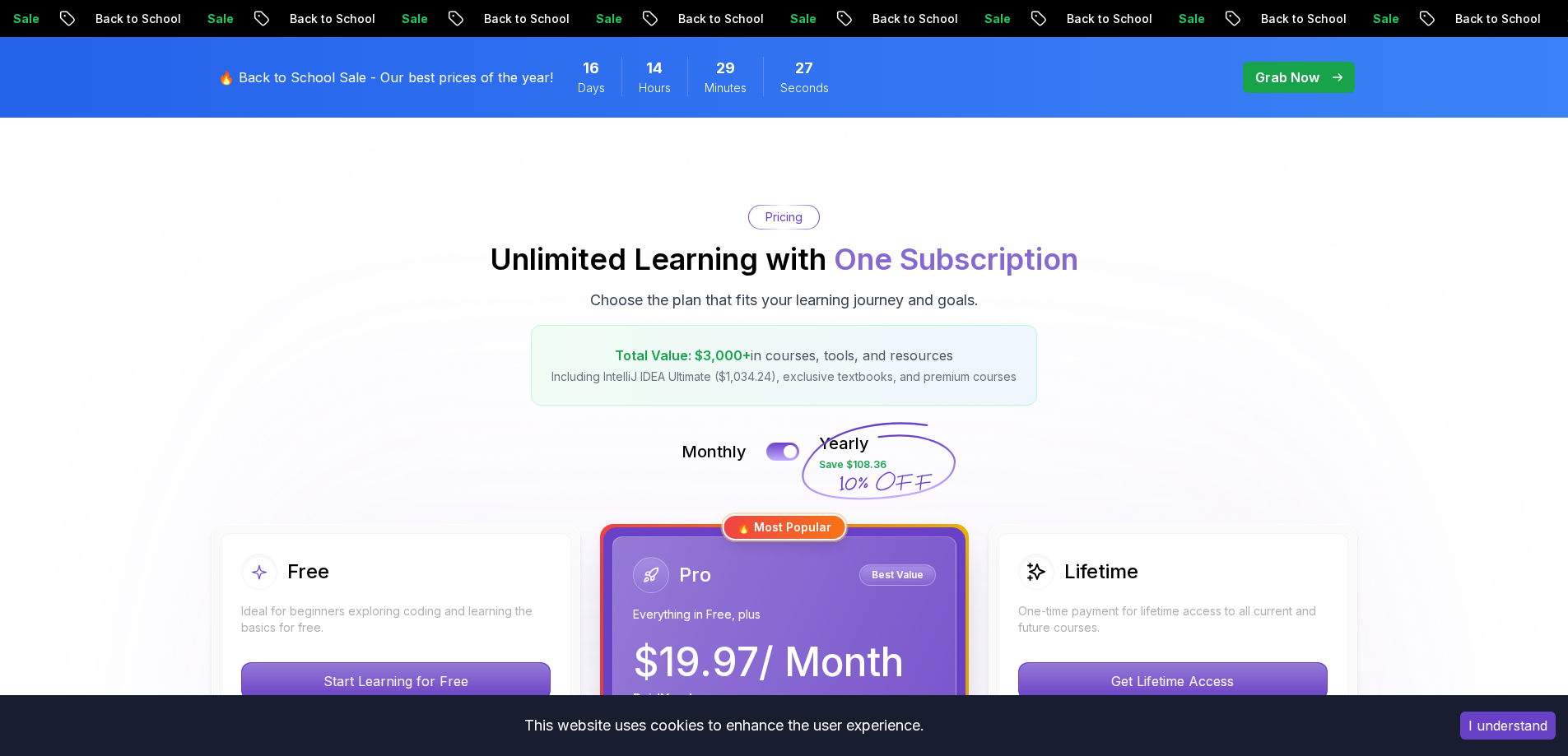
scroll to position [0, 0]
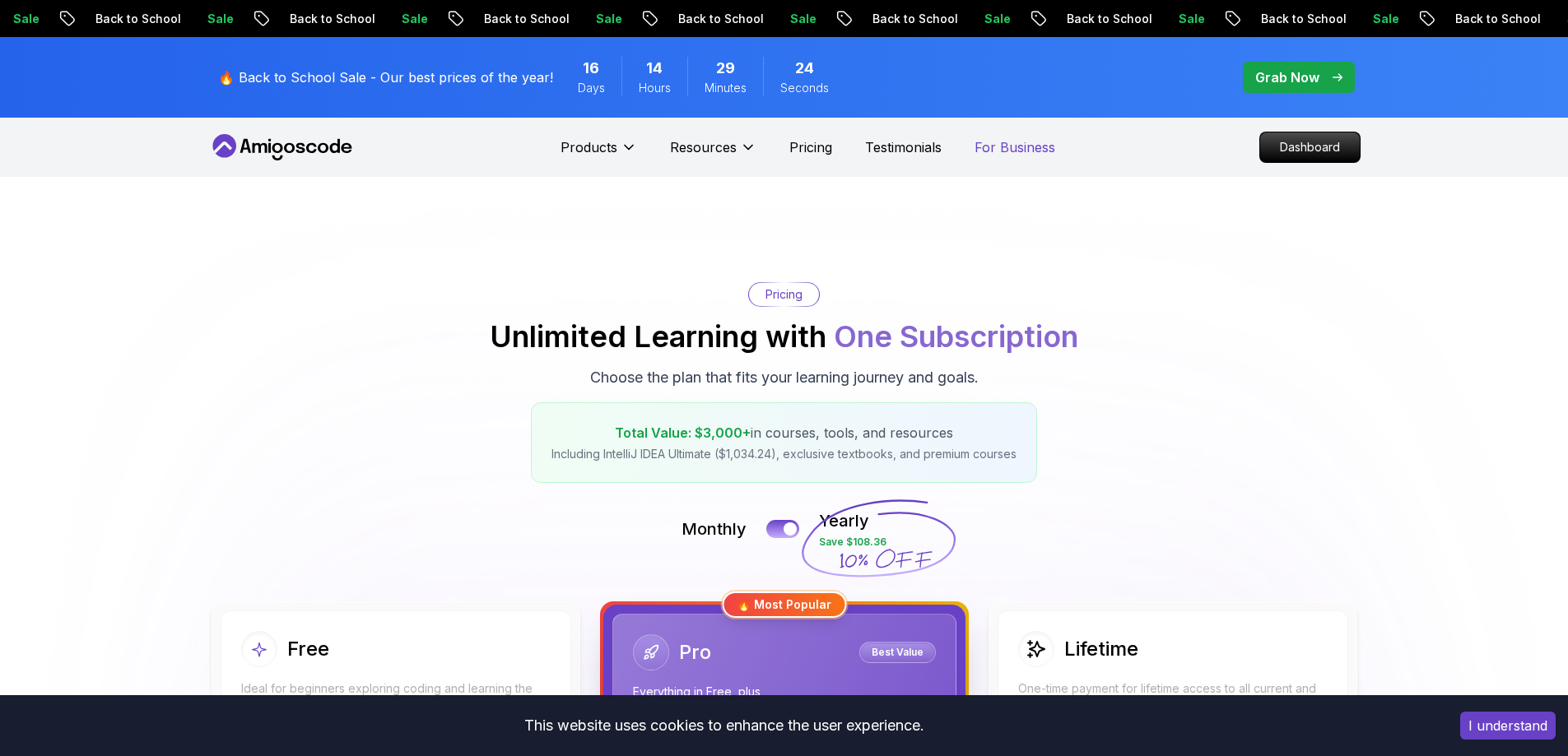
click at [987, 148] on p "For Business" at bounding box center [1014, 147] width 81 height 20
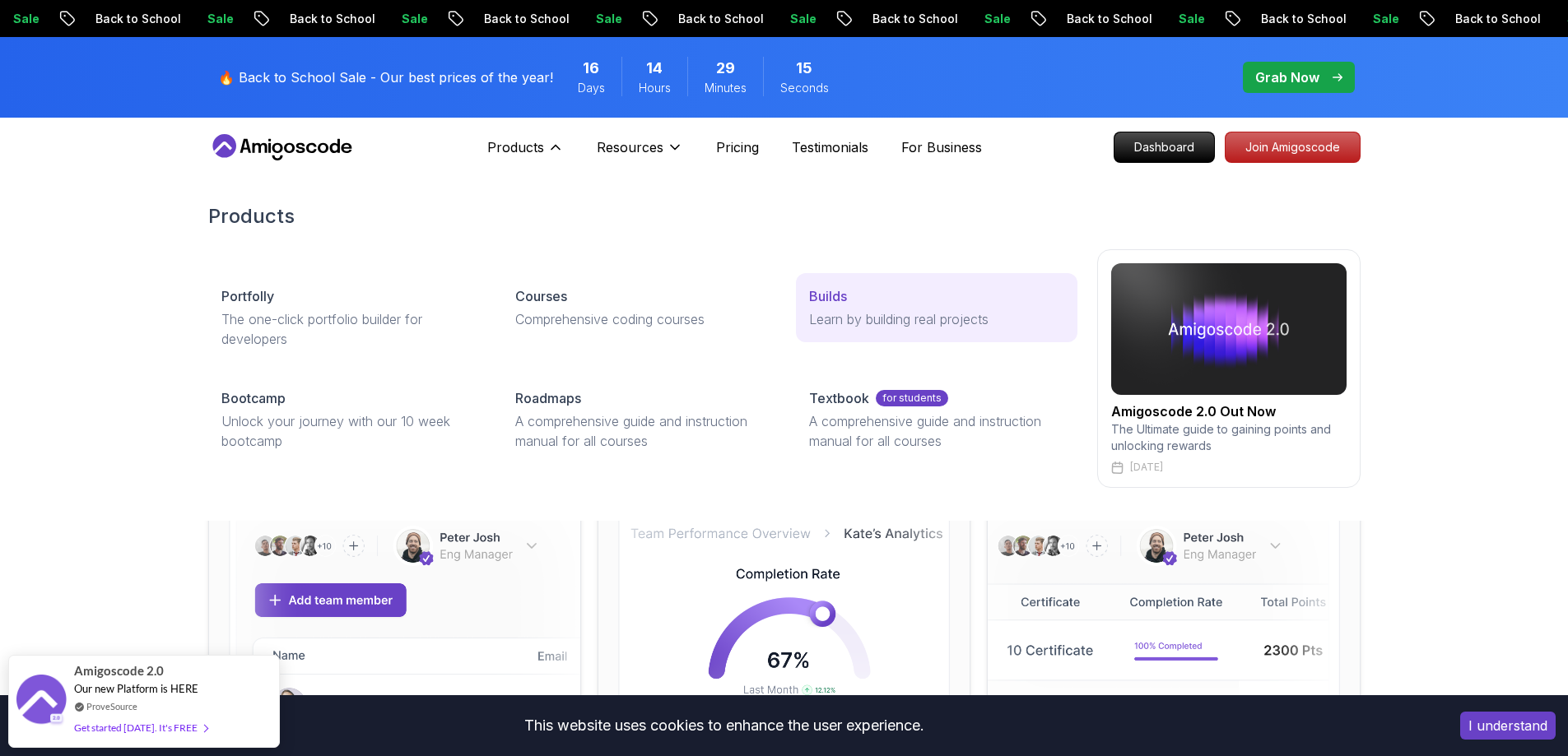
click at [887, 324] on p "Learn by building real projects" at bounding box center [936, 319] width 254 height 20
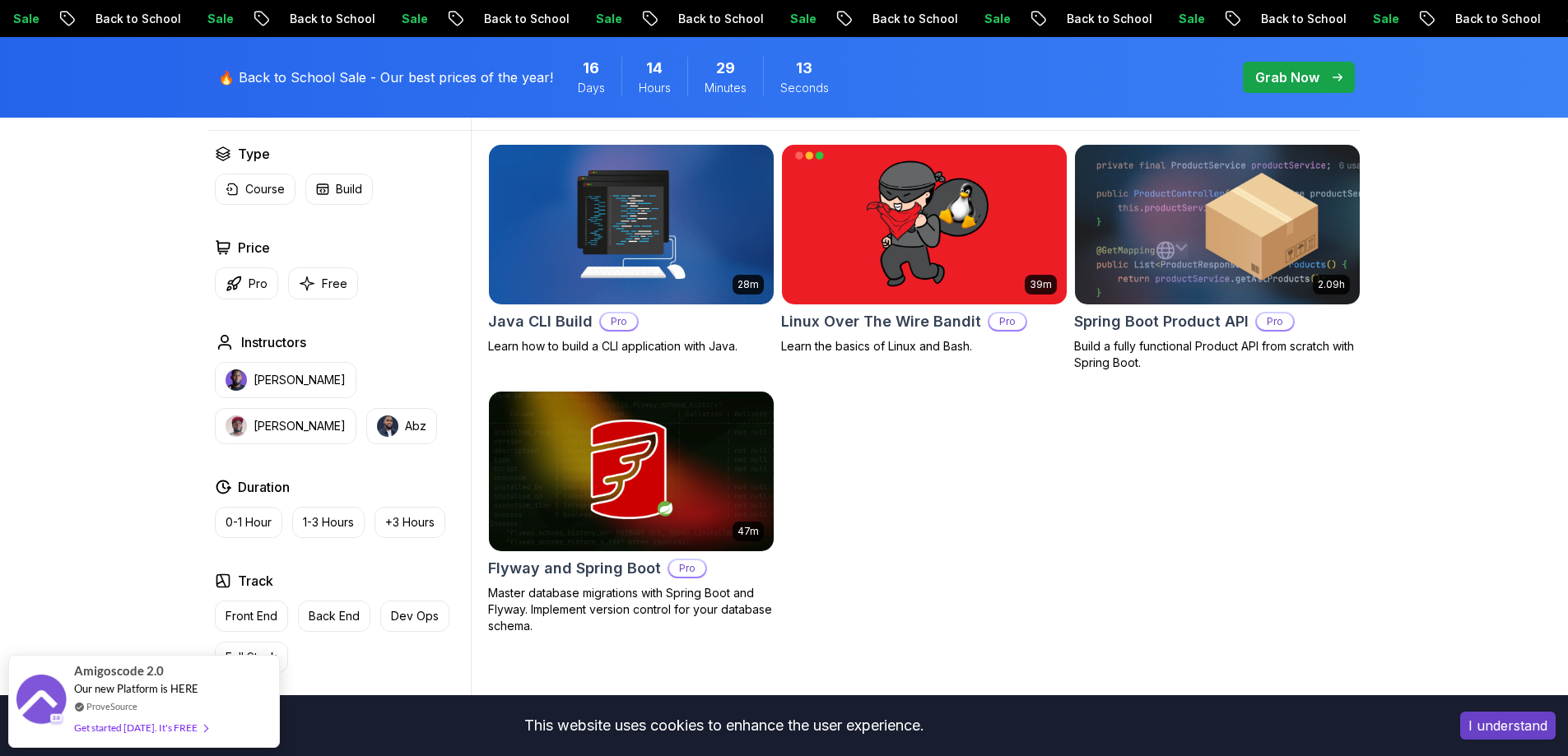
scroll to position [494, 0]
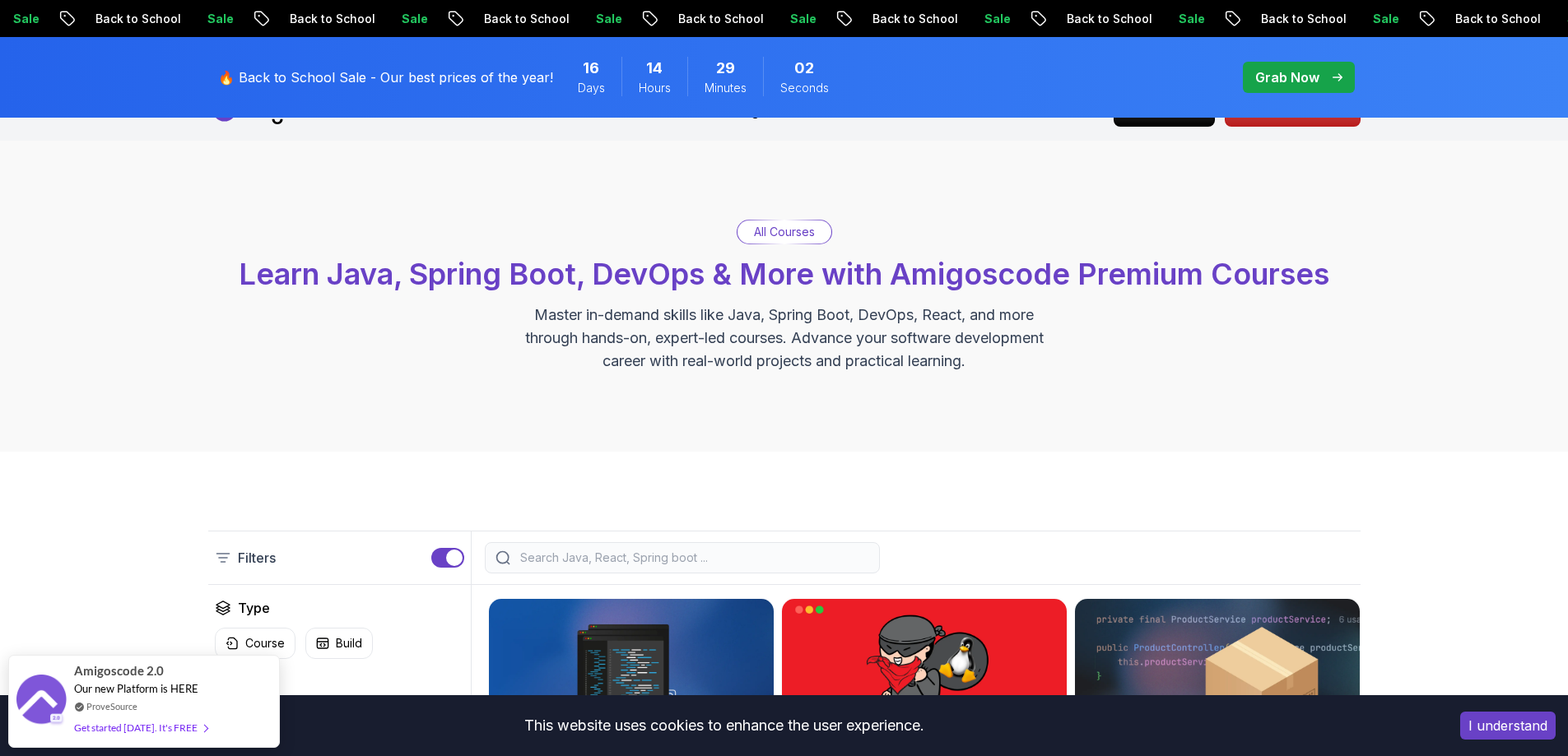
scroll to position [0, 0]
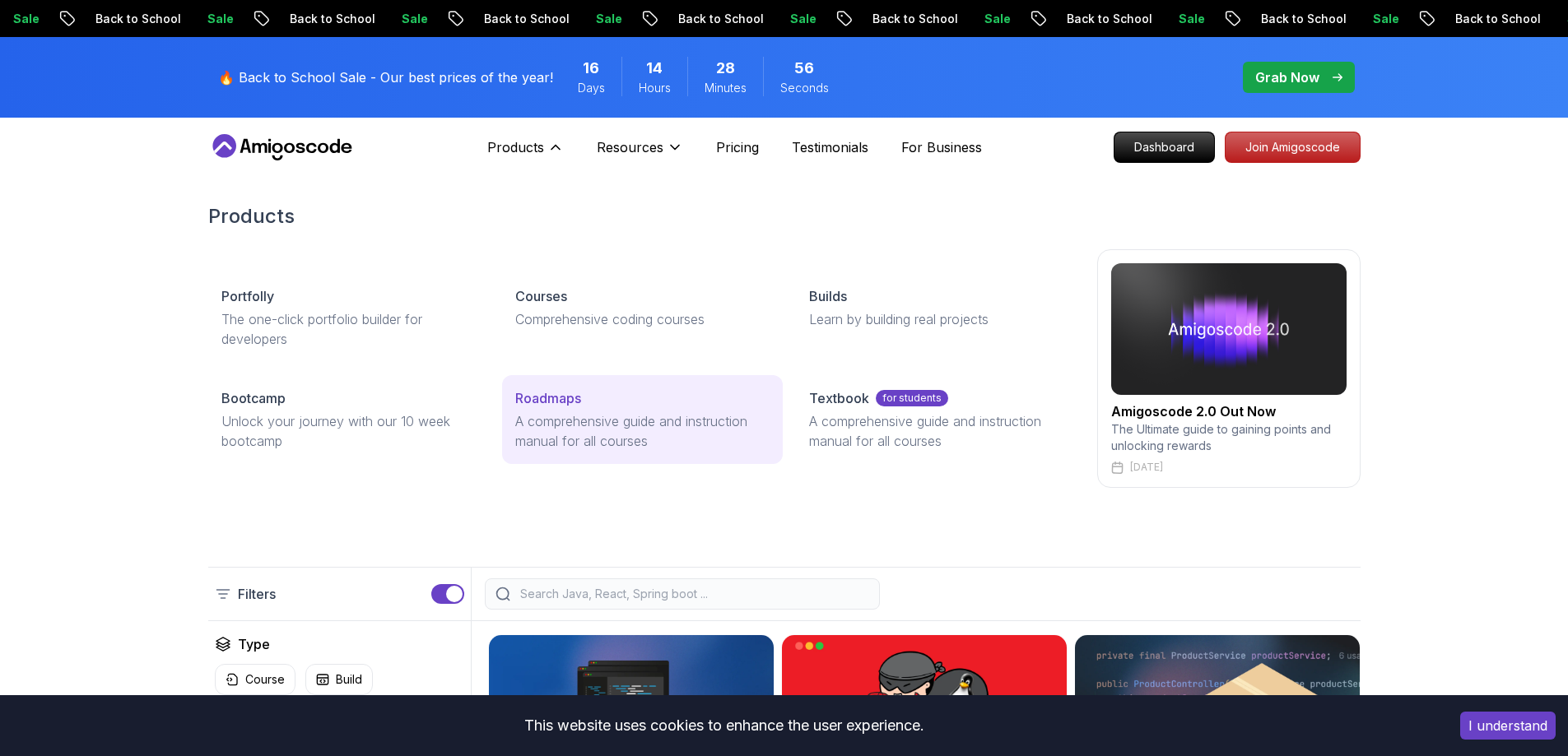
click at [581, 422] on p "A comprehensive guide and instruction manual for all courses" at bounding box center [642, 430] width 254 height 39
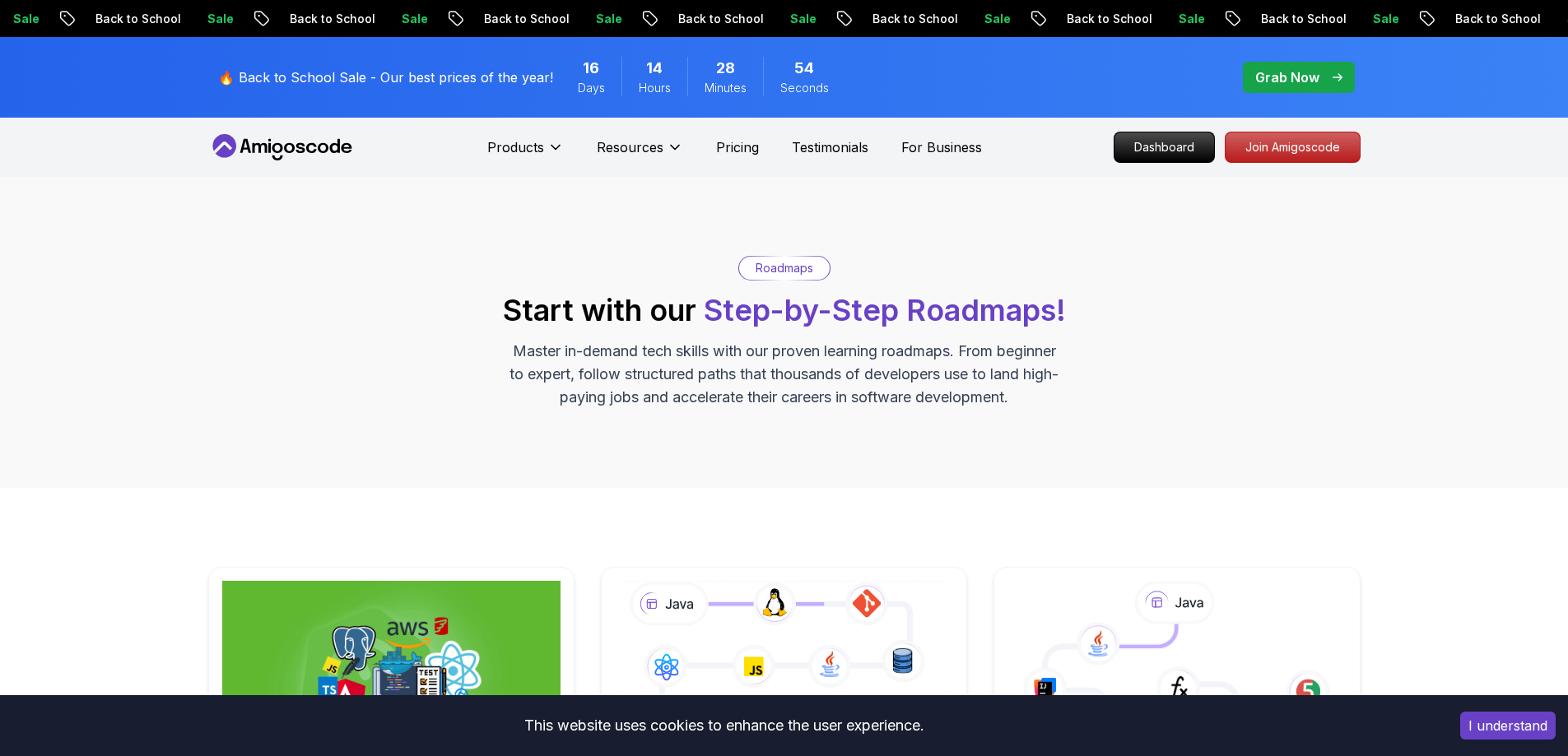
scroll to position [411, 0]
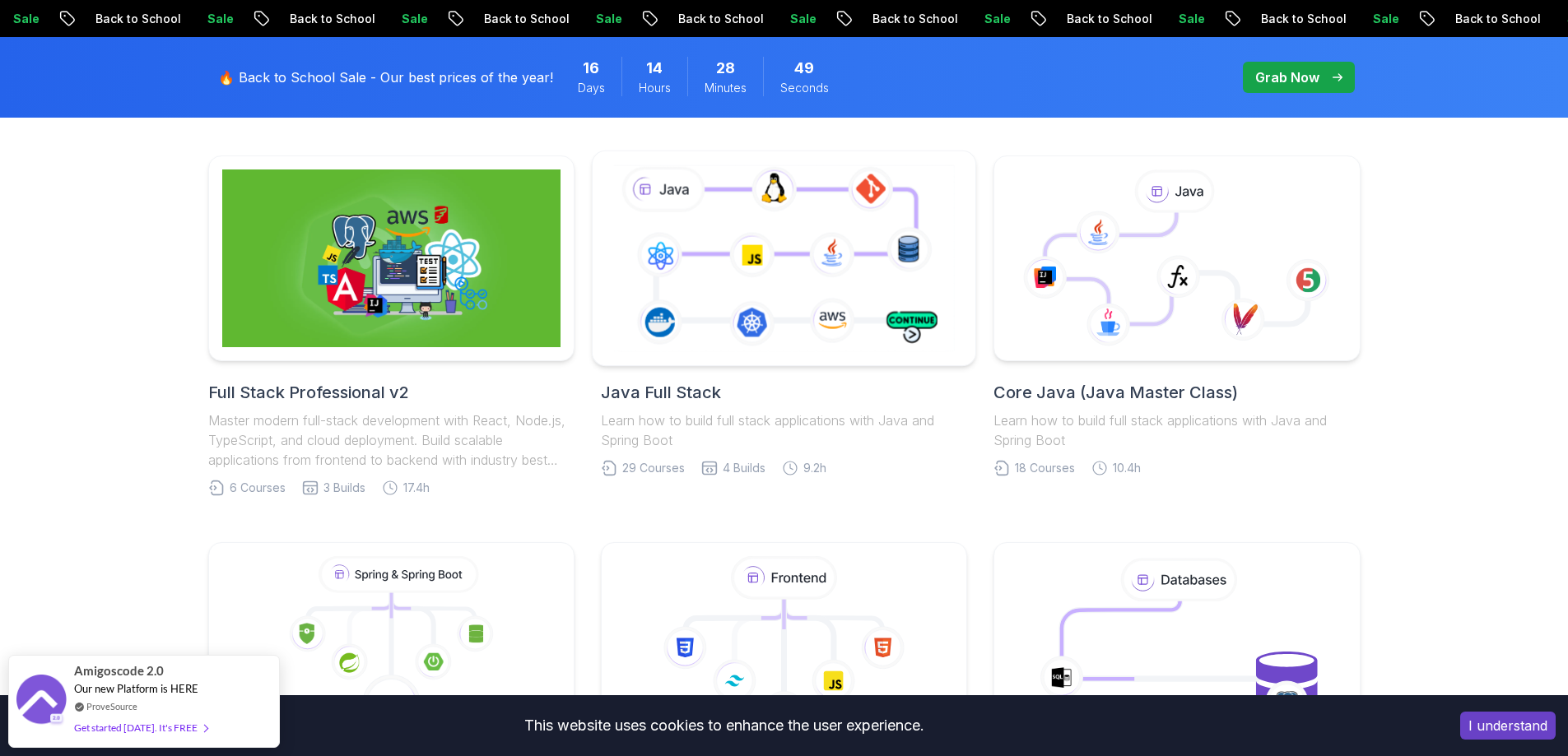
click at [848, 297] on icon at bounding box center [784, 257] width 348 height 193
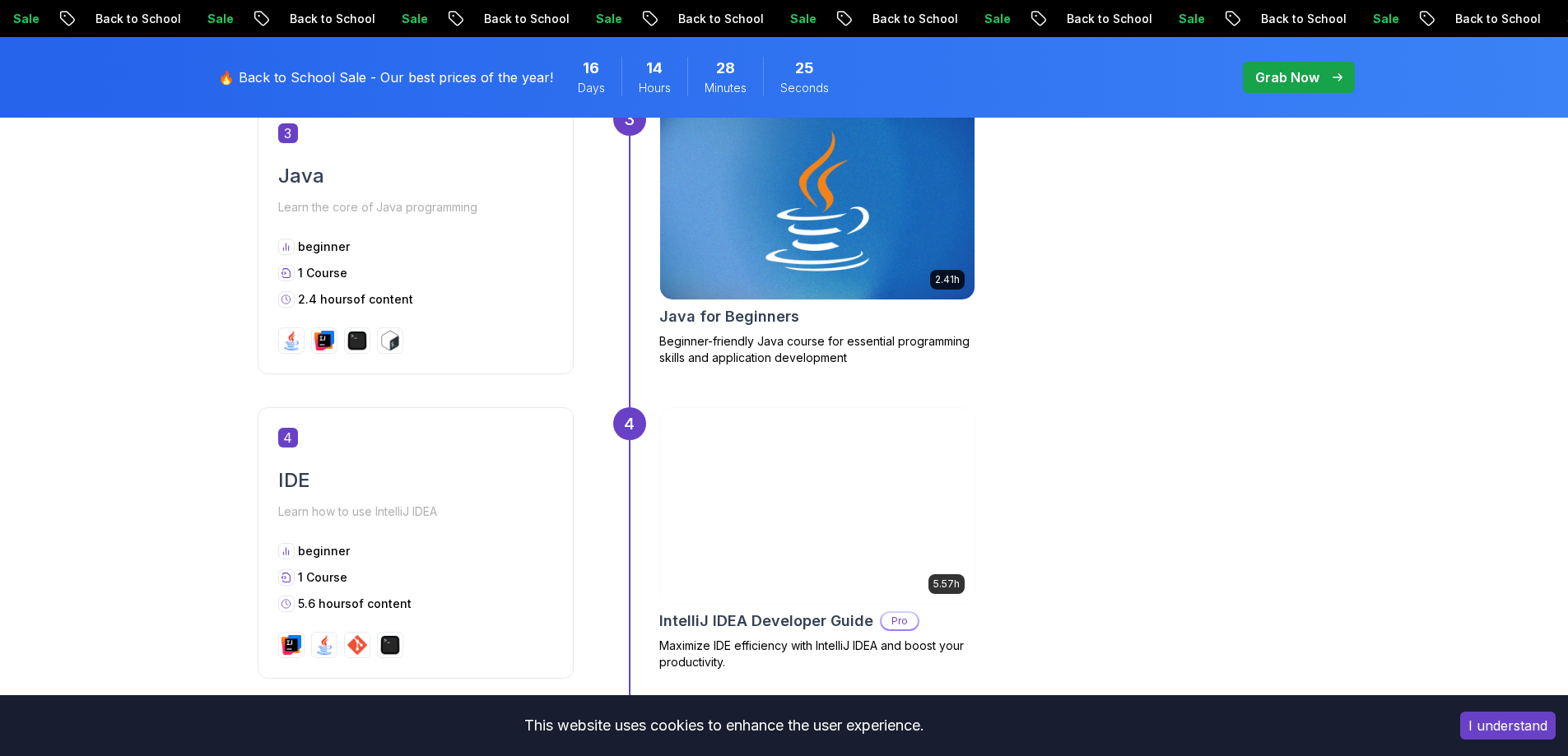
scroll to position [1664, 0]
